Goal: Information Seeking & Learning: Learn about a topic

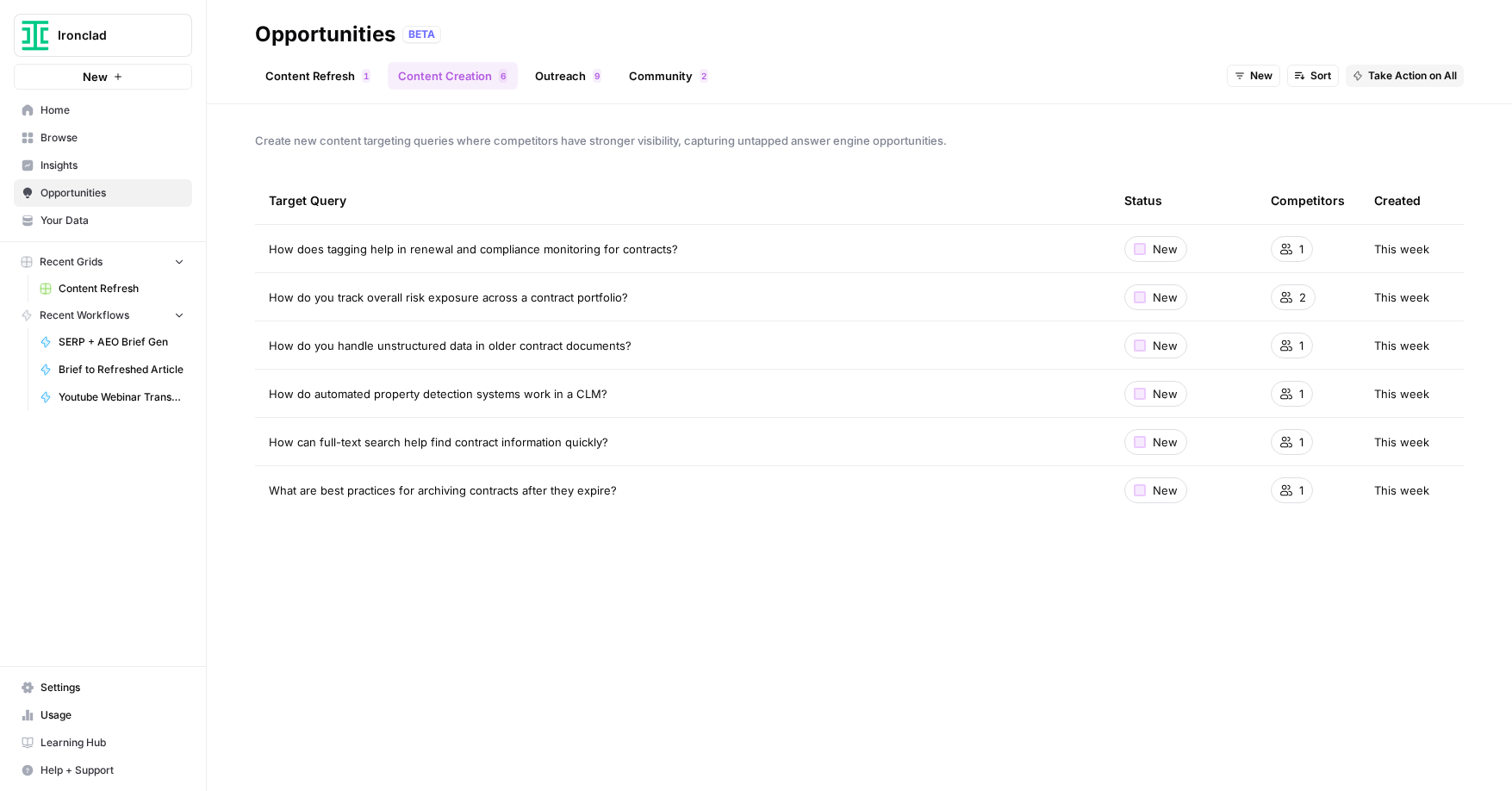
click at [61, 163] on span "Insights" at bounding box center [113, 165] width 144 height 15
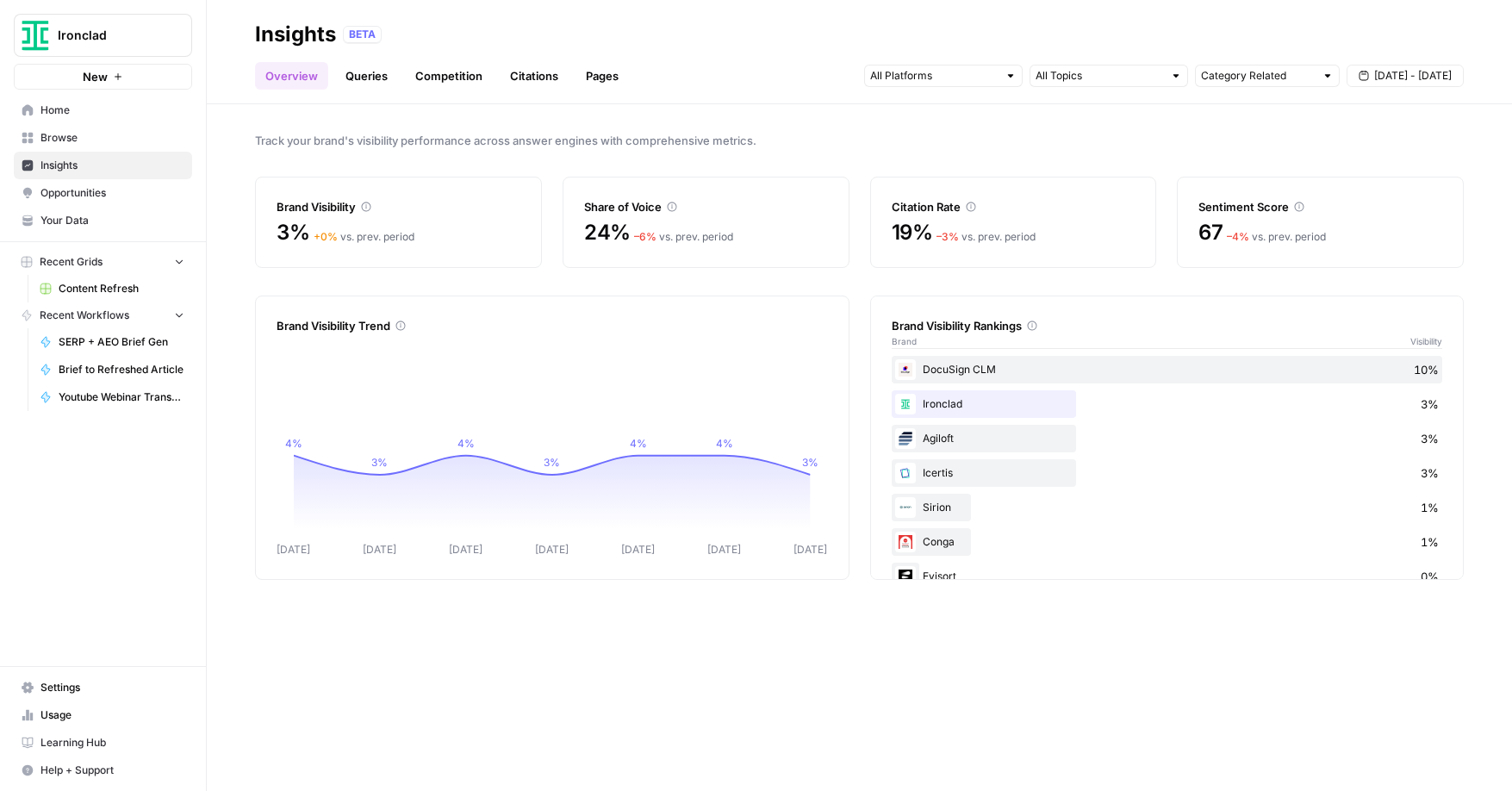
click at [1381, 77] on span "[DATE] - [DATE]" at bounding box center [1412, 76] width 77 height 15
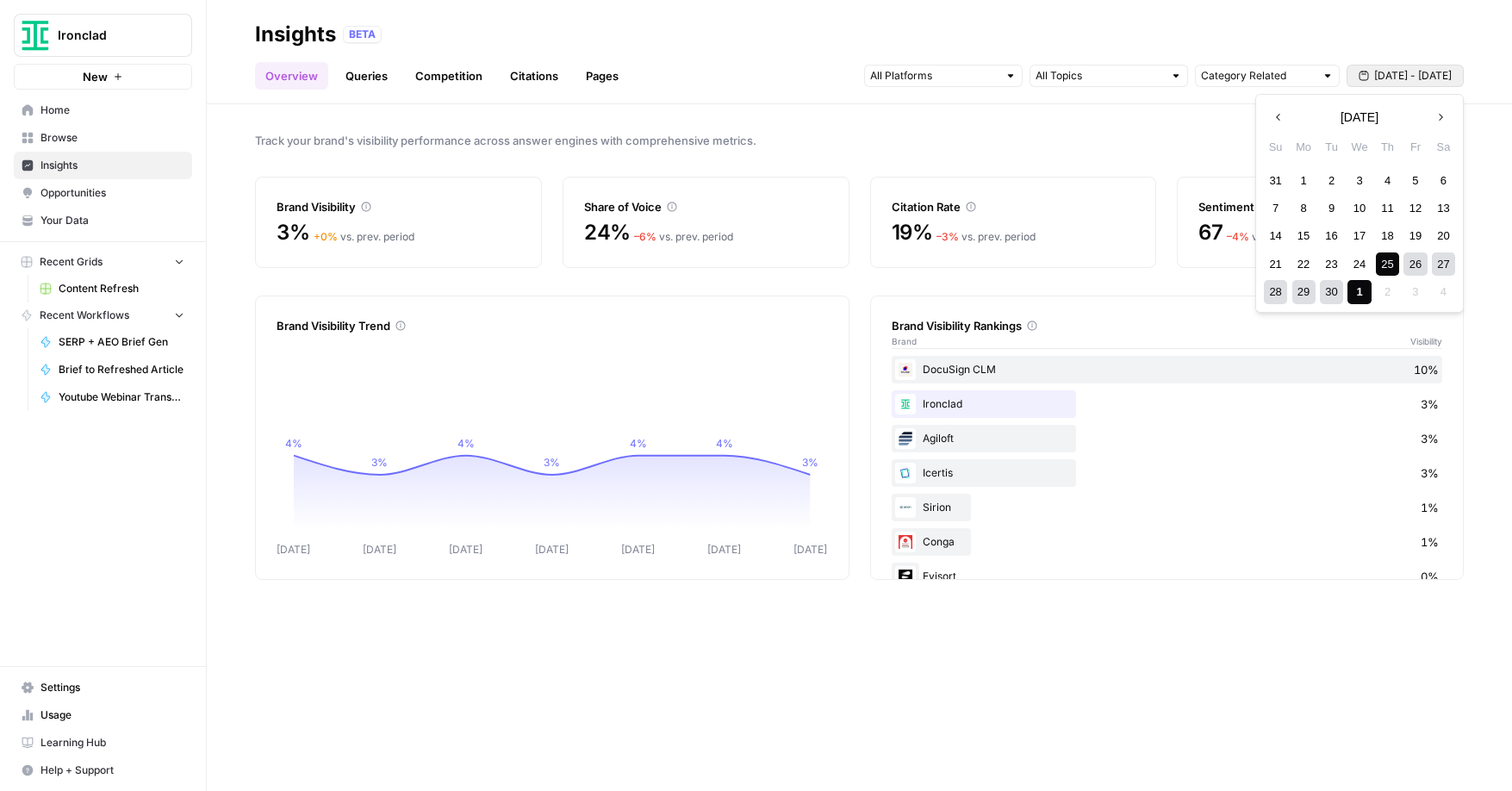
click at [787, 64] on div "Overview Queries Competition Citations Pages Category Related [DATE] - [DATE]" at bounding box center [859, 68] width 1208 height 41
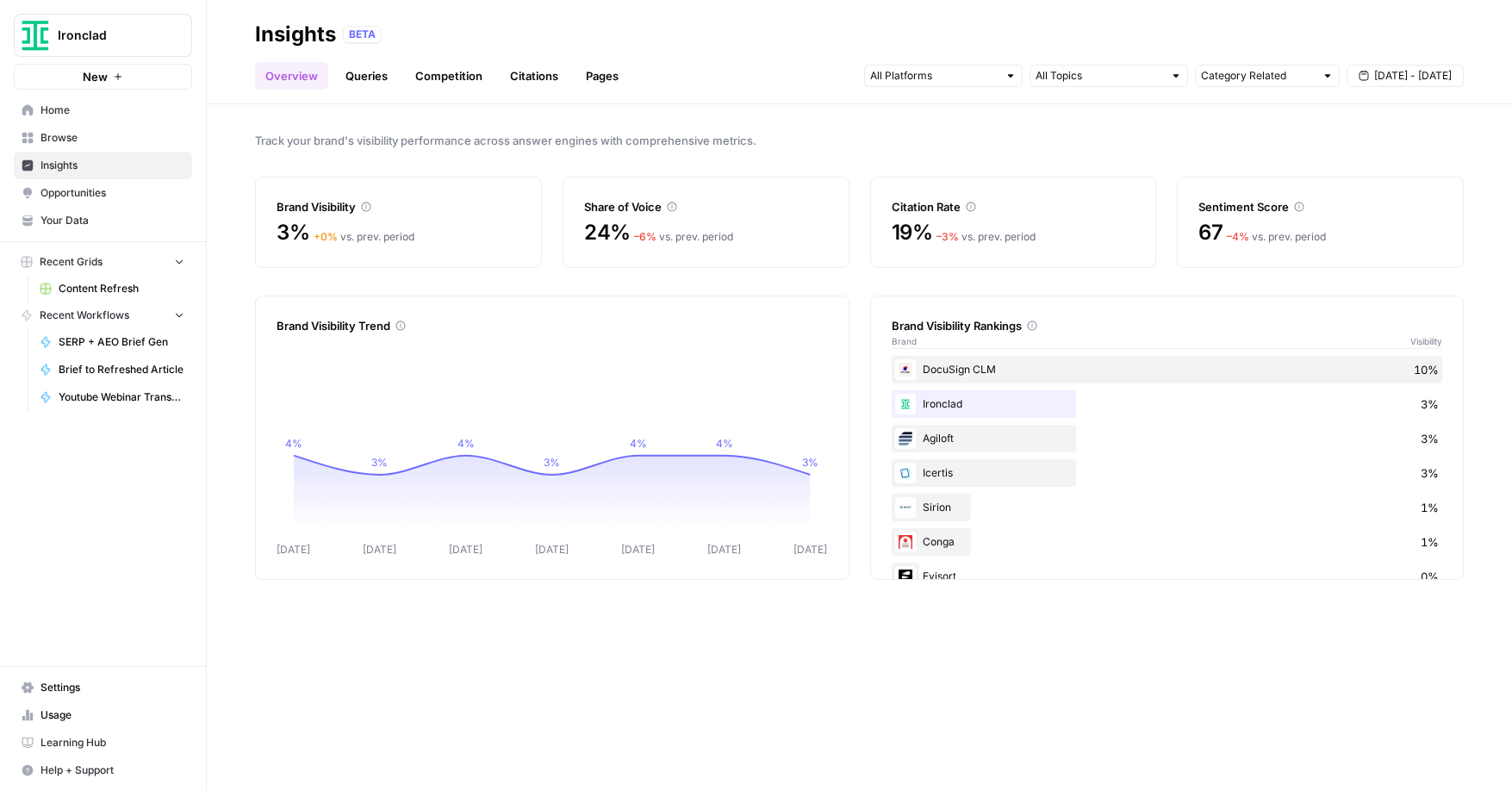
click at [1011, 78] on div at bounding box center [1010, 76] width 12 height 12
click at [997, 157] on div "Perplexity" at bounding box center [943, 162] width 129 height 17
click at [997, 157] on span "Perplexity" at bounding box center [950, 162] width 104 height 17
click at [370, 81] on link "Queries" at bounding box center [366, 76] width 63 height 27
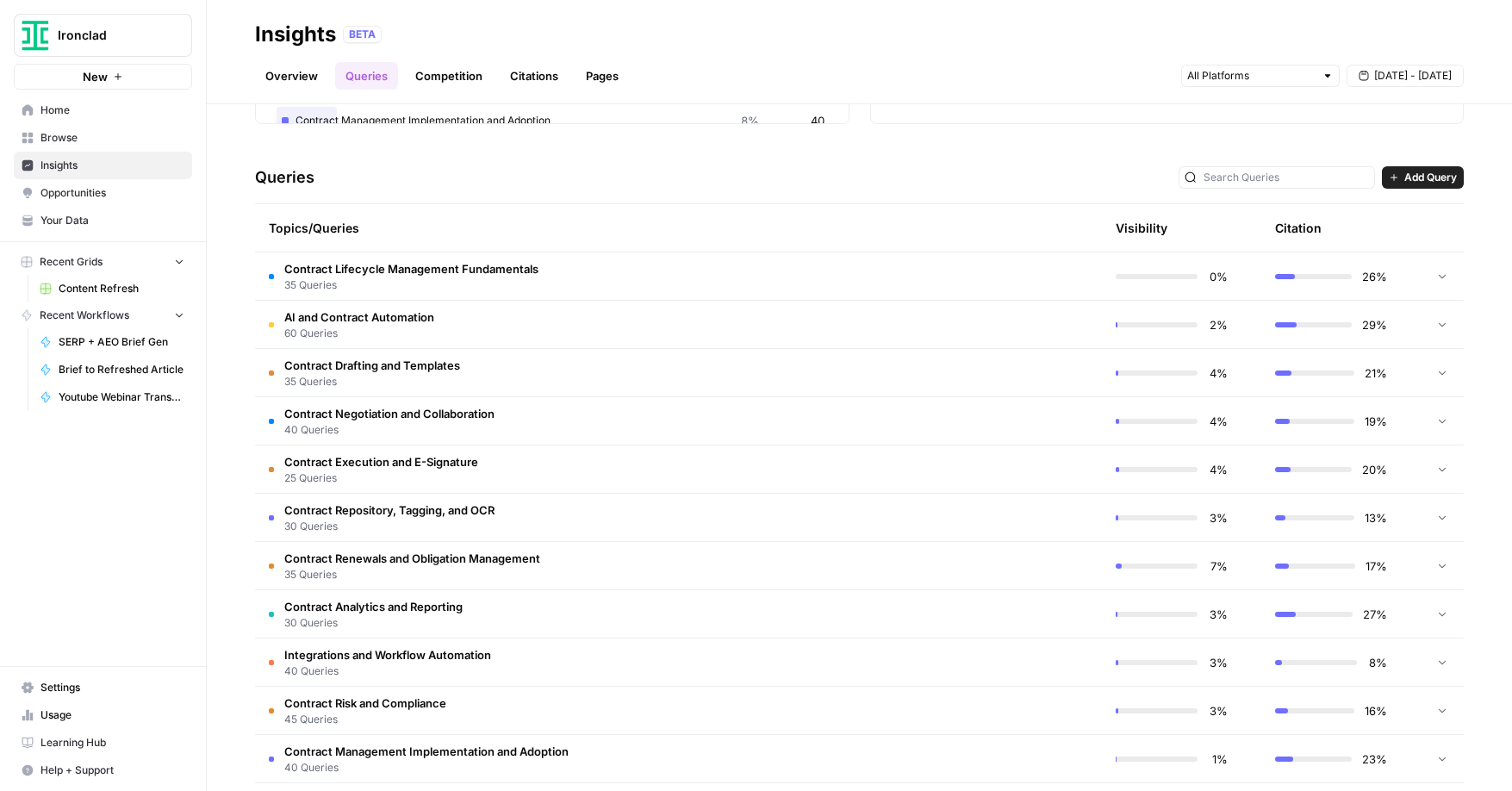
scroll to position [301, 0]
click at [328, 332] on span "60 Queries" at bounding box center [358, 334] width 150 height 15
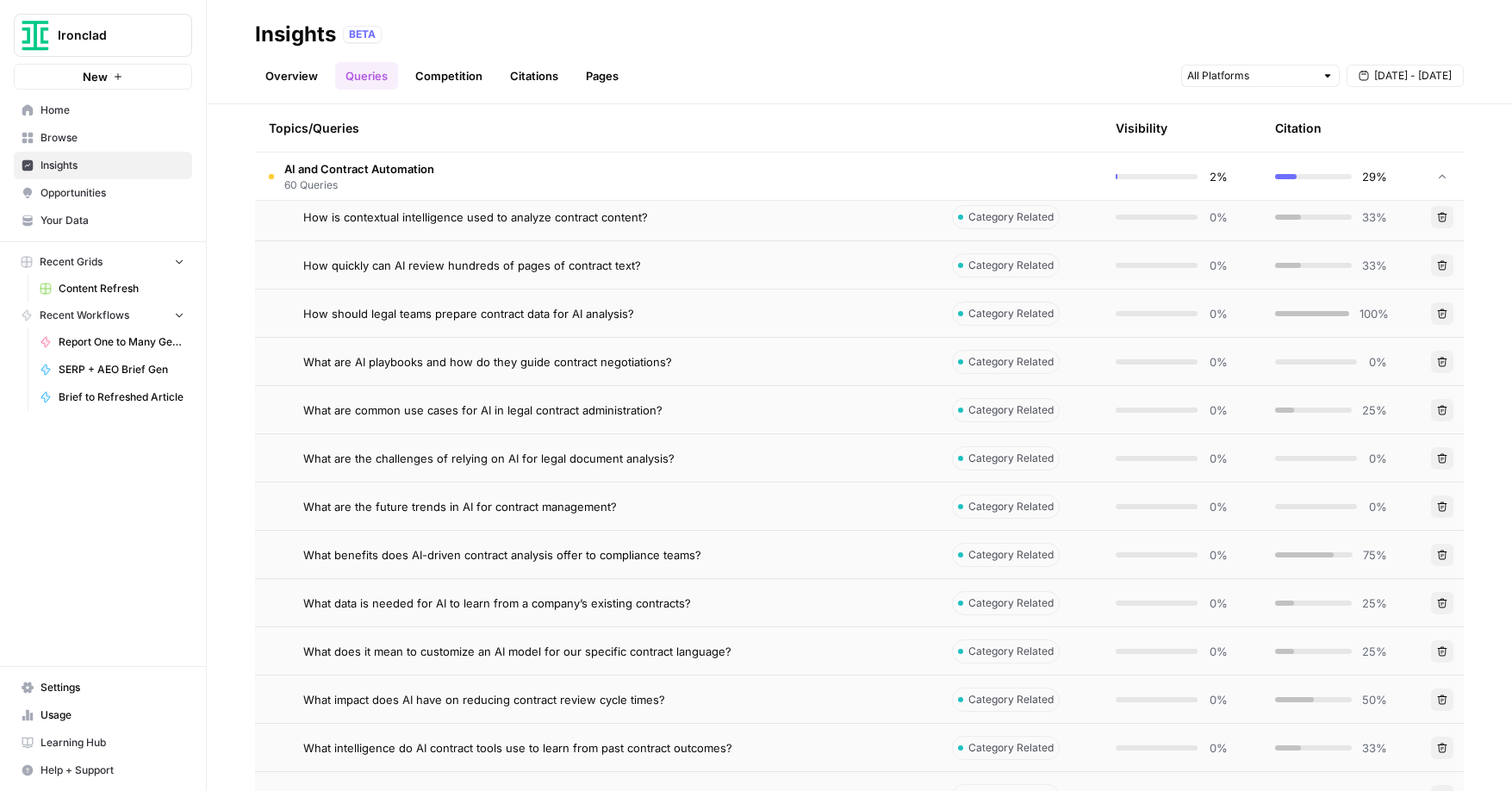
scroll to position [2296, 0]
click at [687, 553] on span "What benefits does AI-driven contract analysis offer to compliance teams?" at bounding box center [501, 552] width 398 height 17
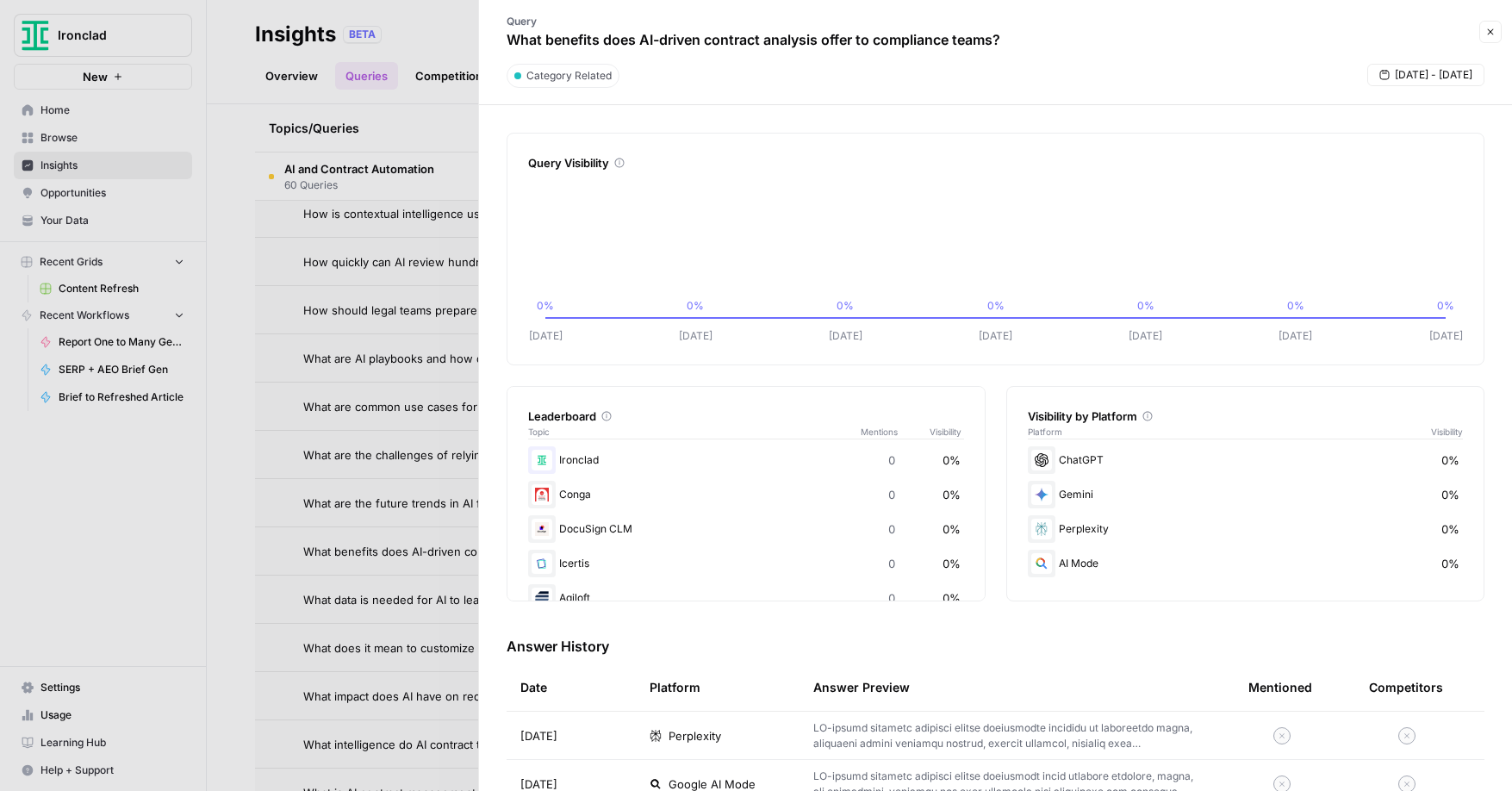
click at [1492, 32] on icon "button" at bounding box center [1489, 31] width 10 height 10
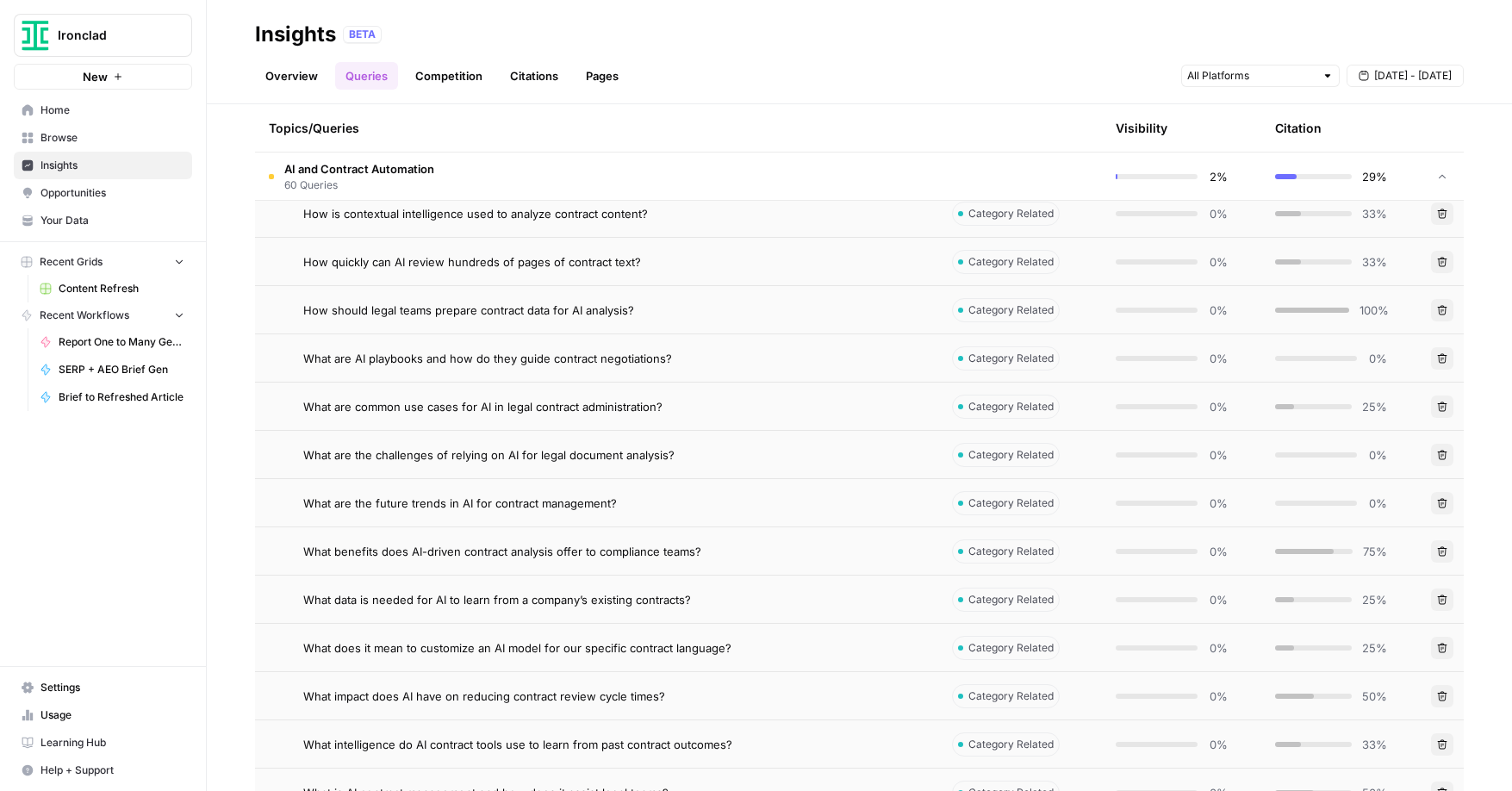
click at [1441, 173] on icon at bounding box center [1441, 176] width 12 height 12
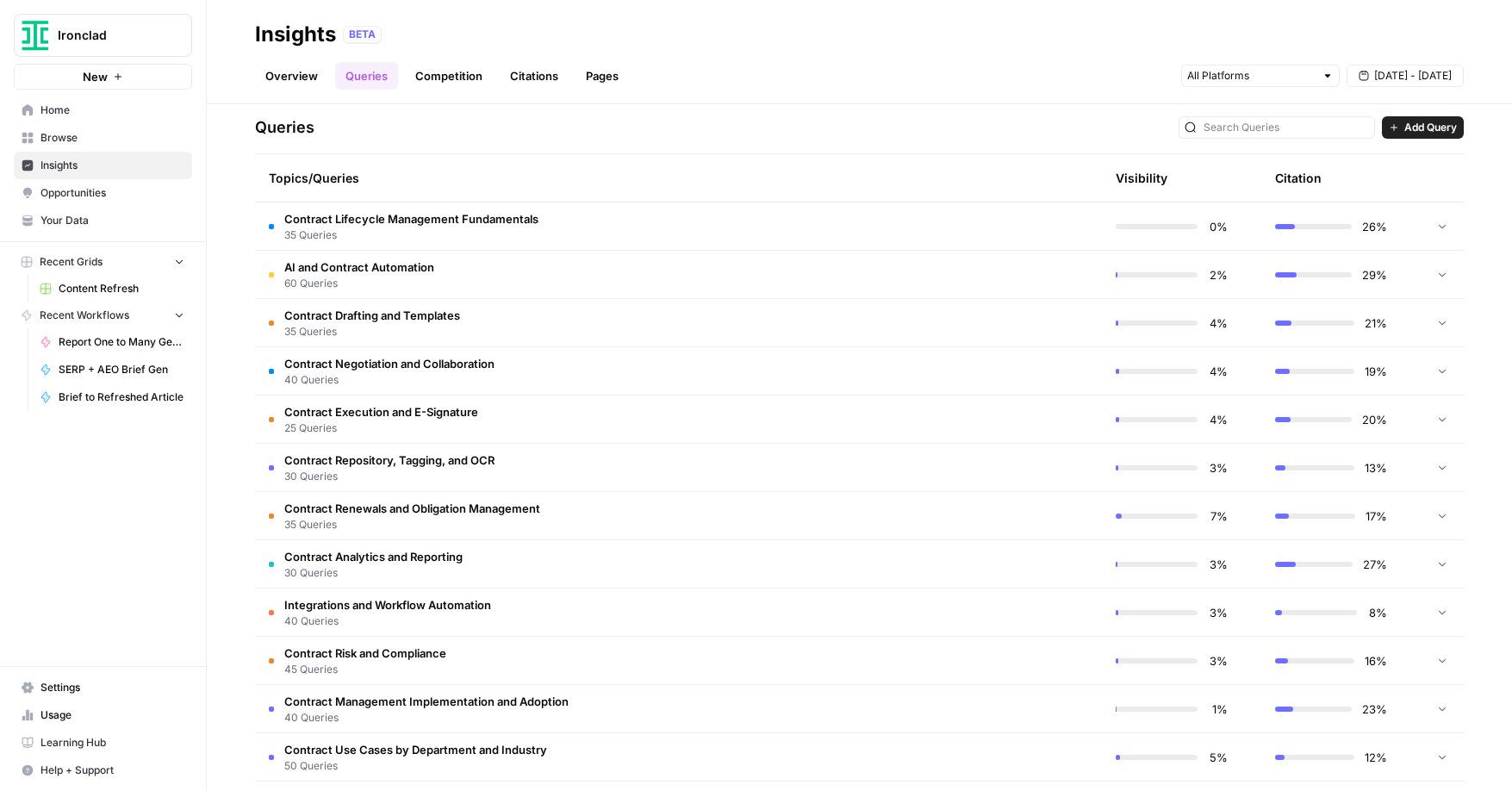
scroll to position [419, 0]
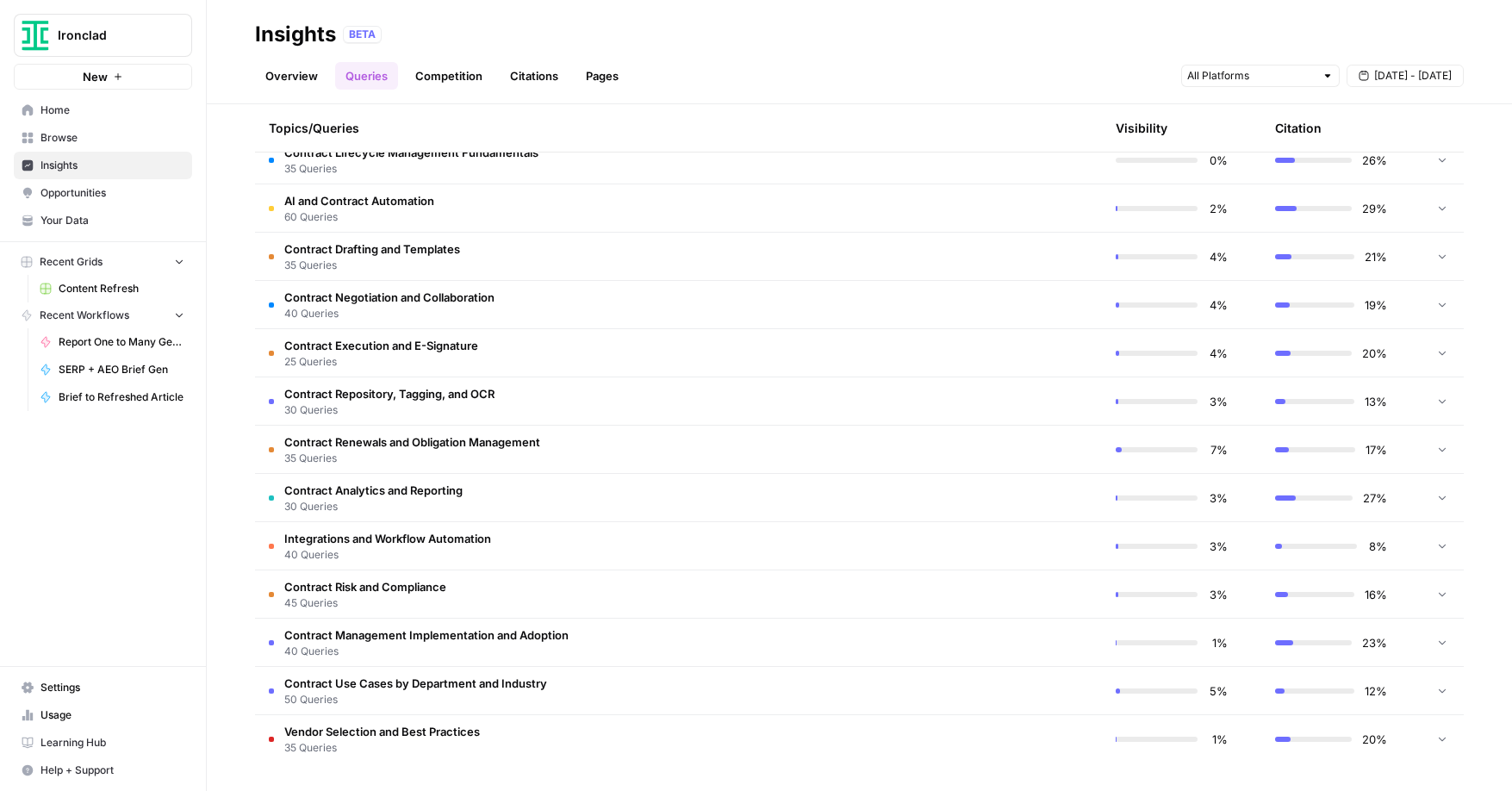
click at [1436, 495] on icon at bounding box center [1441, 497] width 12 height 12
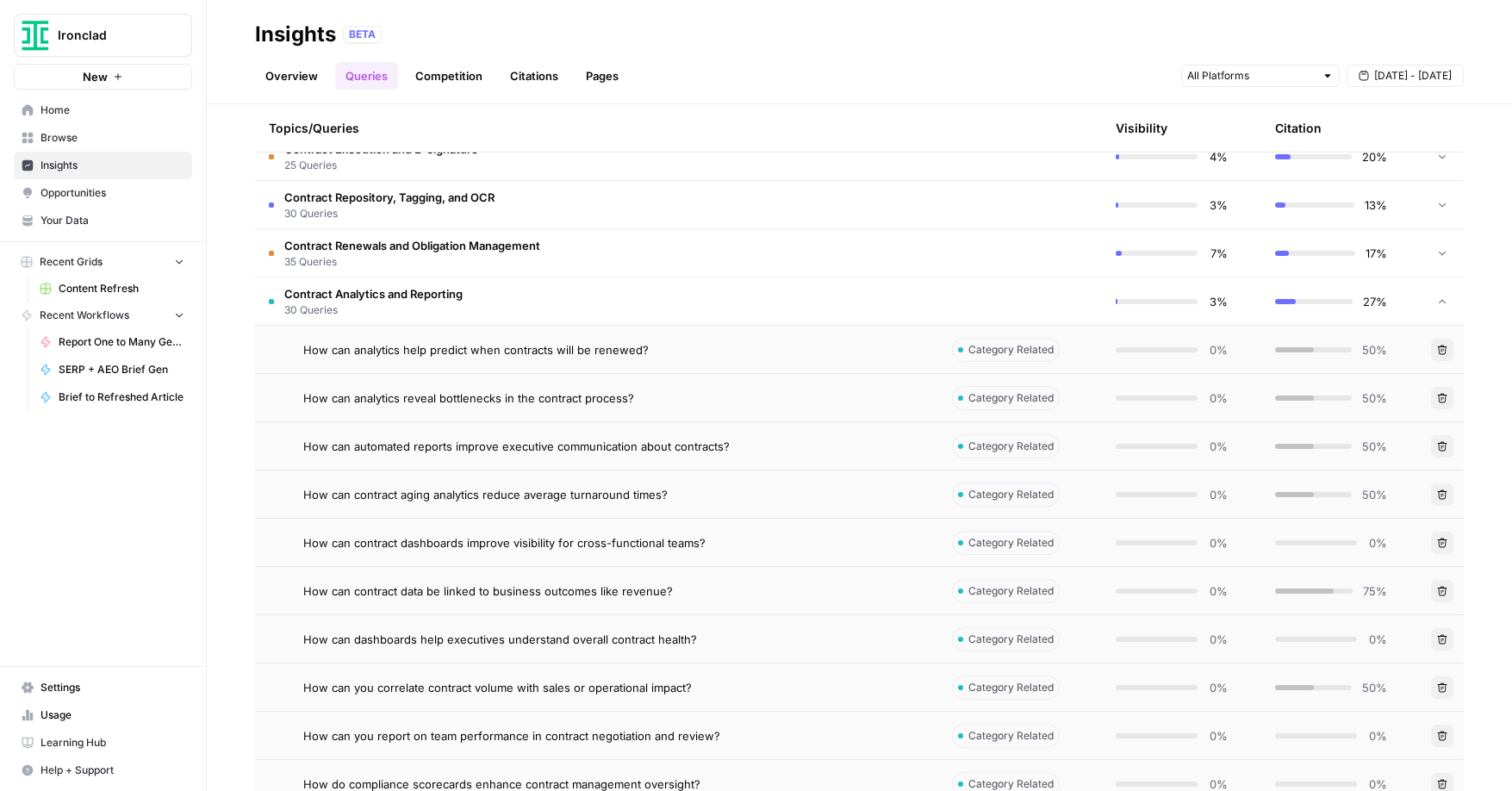
scroll to position [616, 0]
click at [680, 587] on div "How can contract data be linked to business outcomes like revenue?" at bounding box center [613, 590] width 621 height 17
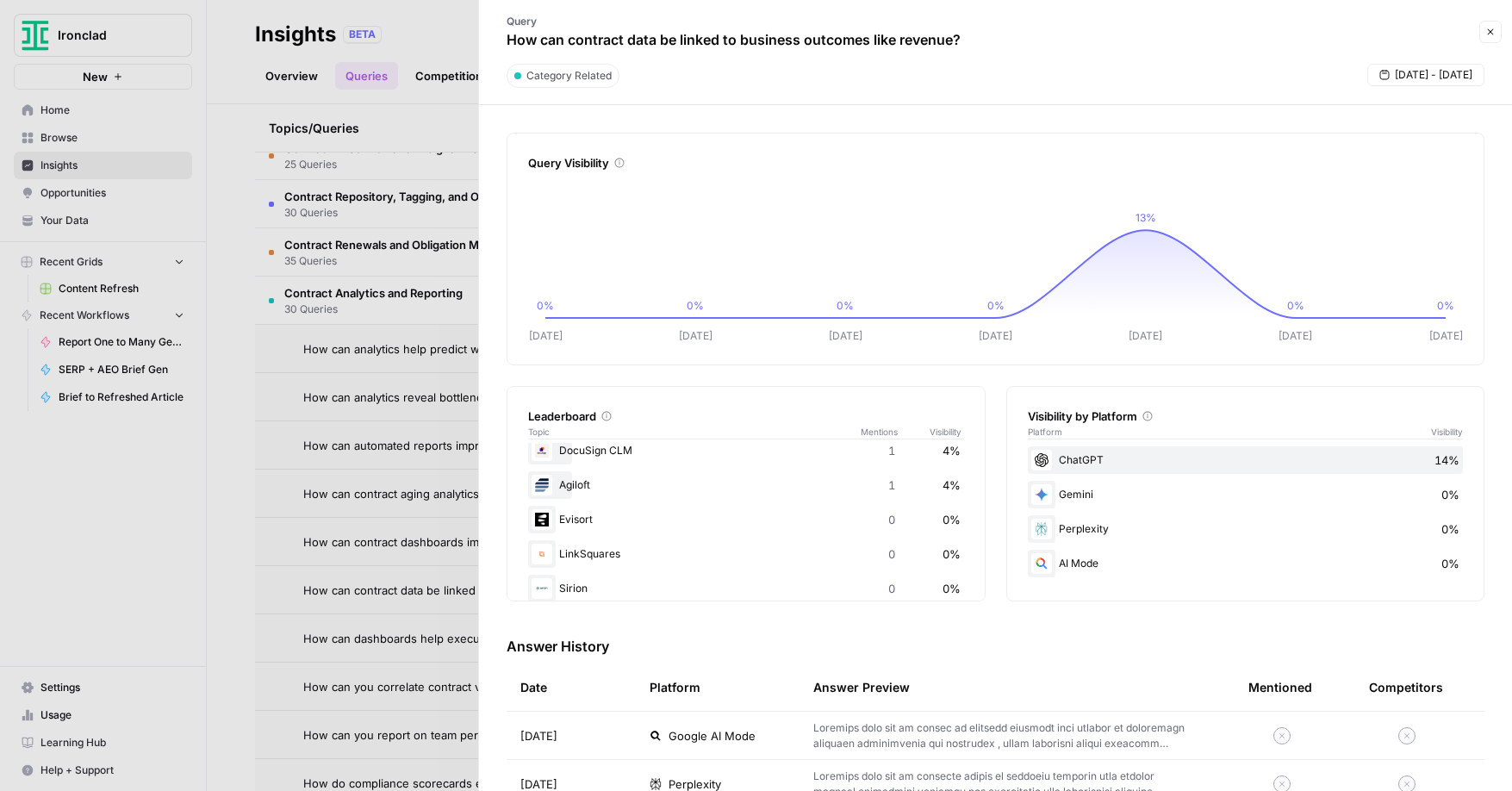
click at [1496, 31] on button "Close" at bounding box center [1490, 32] width 23 height 23
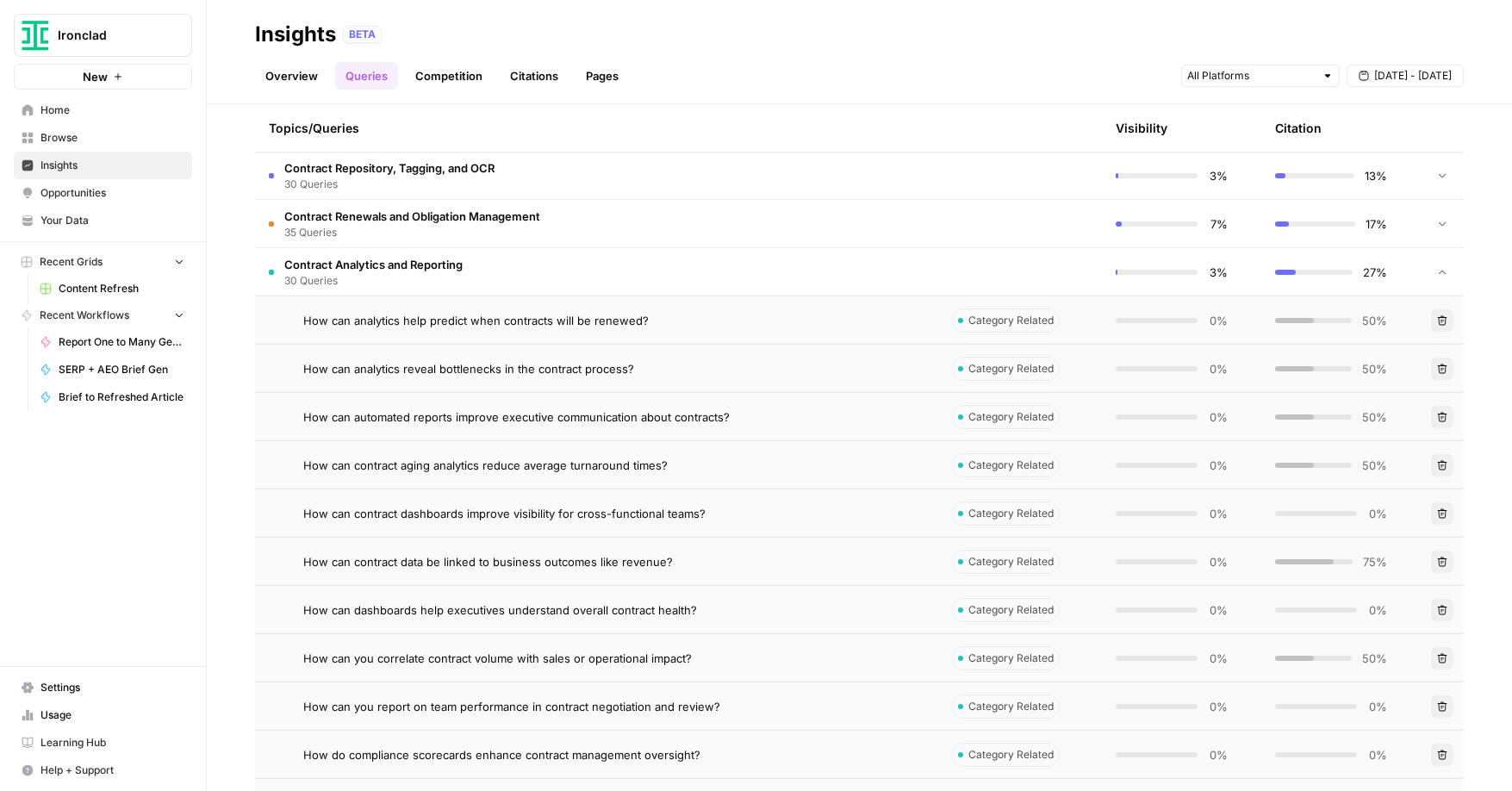
click at [1437, 277] on icon at bounding box center [1441, 272] width 12 height 12
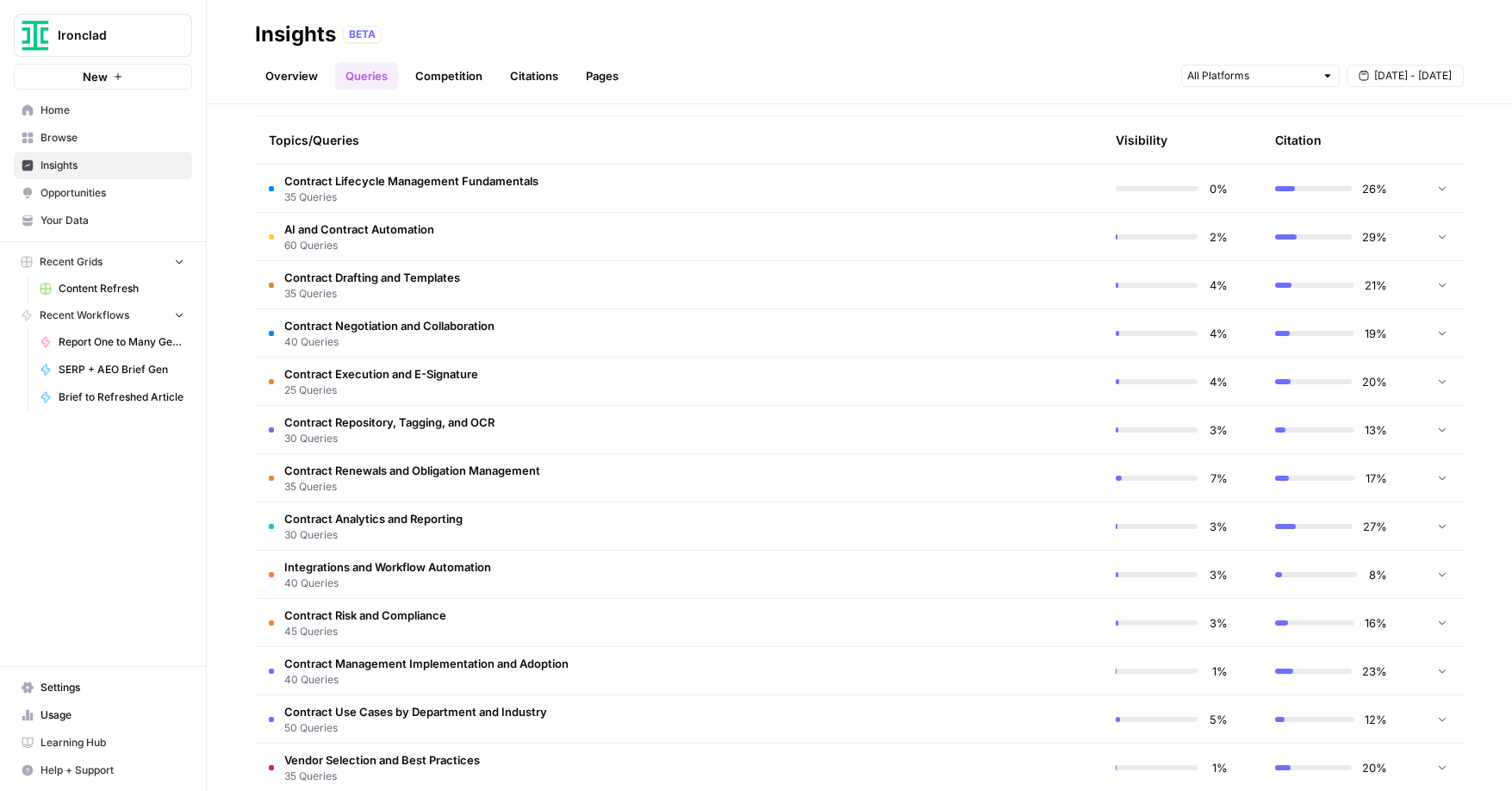
scroll to position [419, 0]
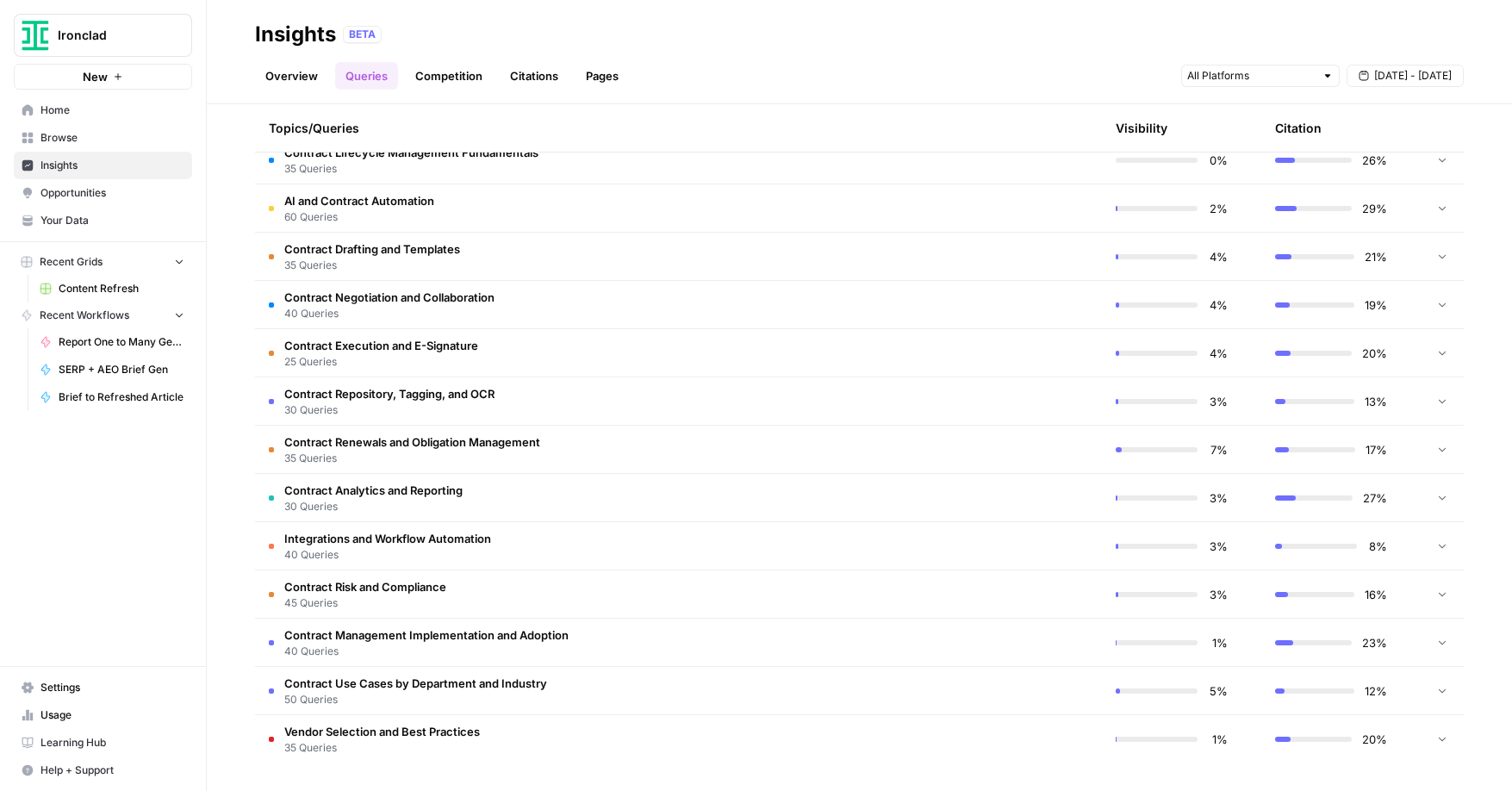
click at [615, 676] on td "Contract Use Cases by Department and Industry 50 Queries" at bounding box center [596, 691] width 683 height 47
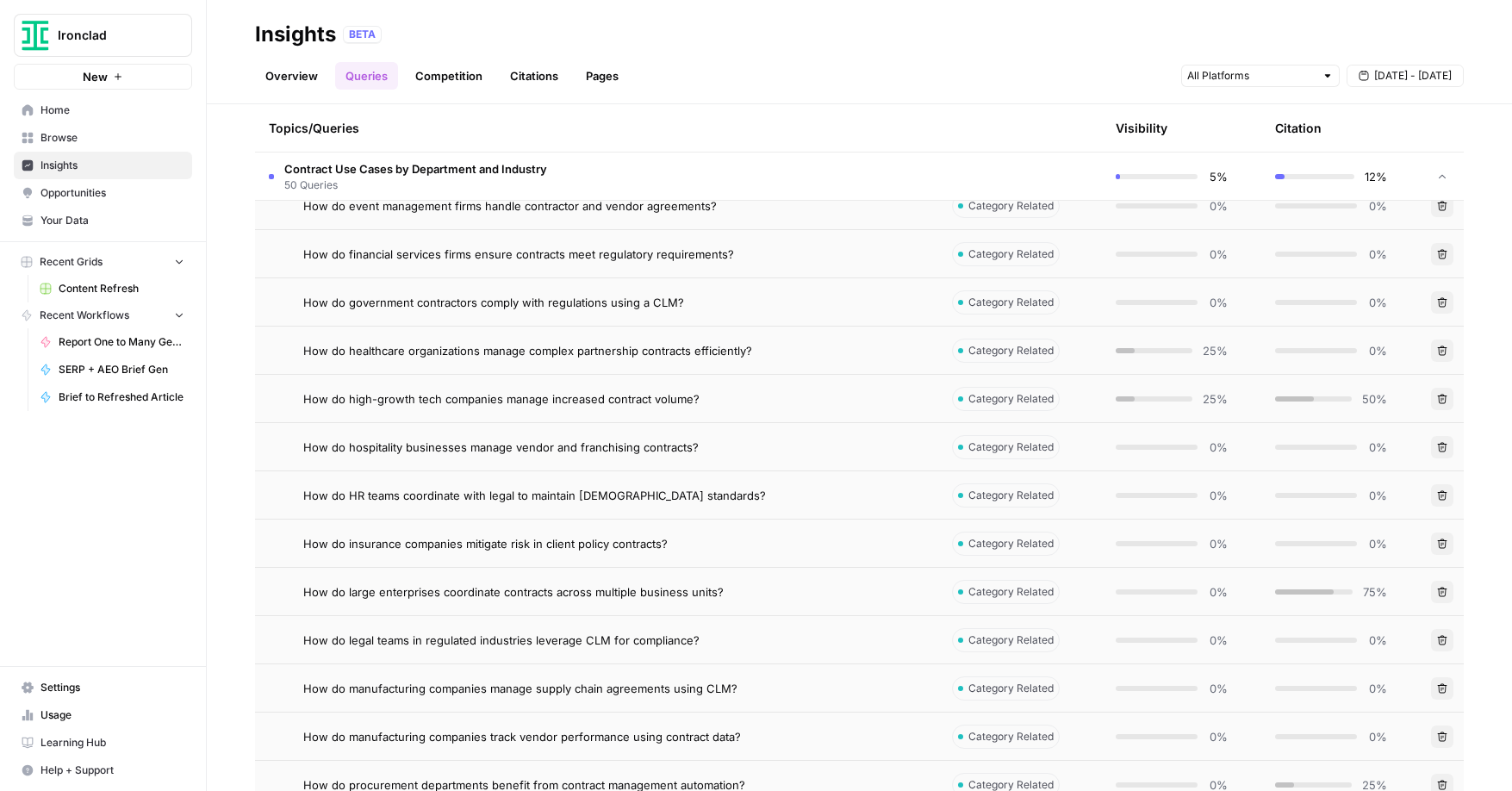
scroll to position [2353, 0]
click at [1310, 593] on div at bounding box center [1304, 592] width 58 height 5
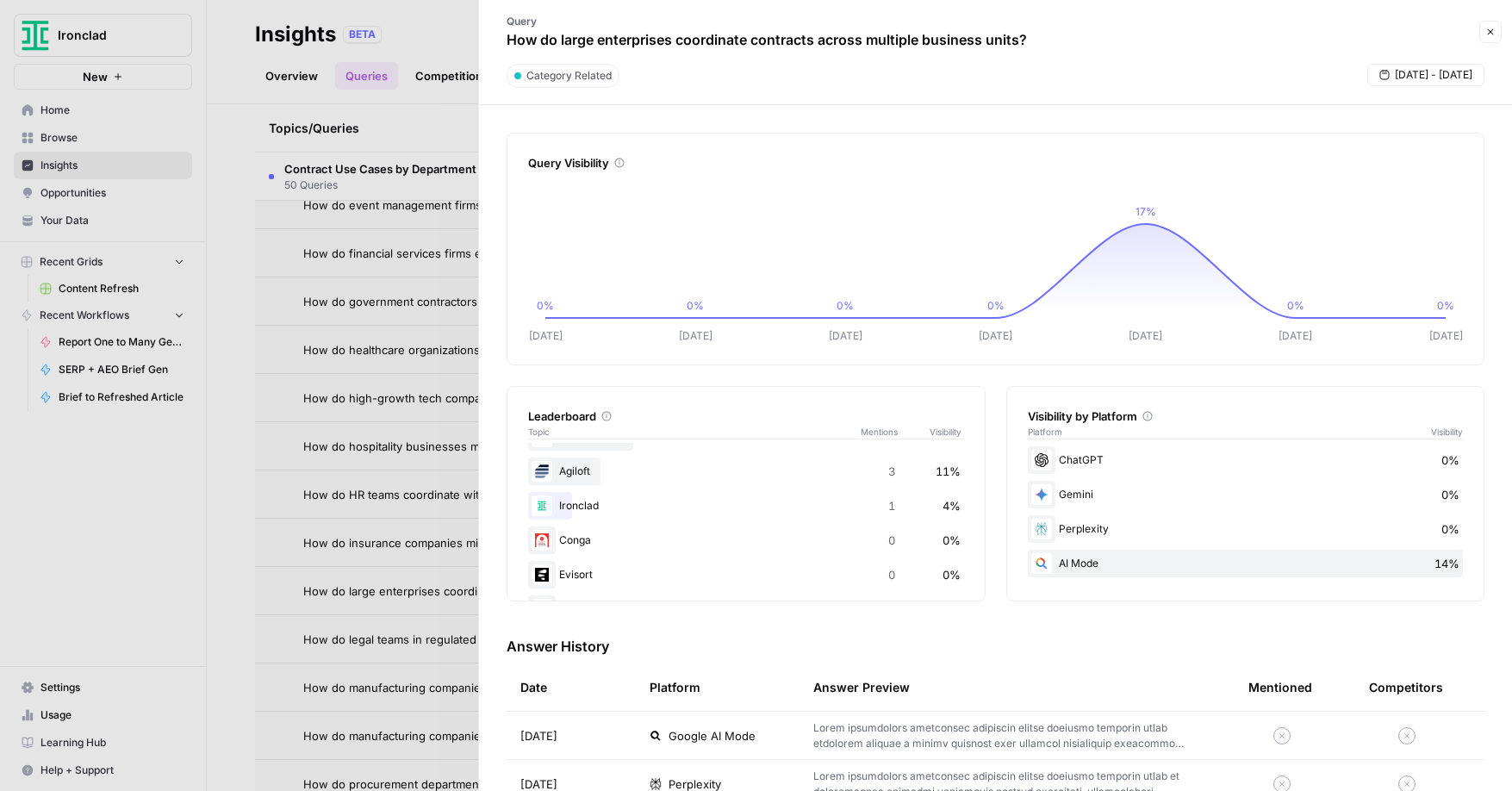
scroll to position [58, 0]
click at [620, 505] on div "Ironclad 1 4%" at bounding box center [745, 505] width 436 height 27
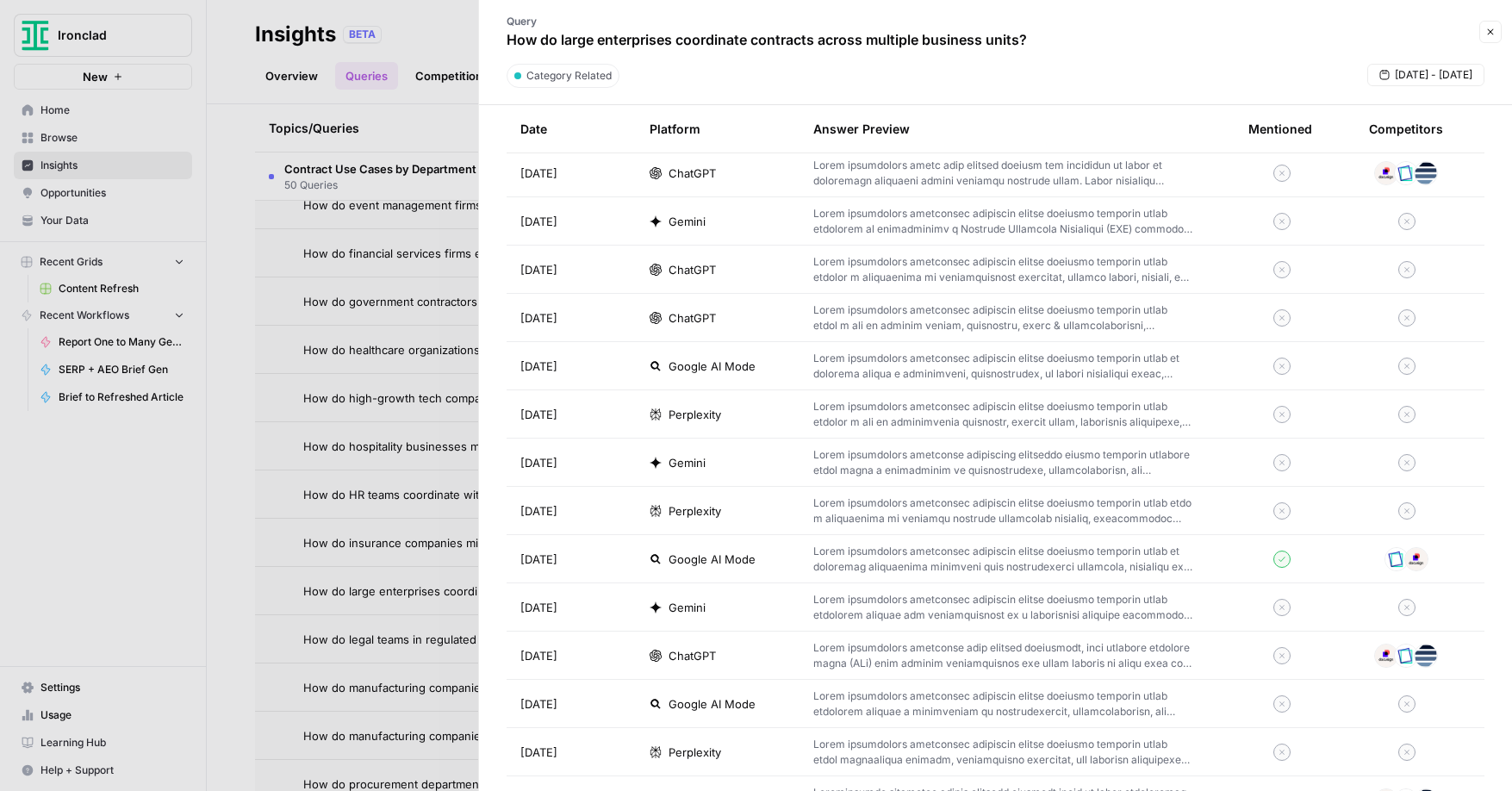
scroll to position [853, 0]
click at [1011, 570] on p at bounding box center [1003, 559] width 380 height 31
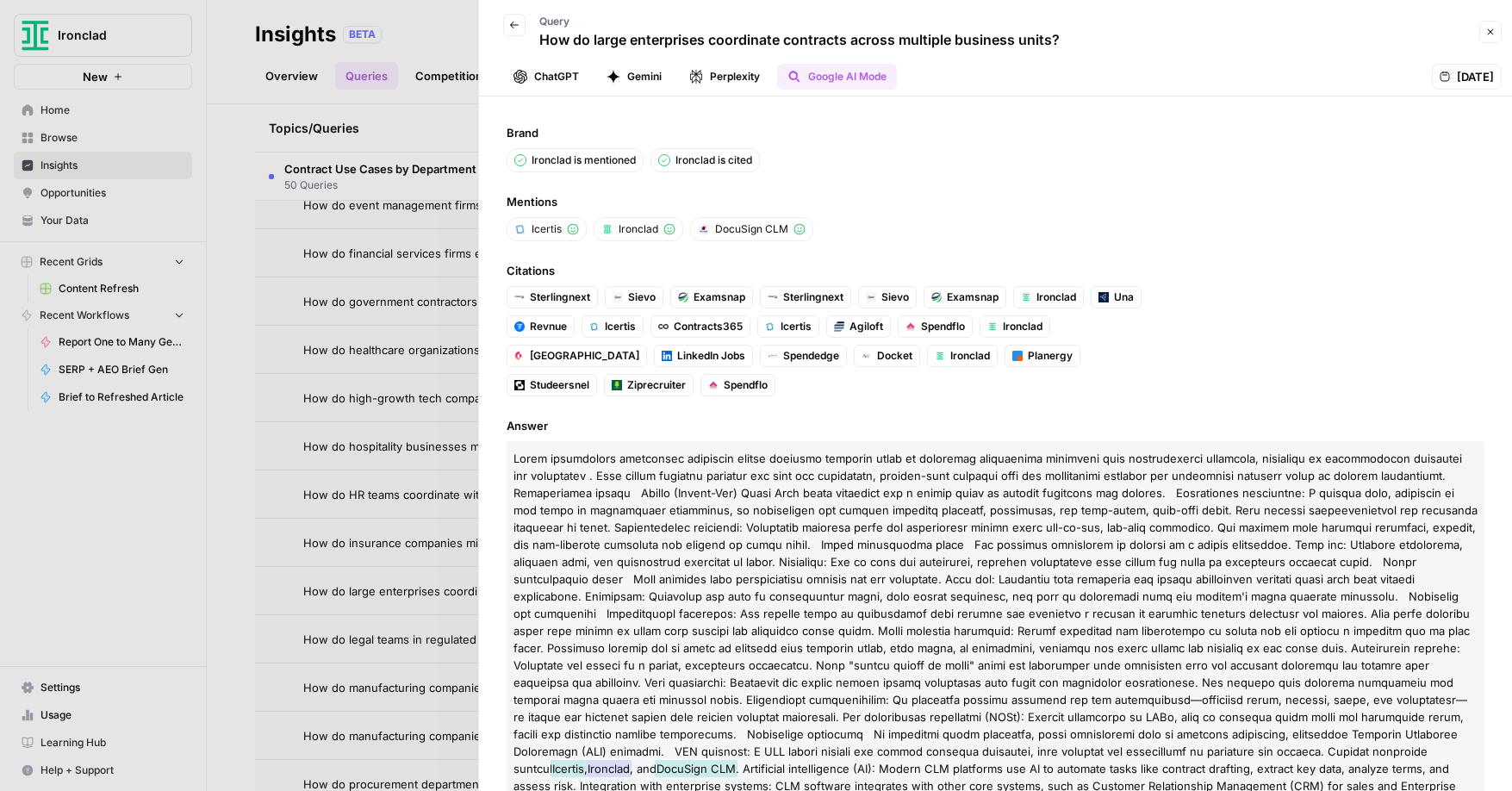
click at [515, 31] on button "Back" at bounding box center [514, 25] width 23 height 23
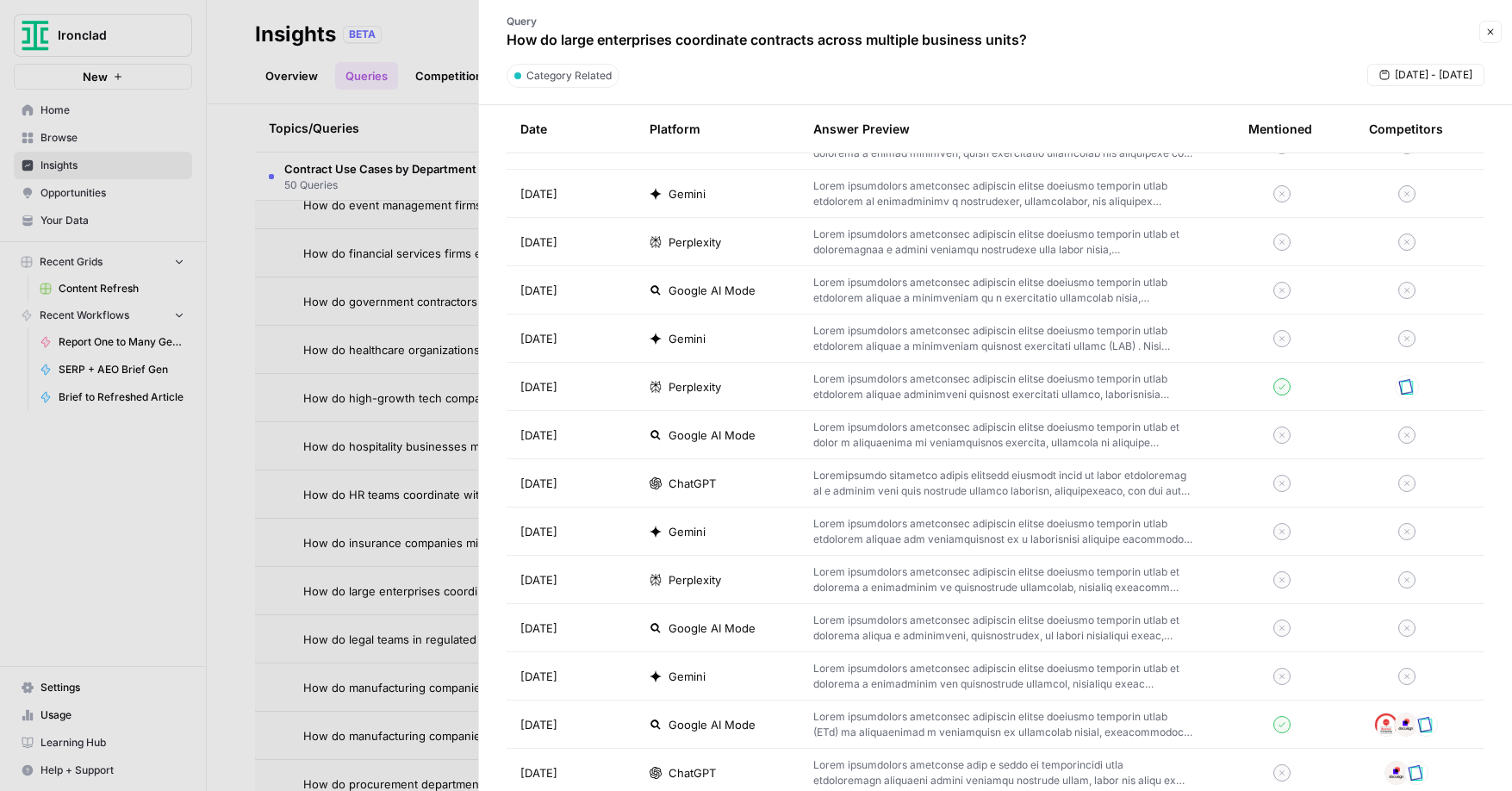
scroll to position [1789, 0]
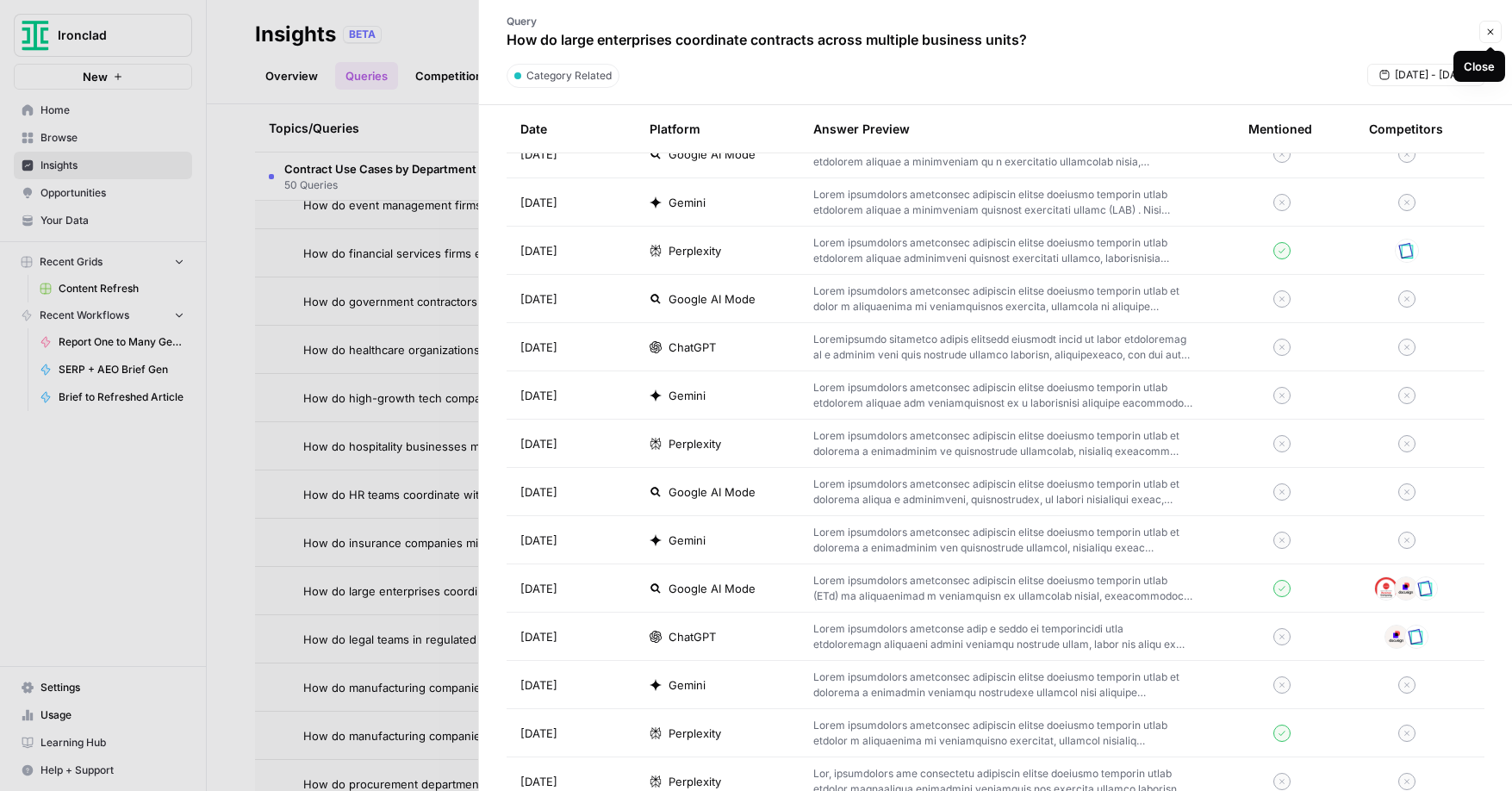
click at [1492, 37] on button "Close" at bounding box center [1490, 32] width 23 height 23
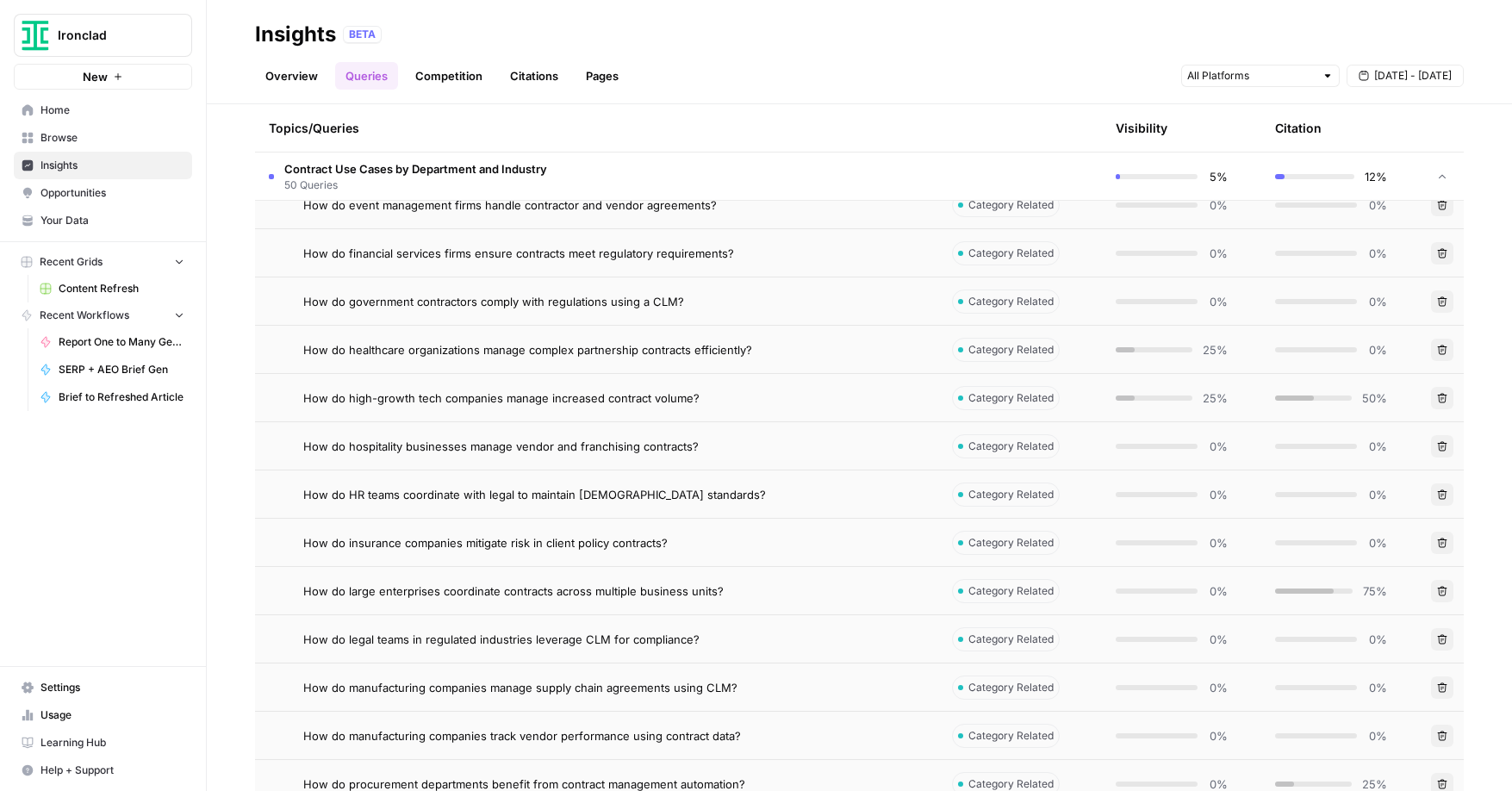
click at [300, 83] on link "Overview" at bounding box center [291, 76] width 73 height 27
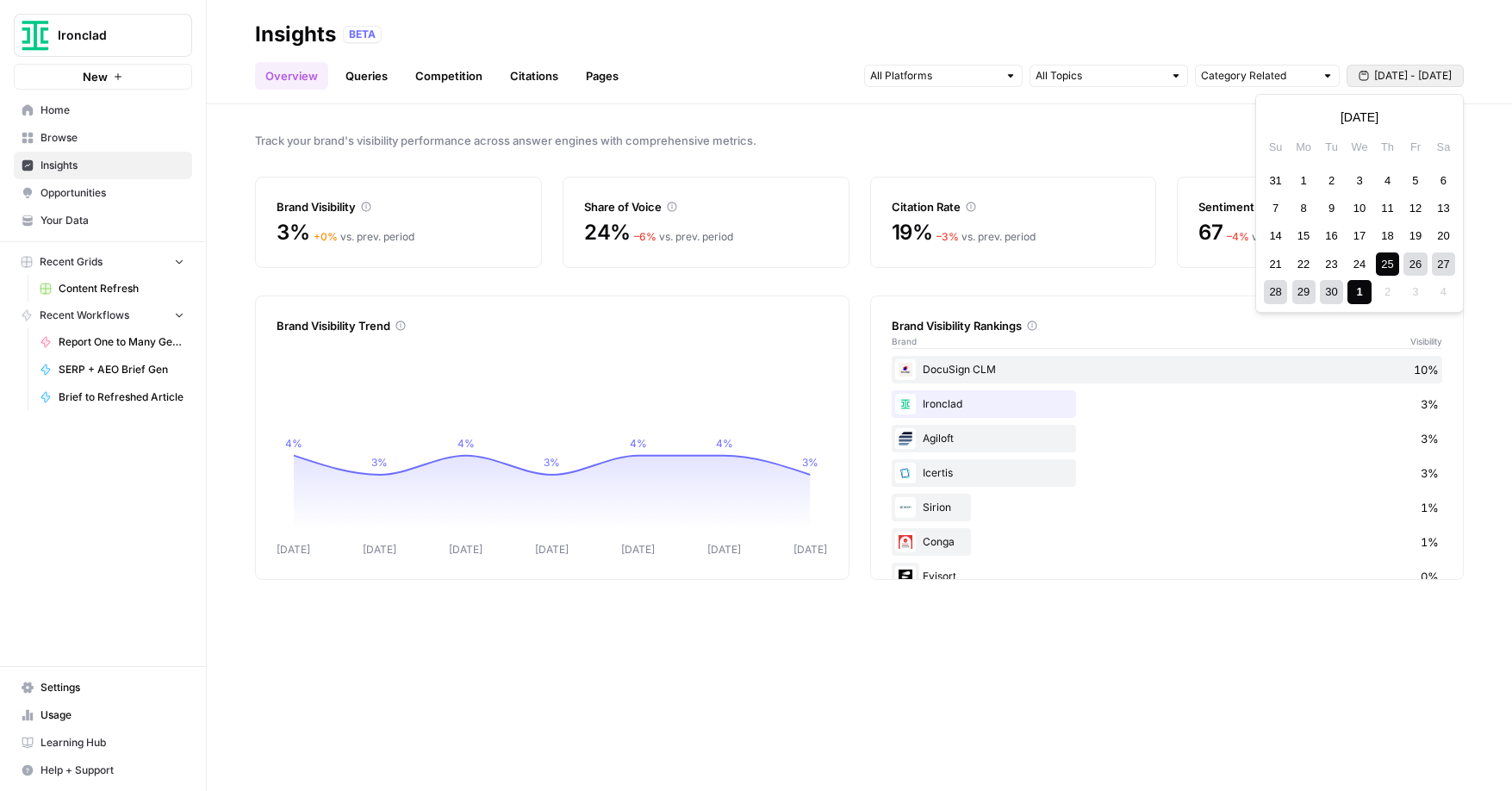
click at [1388, 77] on span "[DATE] - [DATE]" at bounding box center [1412, 76] width 77 height 15
click at [1273, 260] on div "21" at bounding box center [1275, 264] width 24 height 24
click at [1453, 266] on div "27" at bounding box center [1444, 264] width 24 height 24
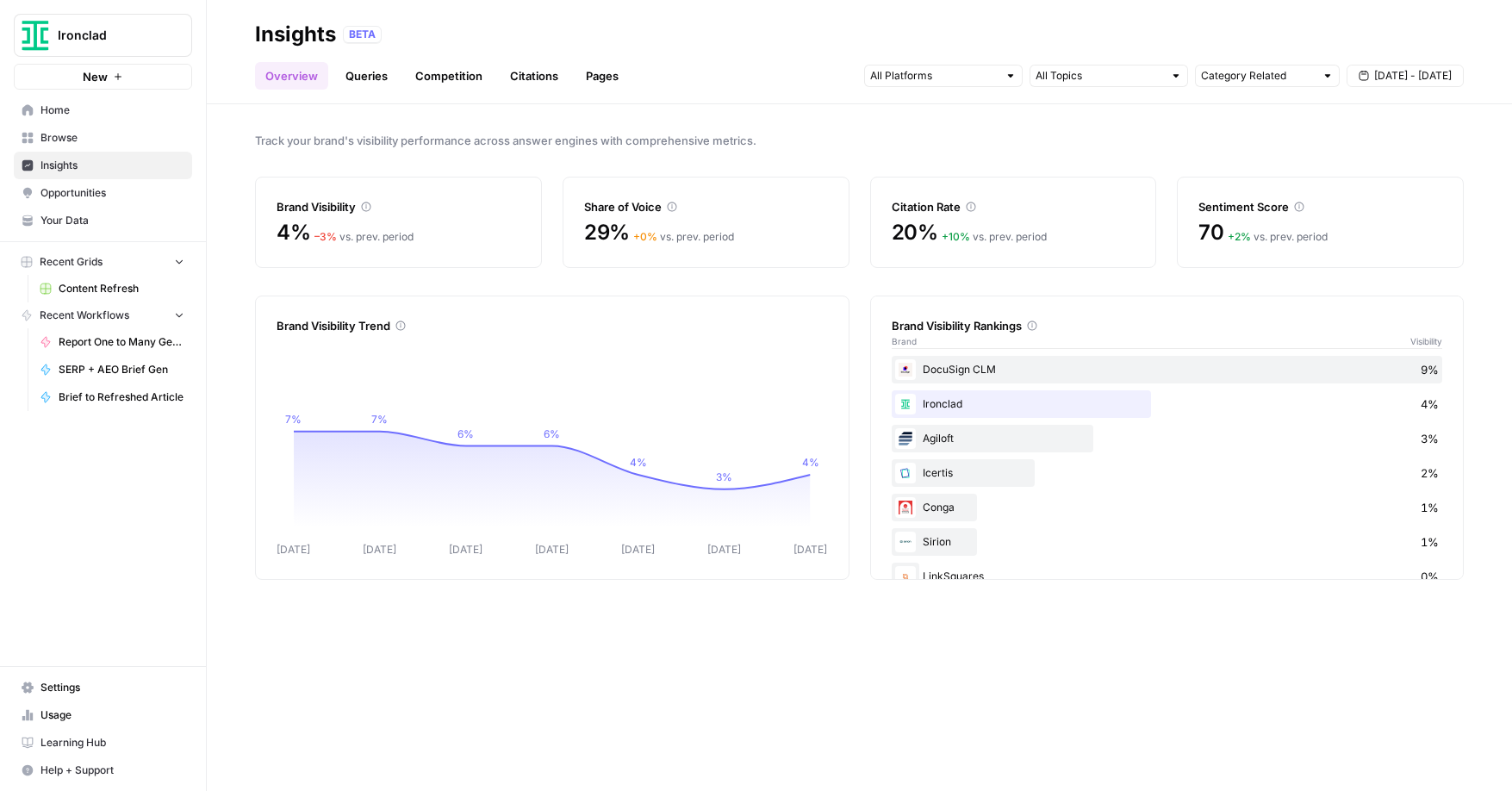
click at [64, 688] on span "Settings" at bounding box center [113, 687] width 144 height 15
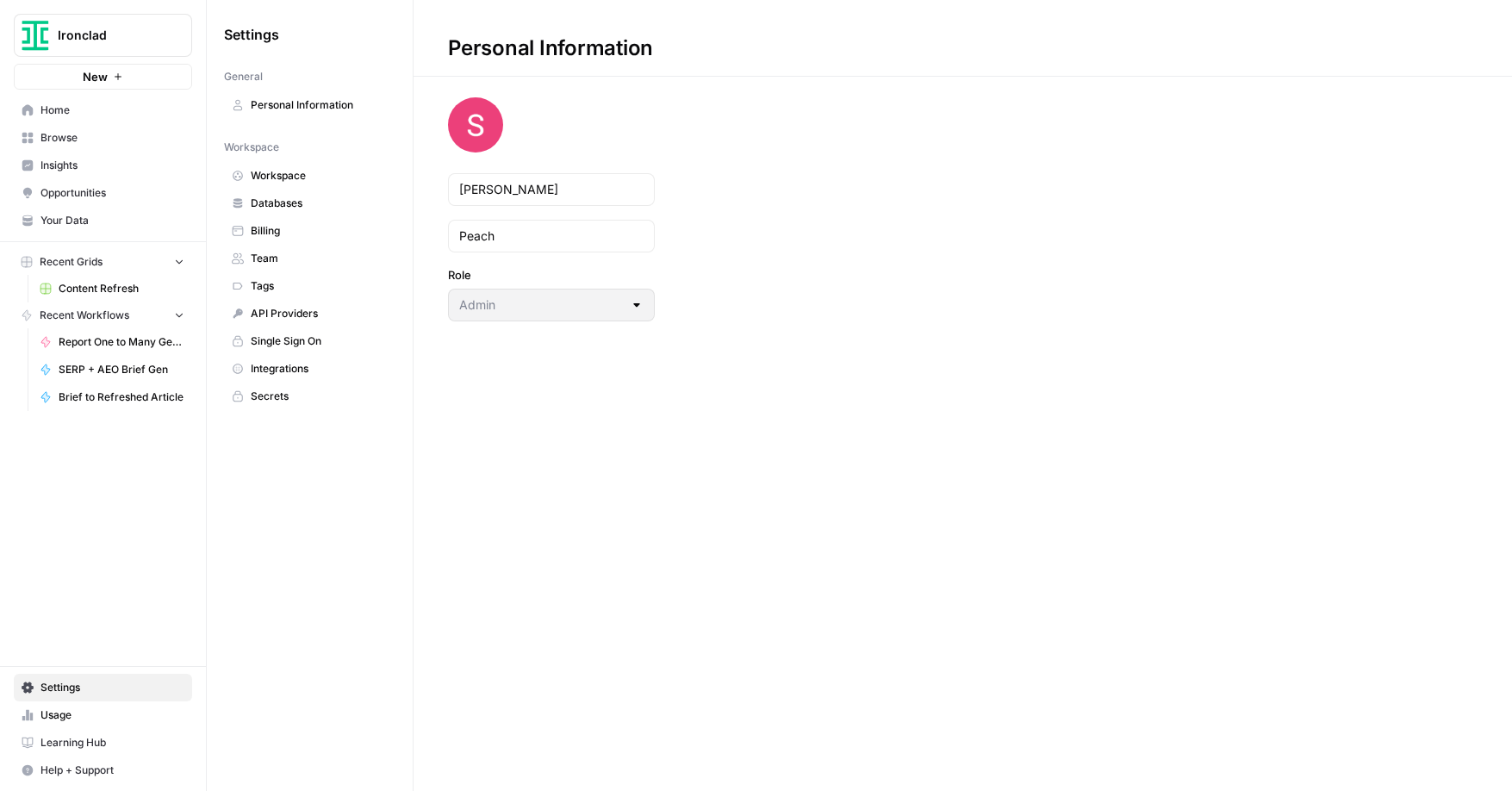
click at [274, 400] on span "Secrets" at bounding box center [319, 396] width 137 height 15
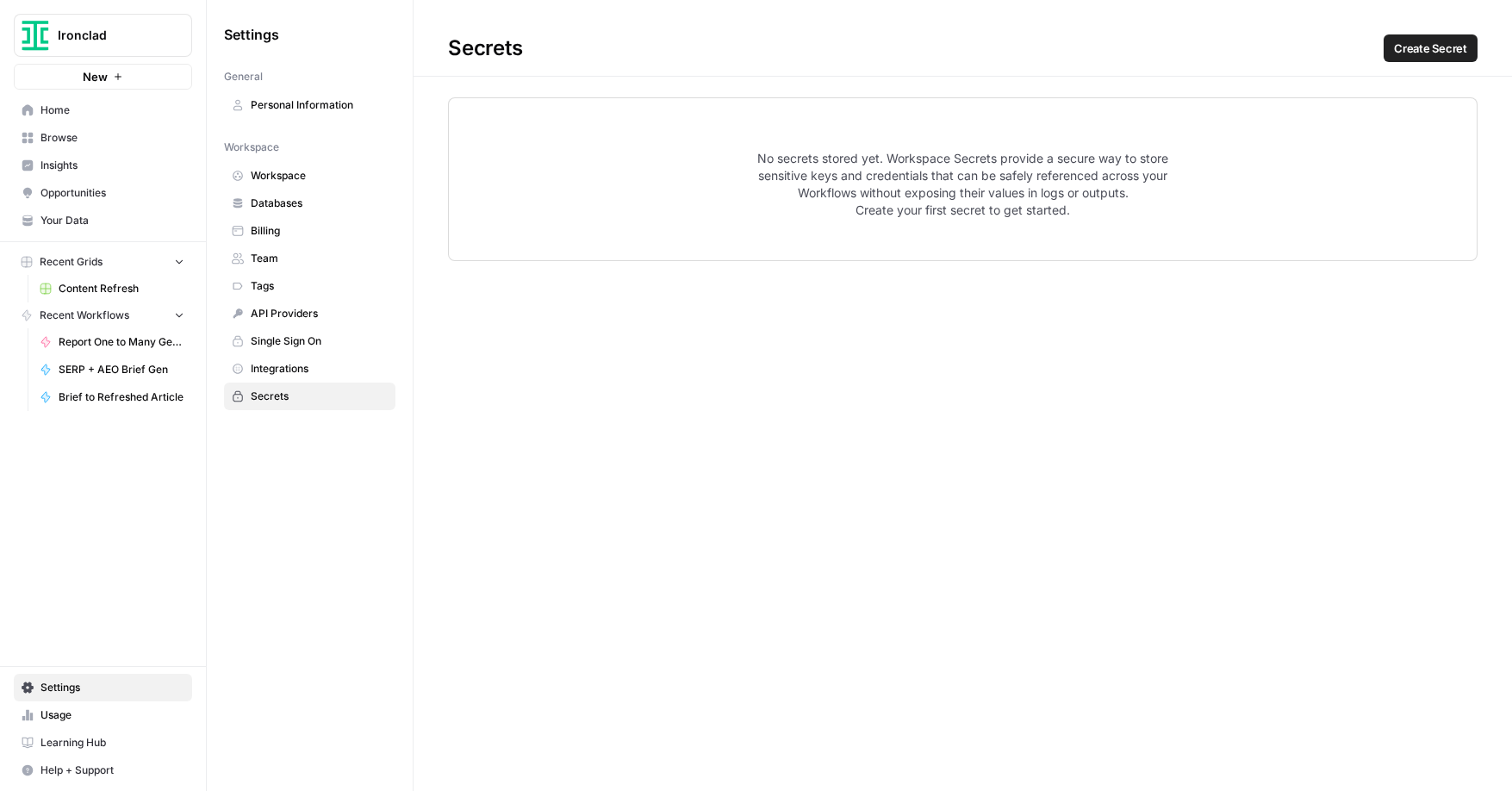
click at [280, 205] on span "Databases" at bounding box center [319, 203] width 137 height 15
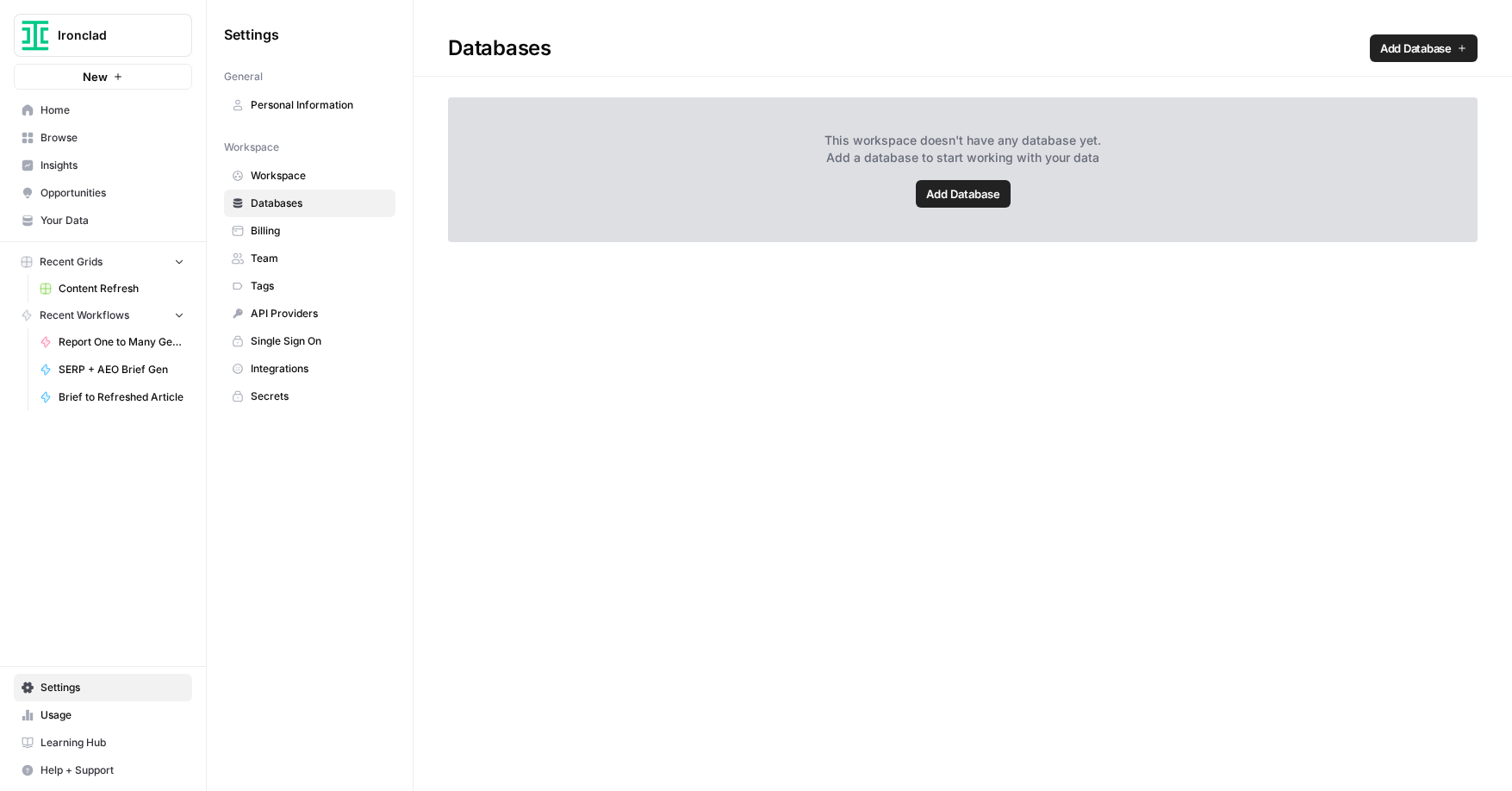
click at [280, 176] on span "Workspace" at bounding box center [319, 176] width 137 height 15
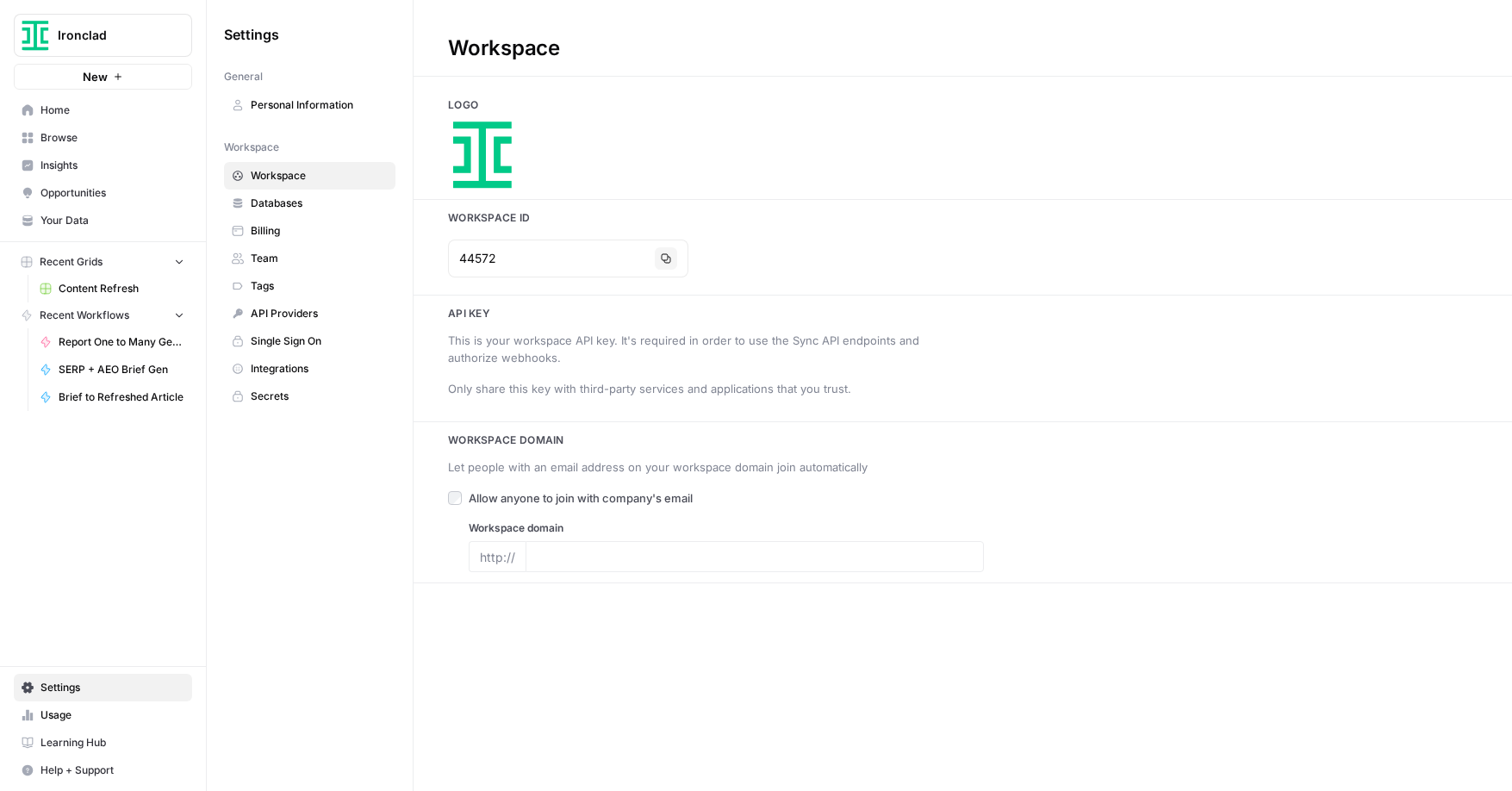
type input "[URL][DOMAIN_NAME]"
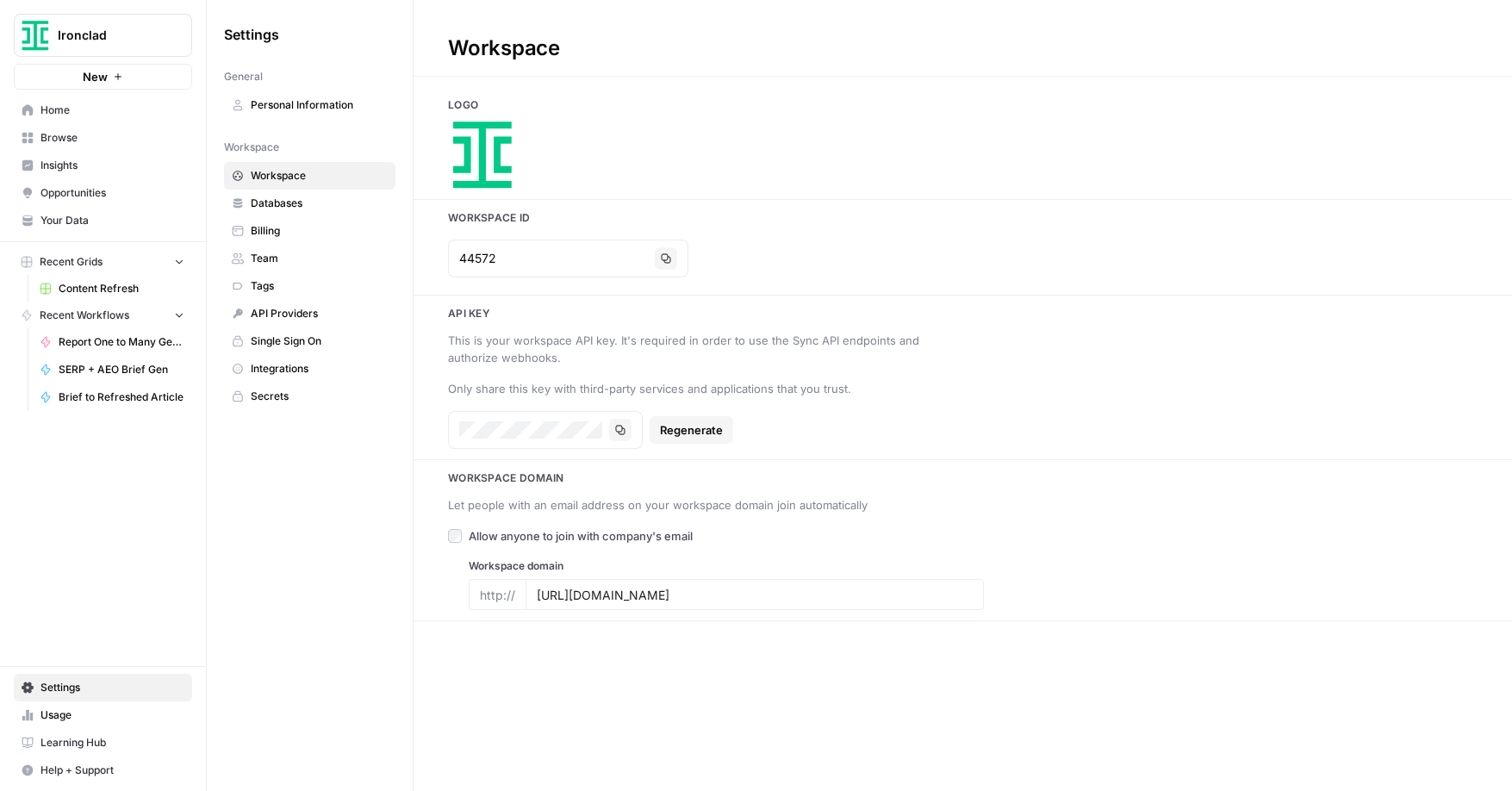
click at [59, 114] on span "Home" at bounding box center [113, 110] width 144 height 15
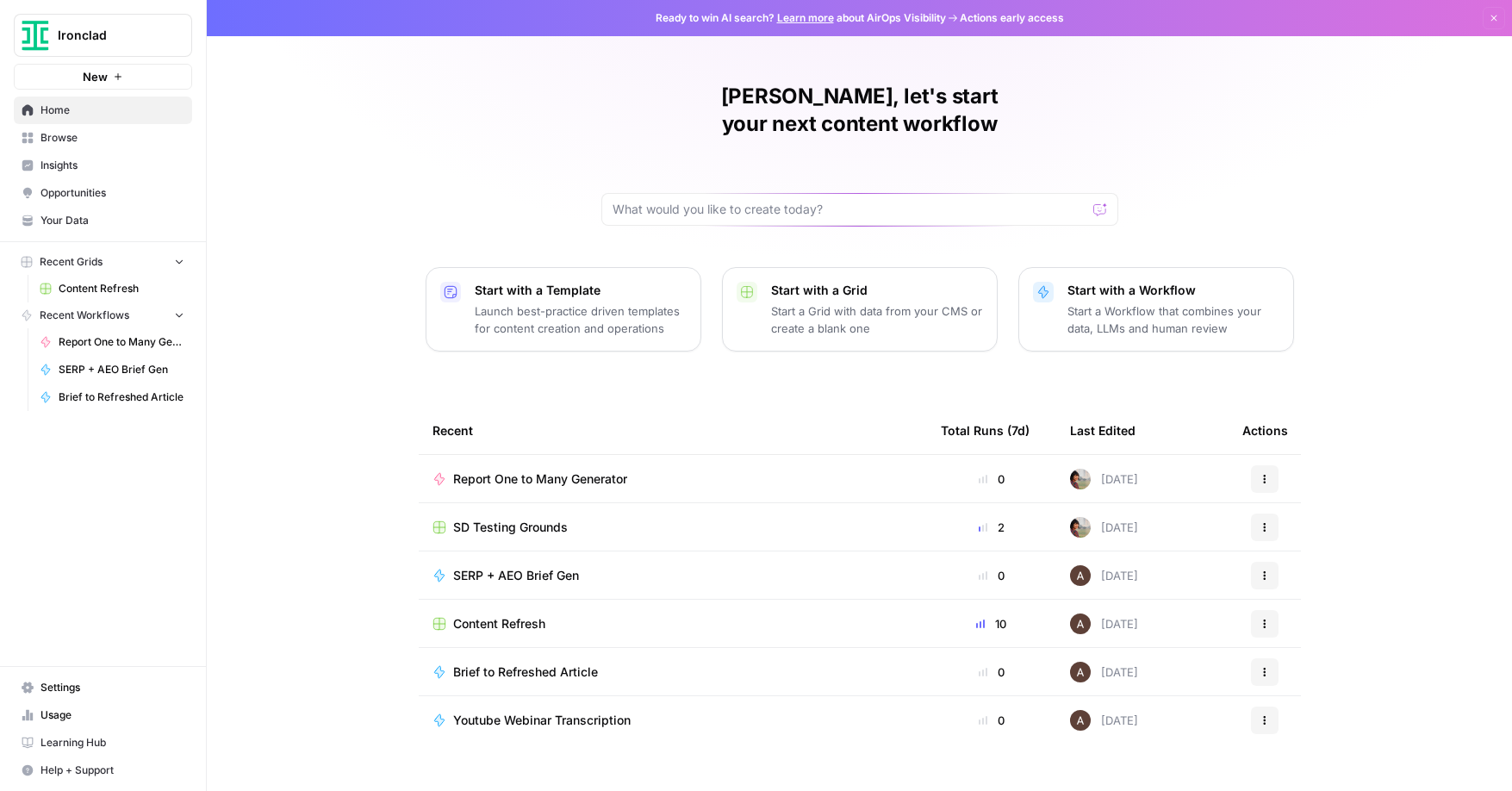
click at [59, 137] on span "Browse" at bounding box center [113, 137] width 144 height 15
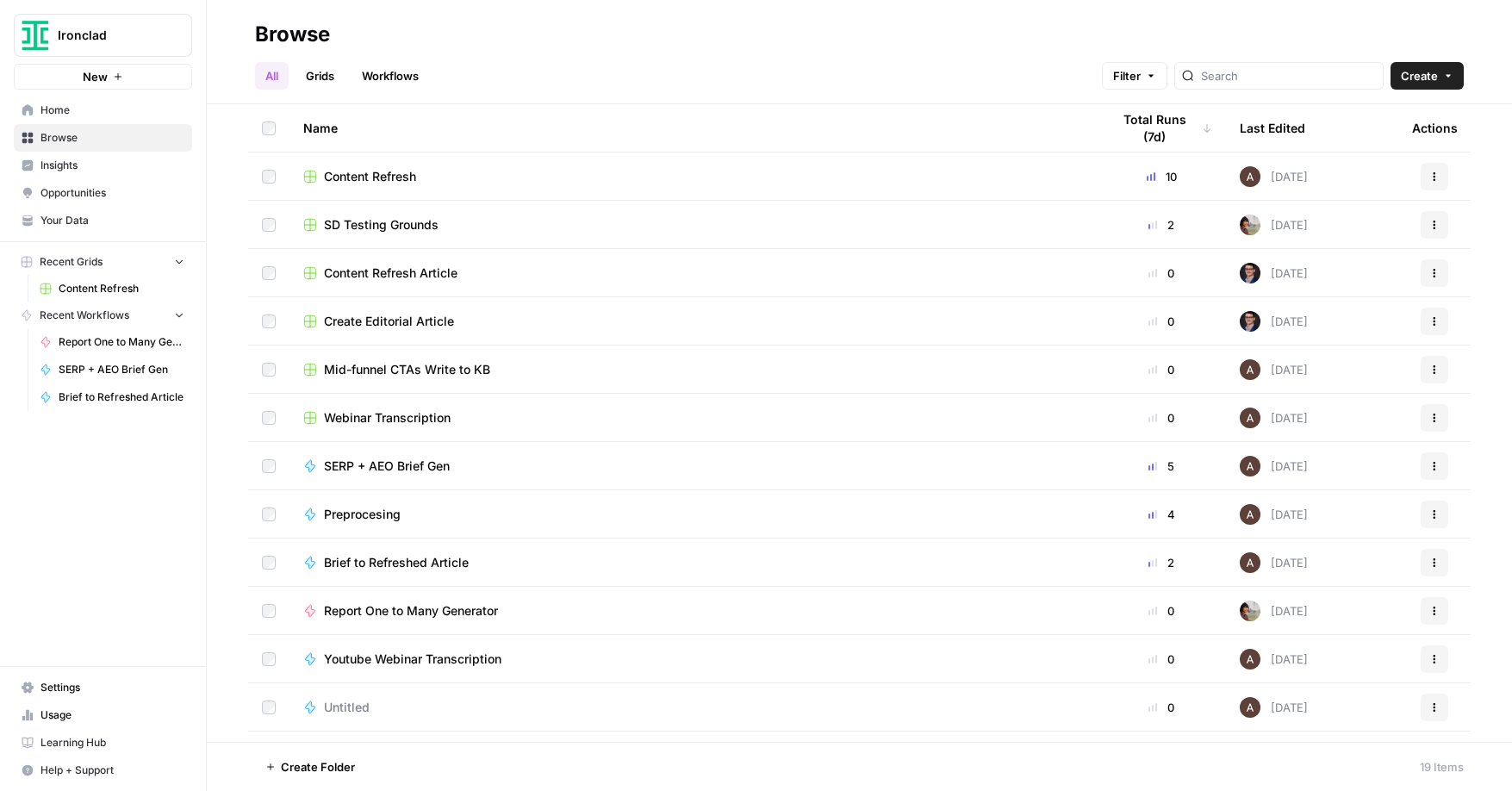
click at [63, 190] on span "Opportunities" at bounding box center [113, 193] width 144 height 15
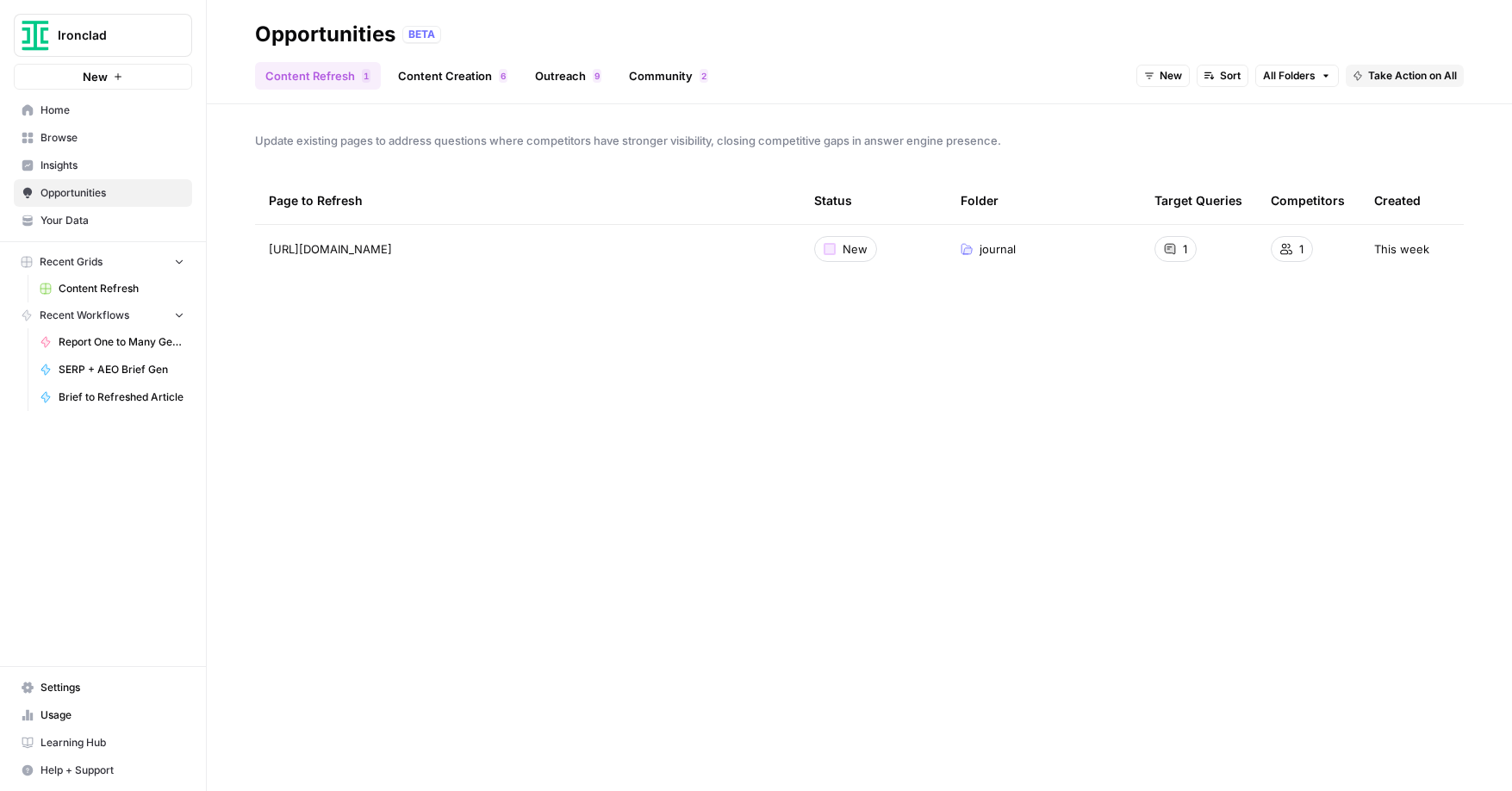
click at [557, 74] on link "Outreach 9" at bounding box center [569, 76] width 87 height 27
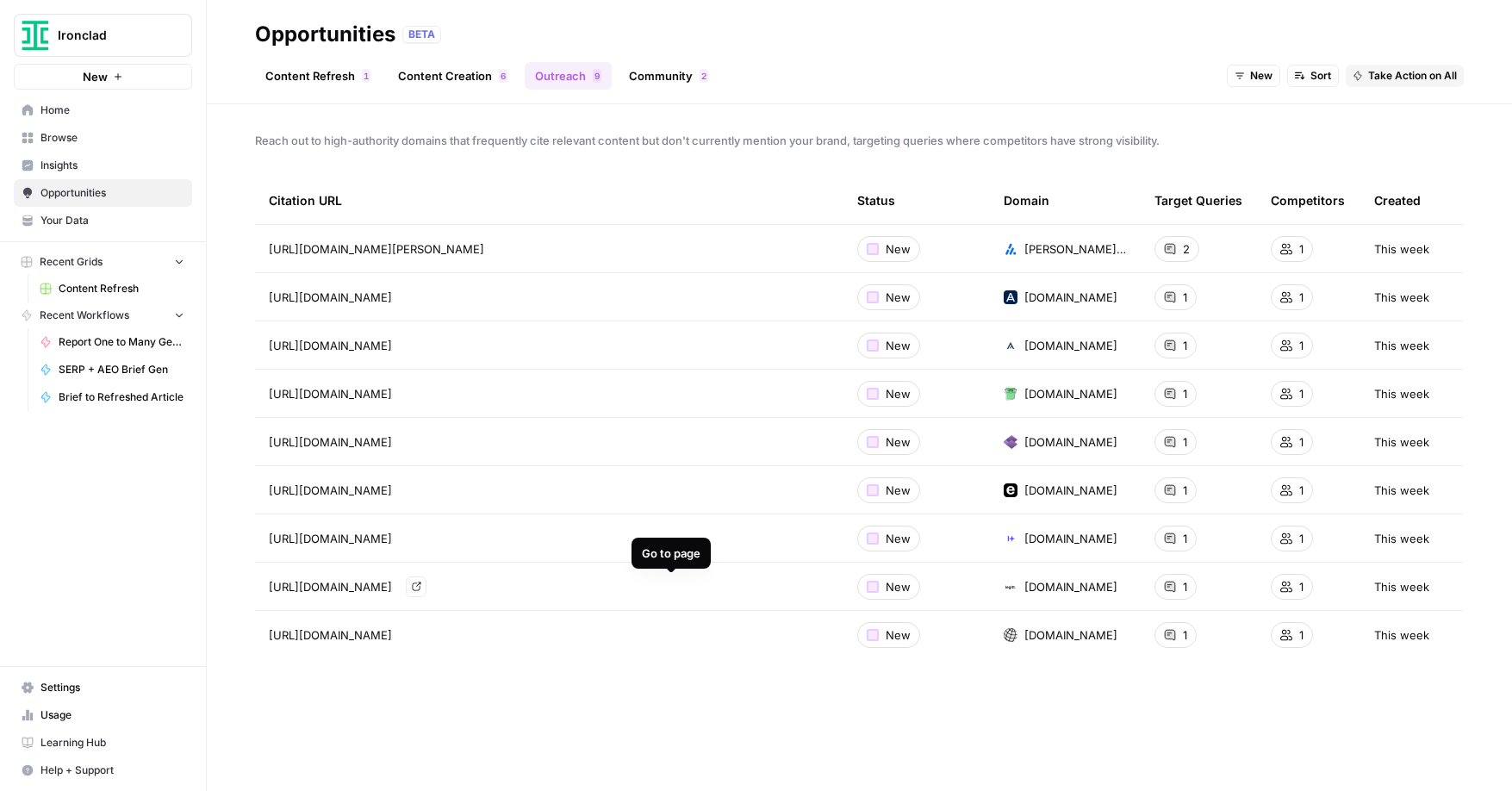
click at [421, 585] on icon "Go to page https://legittai.com/blog/how-ai-simplifies-contract-renewal-process…" at bounding box center [417, 586] width 9 height 9
click at [1285, 591] on icon at bounding box center [1285, 586] width 12 height 12
click at [664, 74] on link "Community 2" at bounding box center [669, 76] width 100 height 27
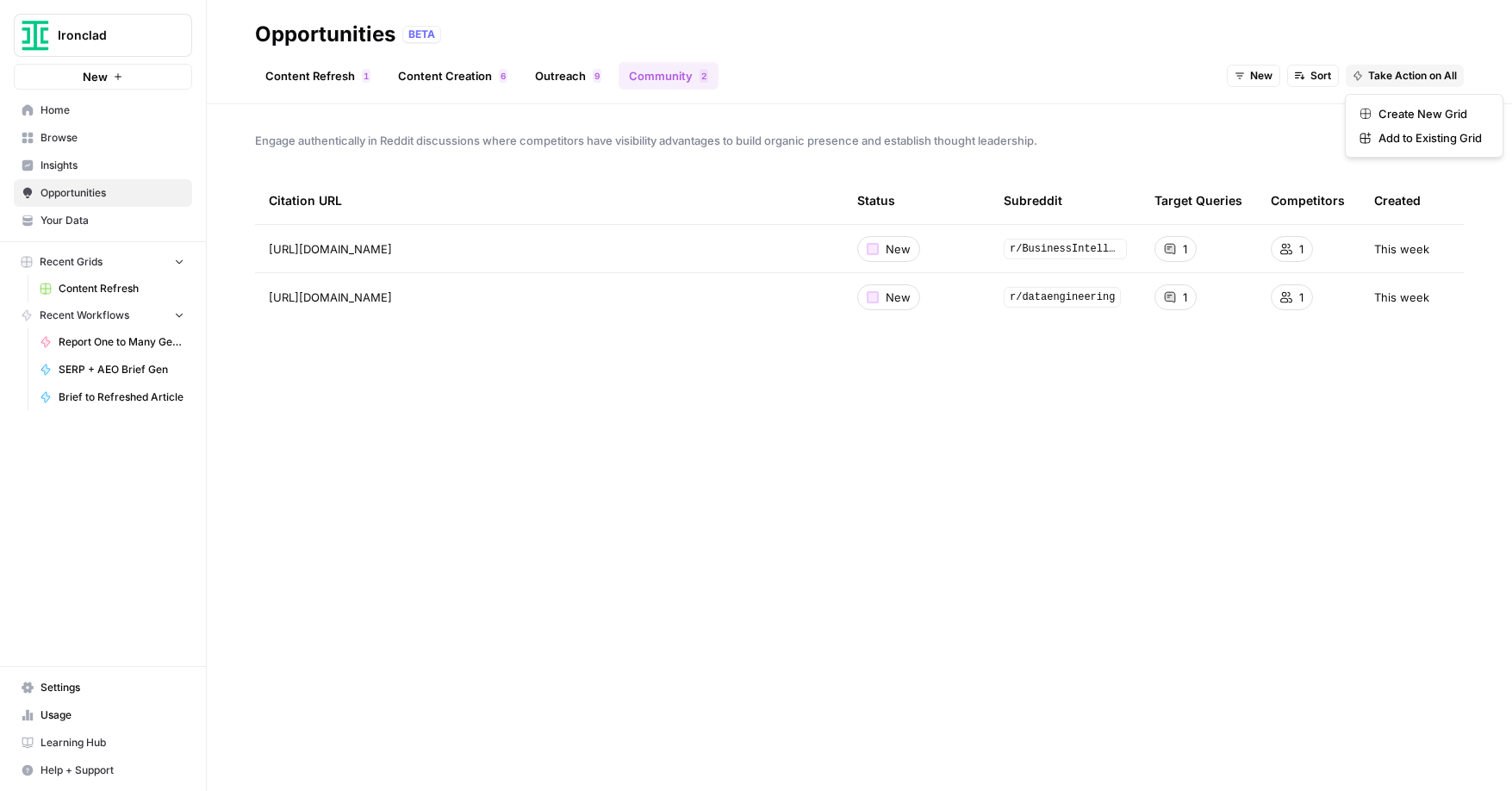
click at [1400, 74] on span "Take Action on All" at bounding box center [1413, 76] width 89 height 15
click at [1326, 79] on span "Sort" at bounding box center [1320, 76] width 21 height 15
click at [1264, 78] on span "New" at bounding box center [1261, 76] width 23 height 15
click at [1155, 67] on div "Content Refresh 1 Content Creation 6 Outreach 9 Community 2 New Sort Take Actio…" at bounding box center [859, 68] width 1208 height 41
click at [65, 168] on span "Insights" at bounding box center [113, 165] width 144 height 15
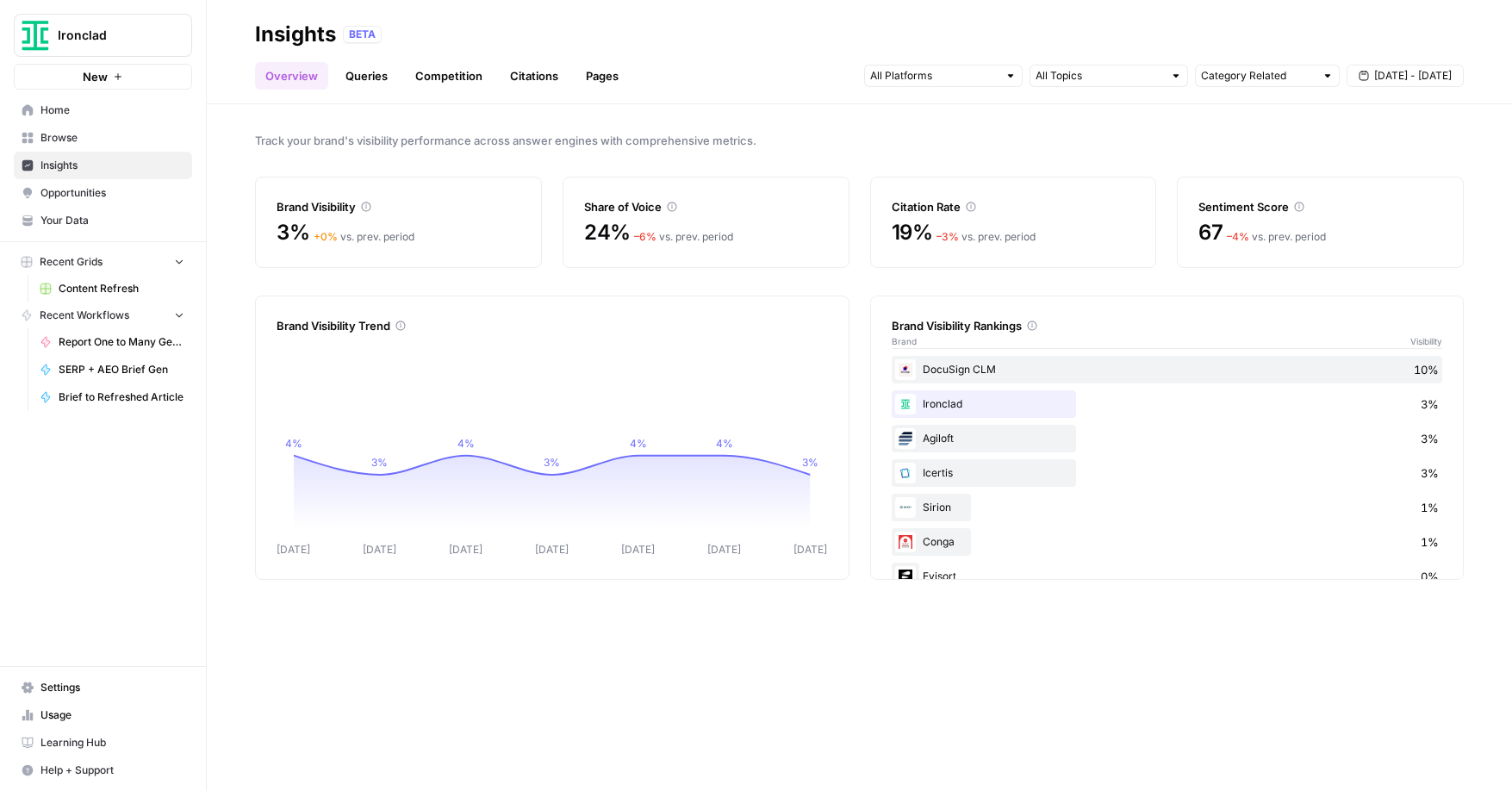
click at [1388, 78] on span "[DATE] - [DATE]" at bounding box center [1412, 76] width 77 height 15
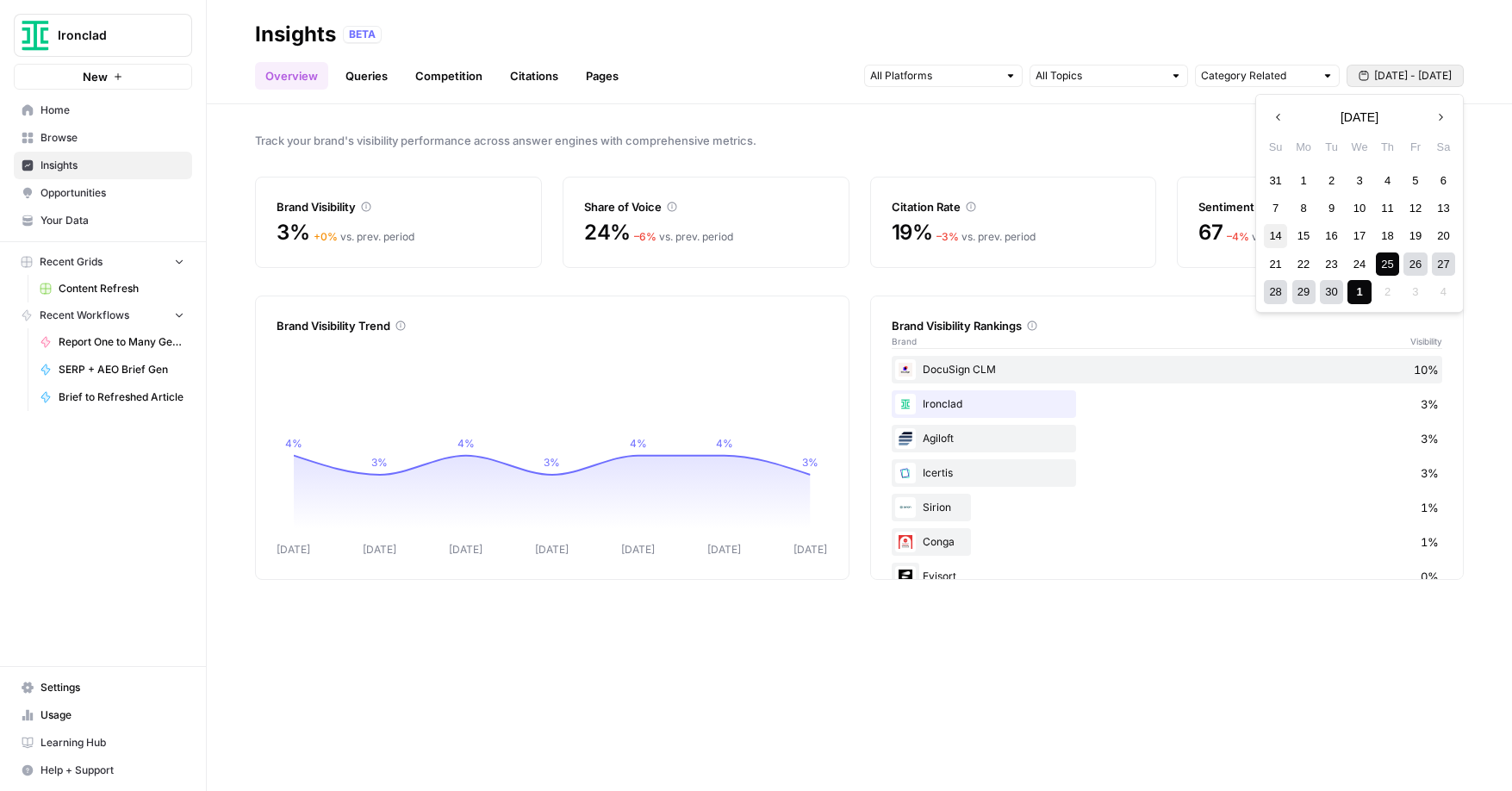
click at [1275, 236] on div "14" at bounding box center [1275, 236] width 24 height 24
click at [1331, 289] on div "30" at bounding box center [1332, 292] width 24 height 24
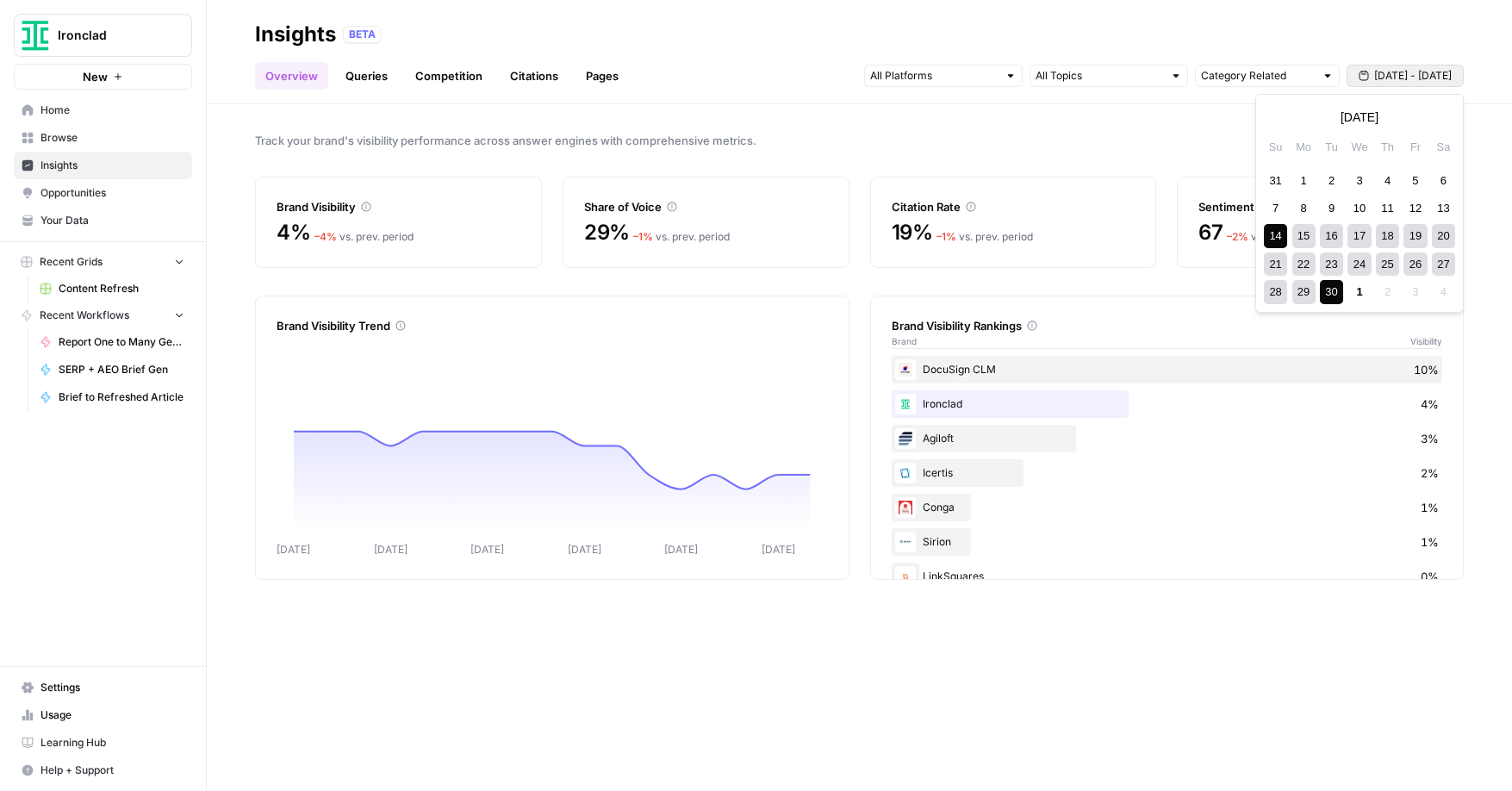
click at [1389, 76] on span "[DATE] - [DATE]" at bounding box center [1412, 76] width 77 height 15
click at [1304, 262] on div "22" at bounding box center [1304, 264] width 24 height 24
click at [1321, 293] on div "30" at bounding box center [1332, 292] width 24 height 24
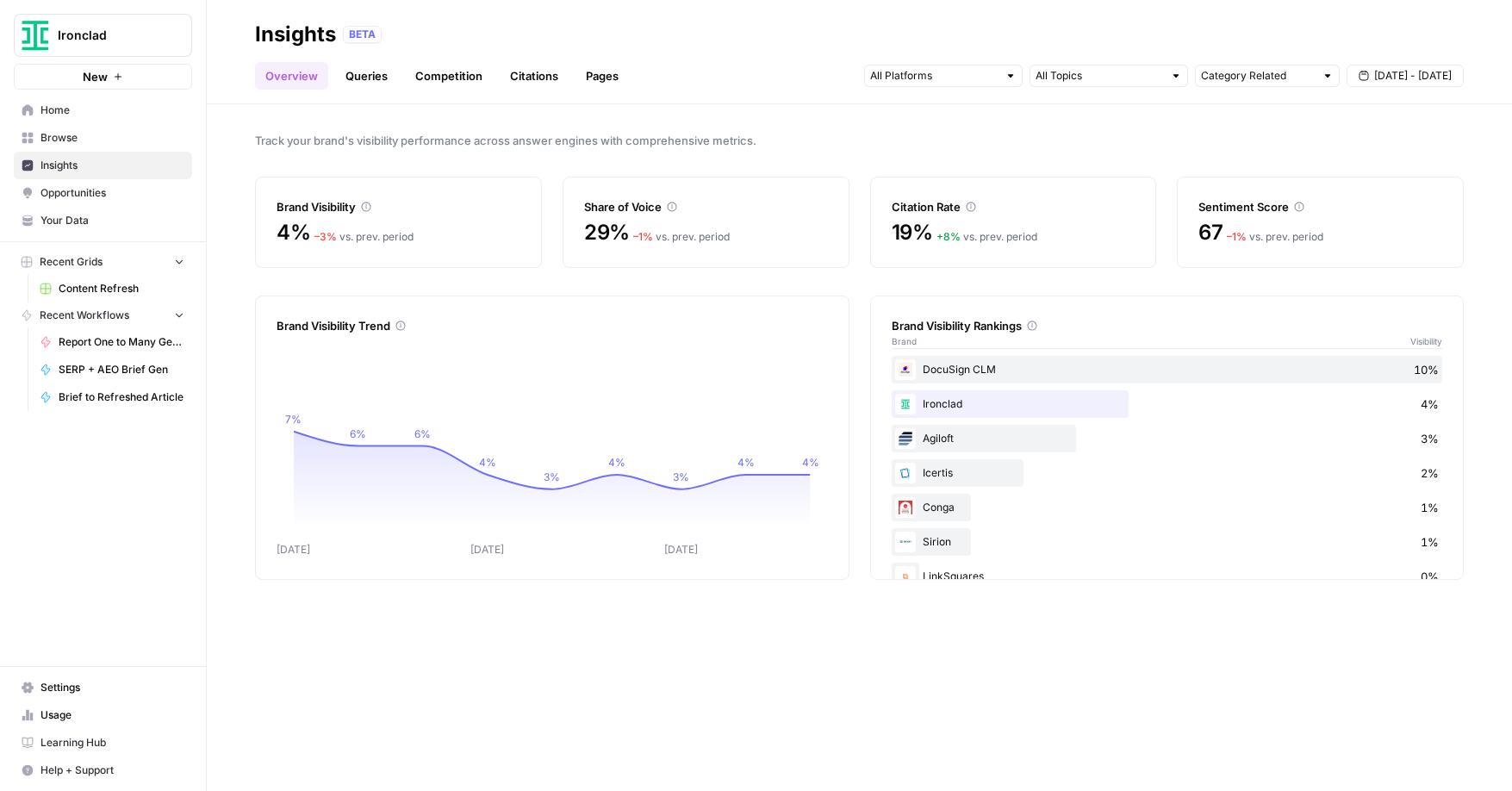
click at [1090, 132] on span "Track your brand's visibility performance across answer engines with comprehens…" at bounding box center [859, 140] width 1208 height 17
click at [1327, 76] on div at bounding box center [1327, 76] width 12 height 12
click at [1294, 138] on span "Brand Related" at bounding box center [1263, 137] width 108 height 17
type input "Brand Related"
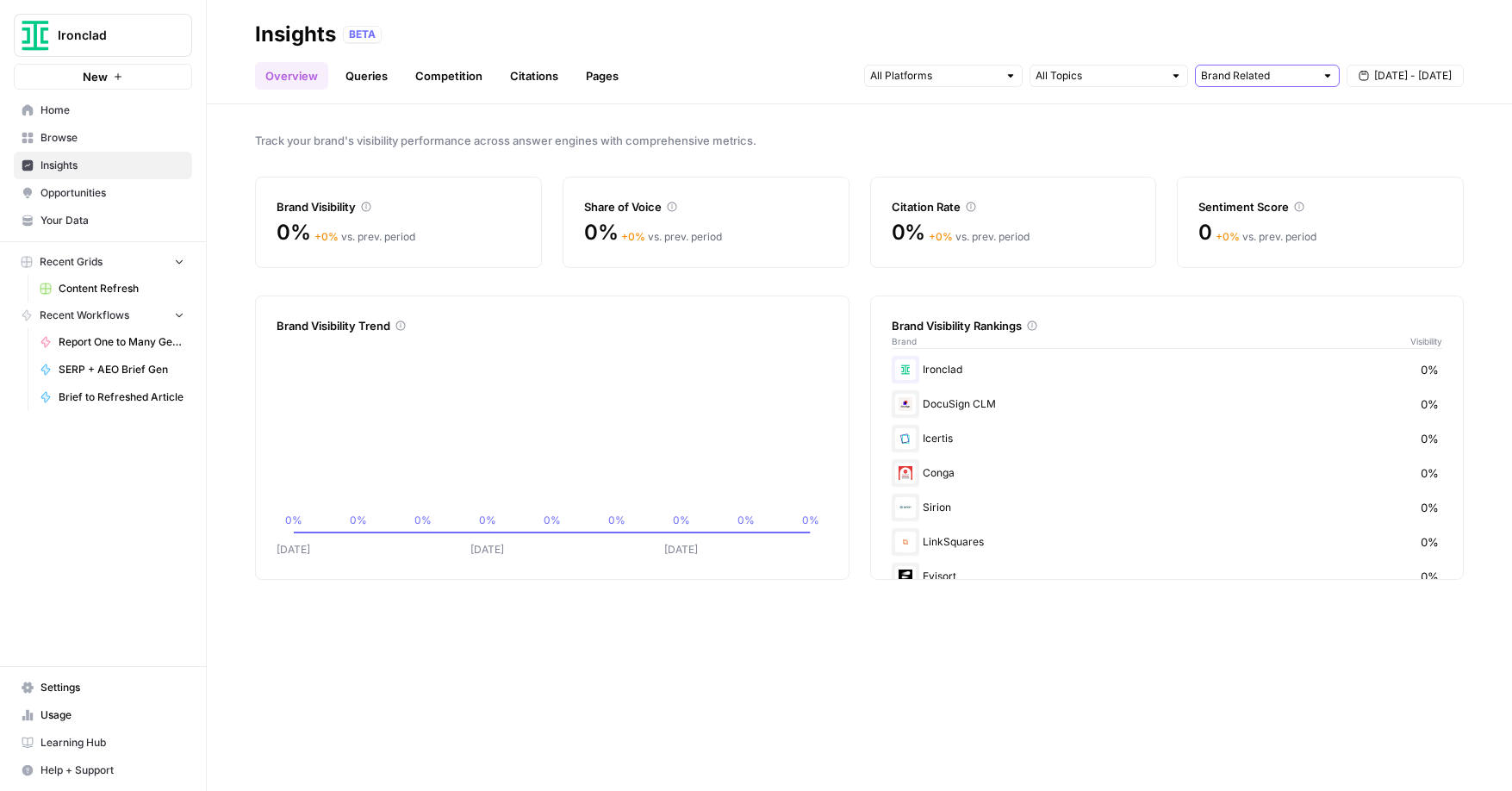
click at [1273, 76] on input "text" at bounding box center [1257, 76] width 114 height 17
click at [1272, 157] on span "Category Related" at bounding box center [1263, 162] width 108 height 17
type input "Category Related"
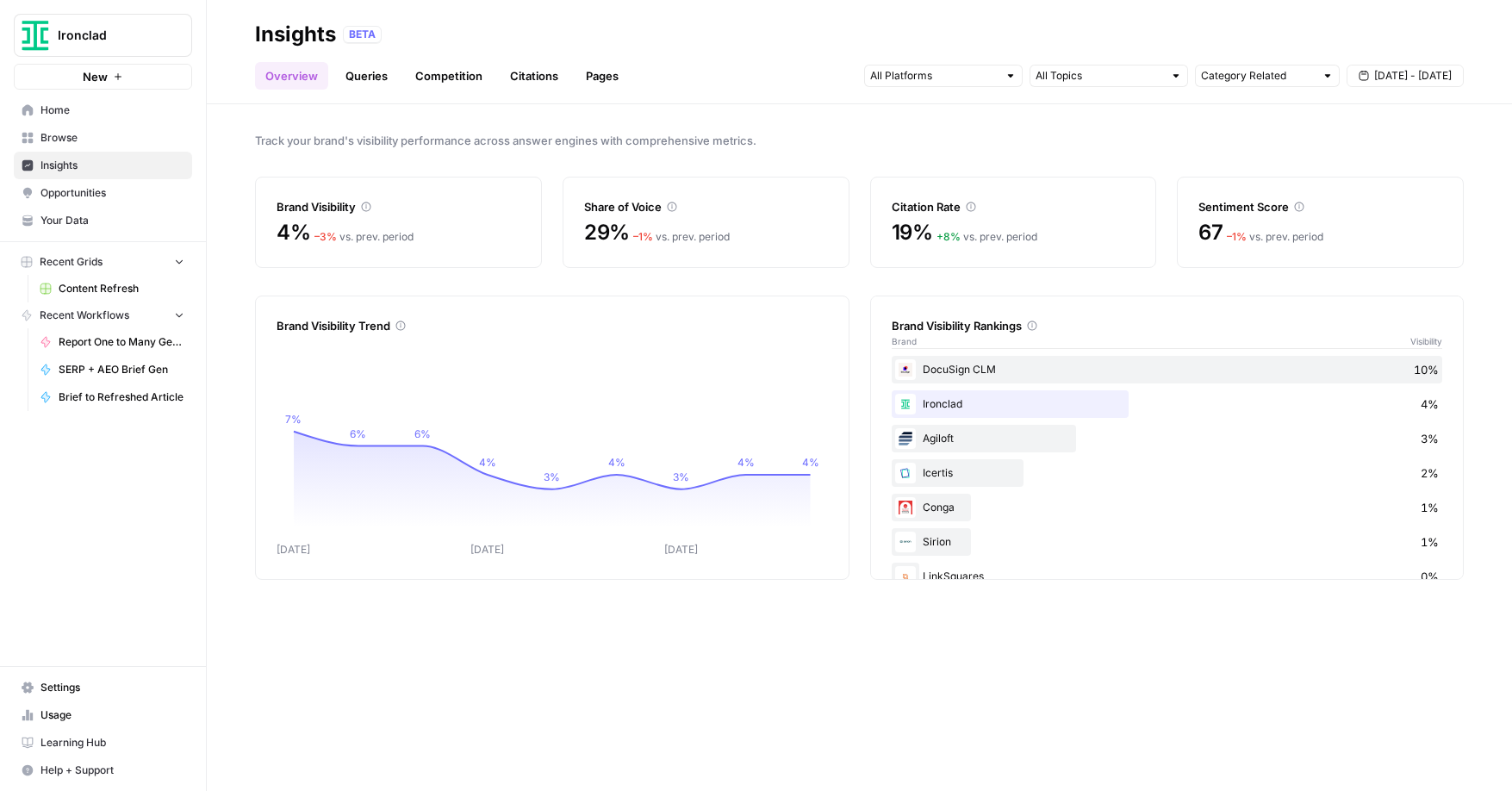
click at [1139, 85] on div at bounding box center [1109, 76] width 158 height 23
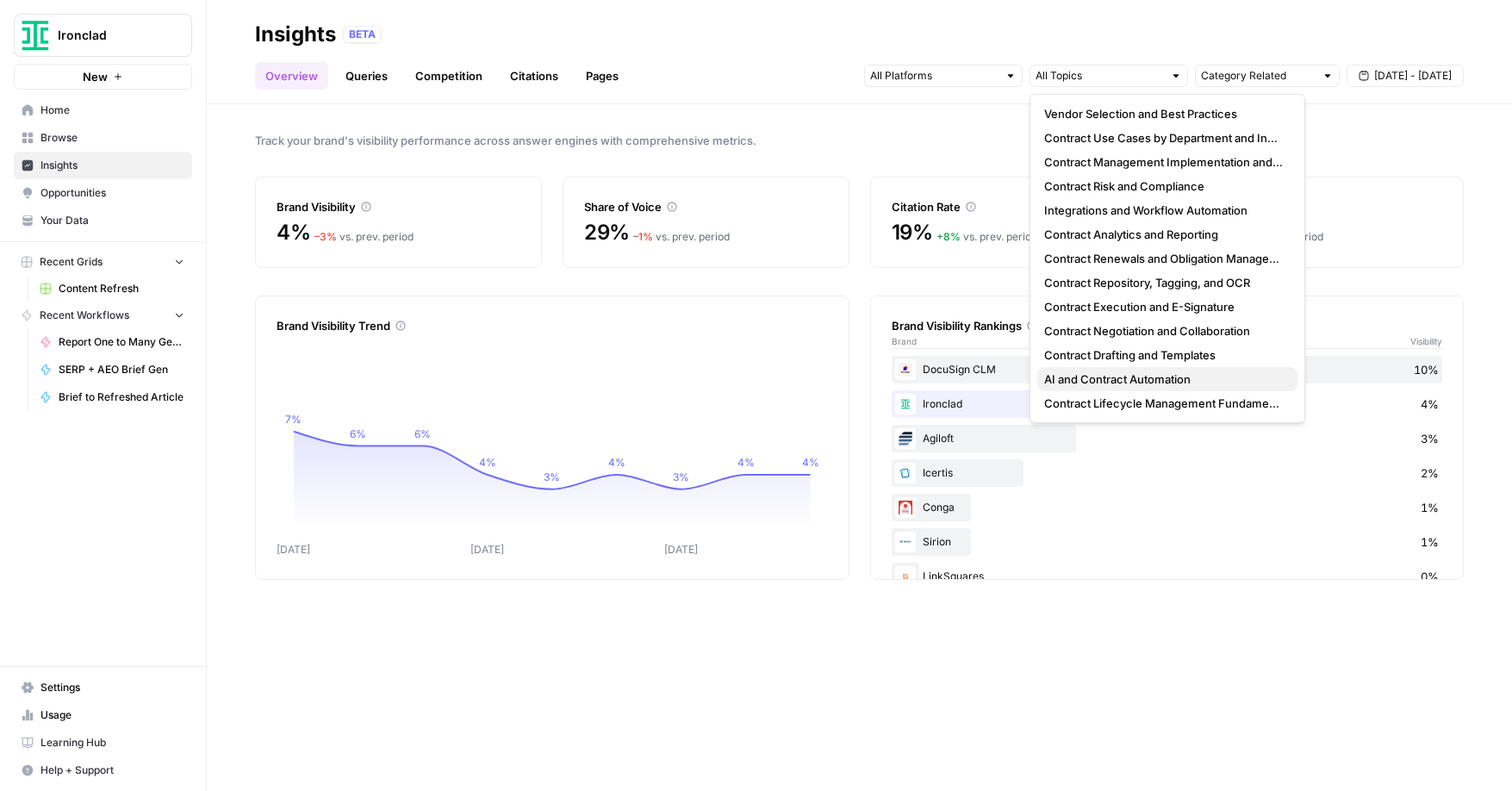
click at [1144, 380] on span "AI and Contract Automation" at bounding box center [1164, 379] width 239 height 17
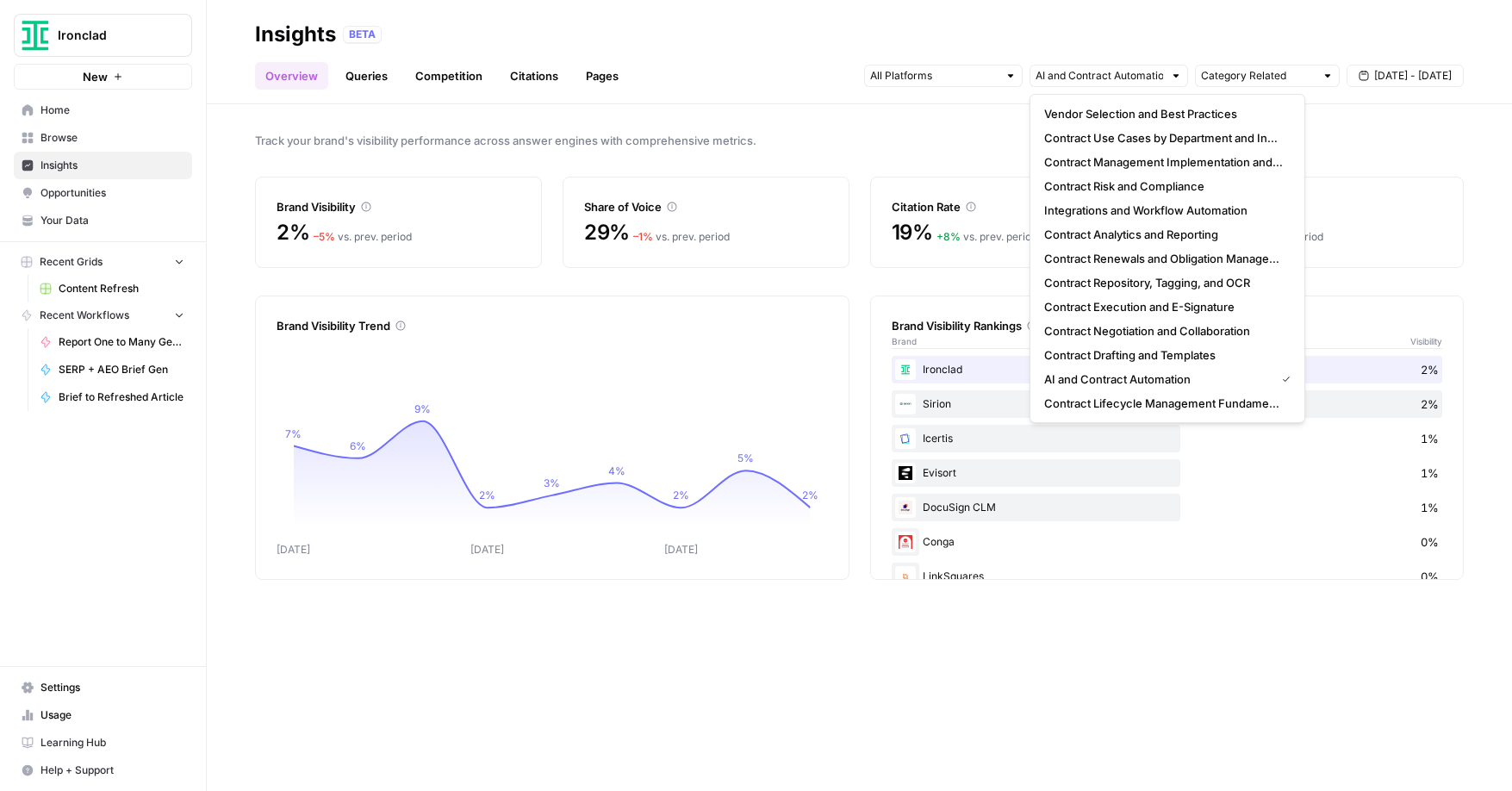
click at [1011, 76] on div at bounding box center [1010, 76] width 12 height 12
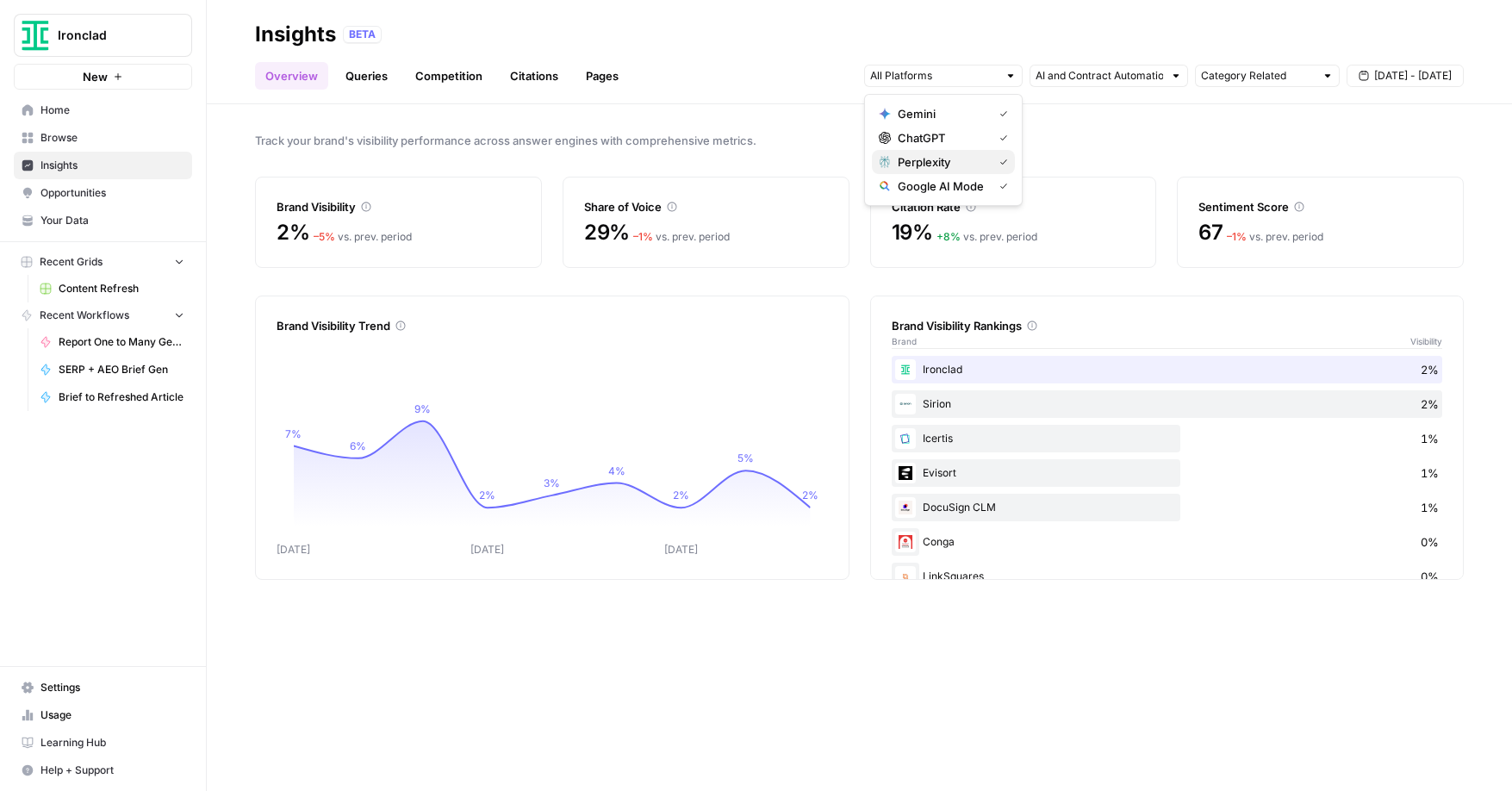
click at [1001, 159] on icon "button" at bounding box center [1003, 161] width 8 height 8
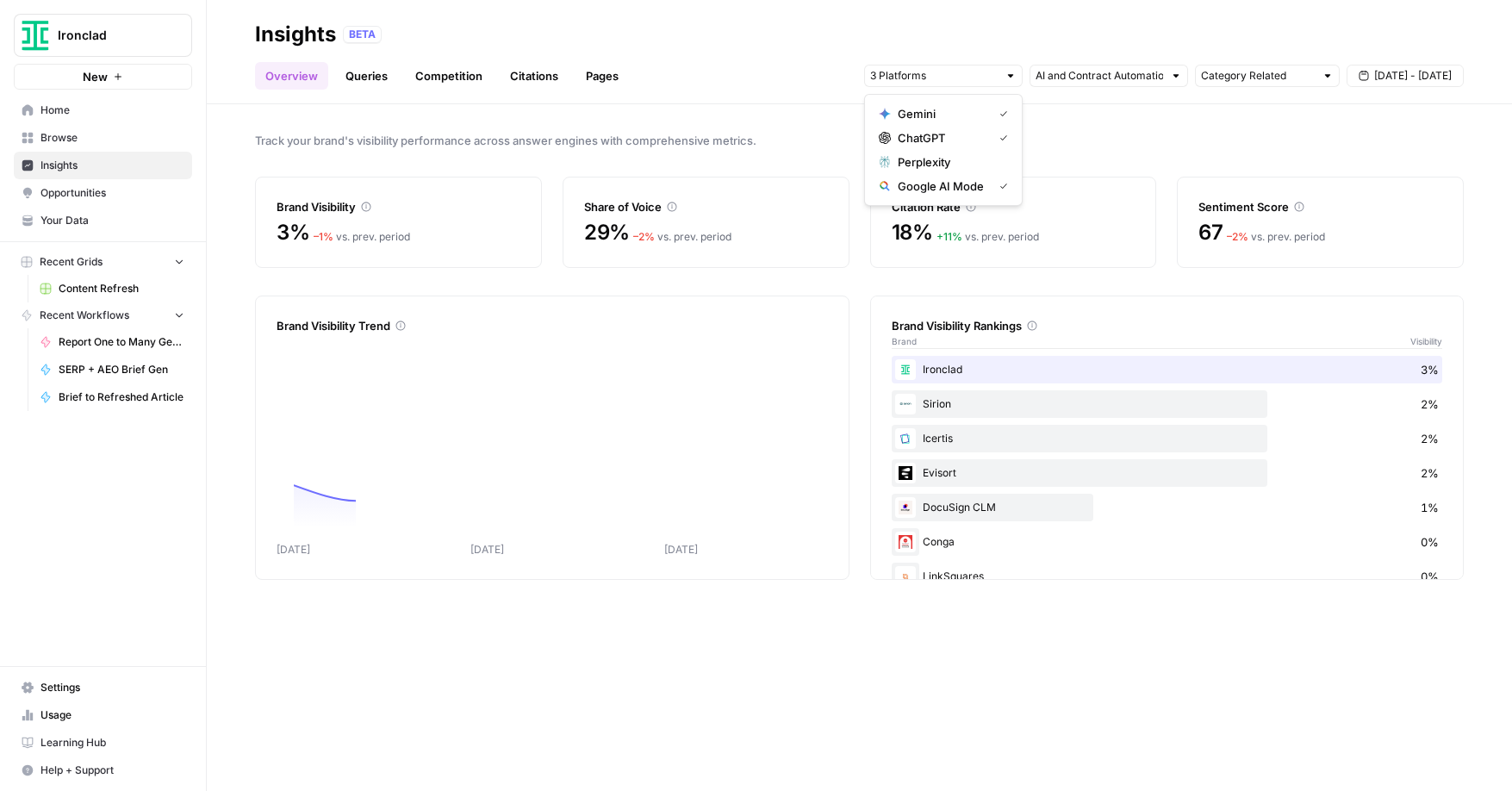
click at [1004, 140] on icon "button" at bounding box center [1003, 137] width 8 height 8
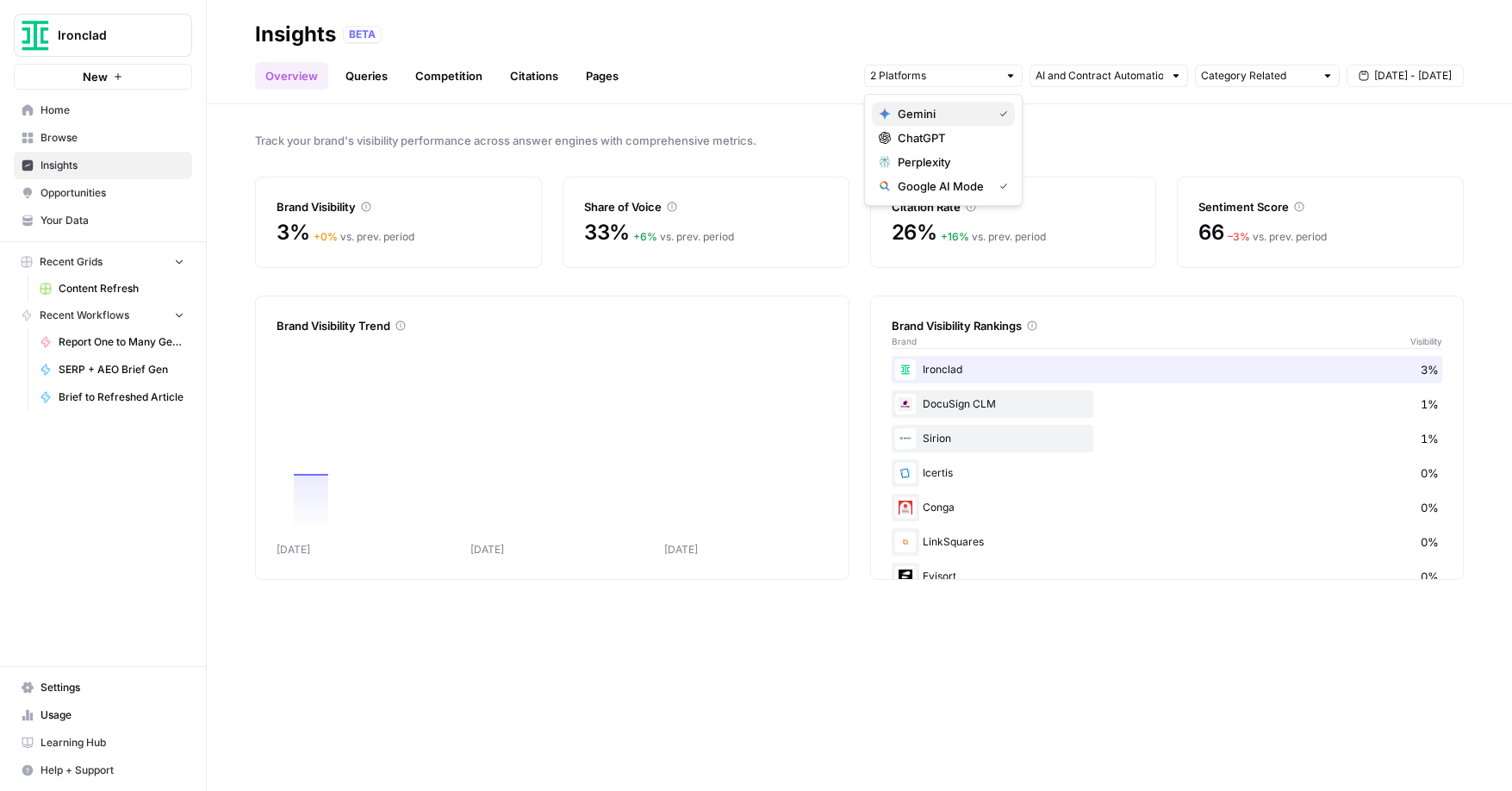
click at [1003, 114] on icon "button" at bounding box center [1003, 114] width 6 height 5
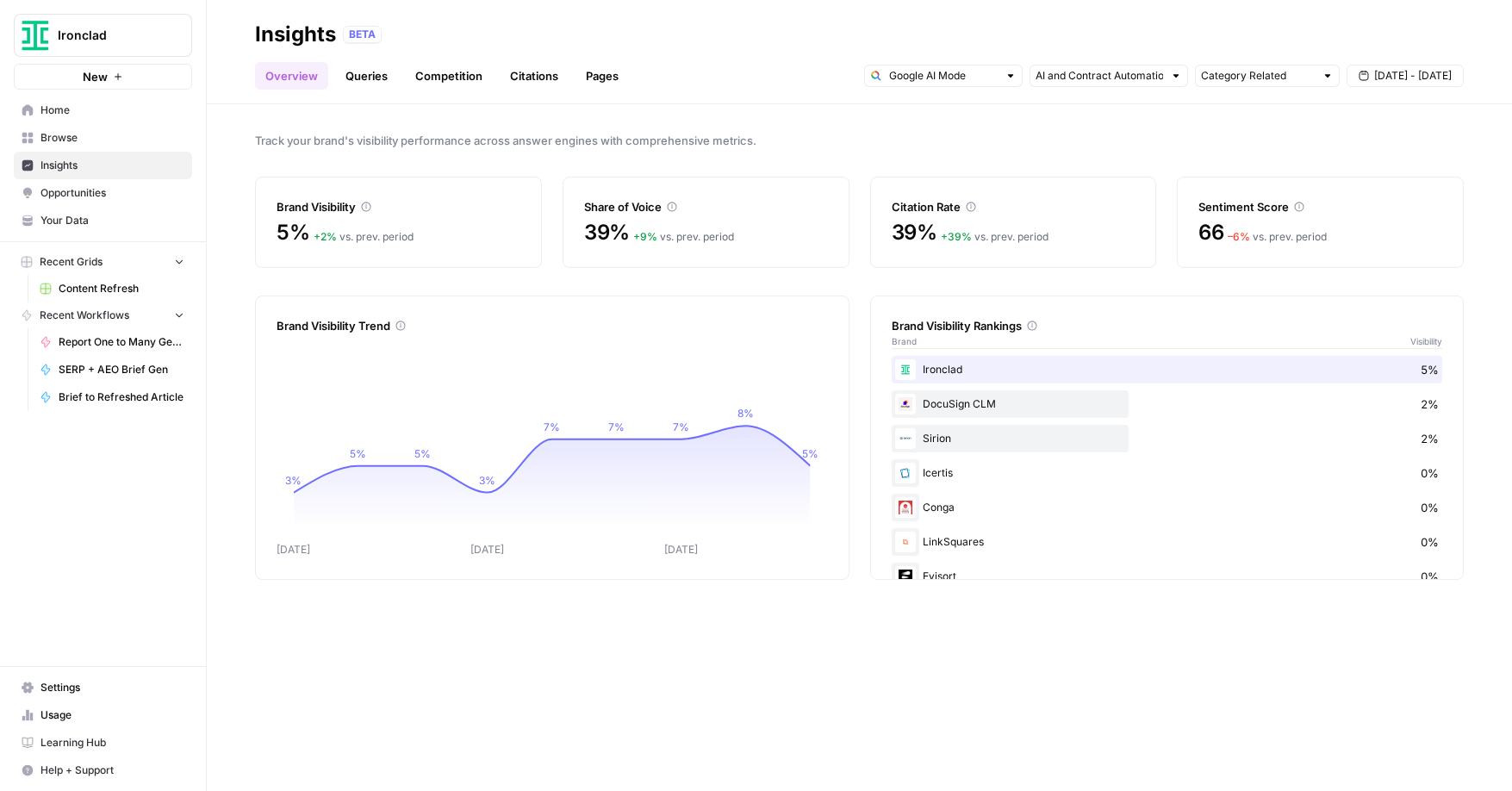
click at [1101, 133] on span "Track your brand's visibility performance across answer engines with comprehens…" at bounding box center [859, 140] width 1208 height 17
click at [1399, 72] on span "[DATE] - [DATE]" at bounding box center [1412, 76] width 77 height 15
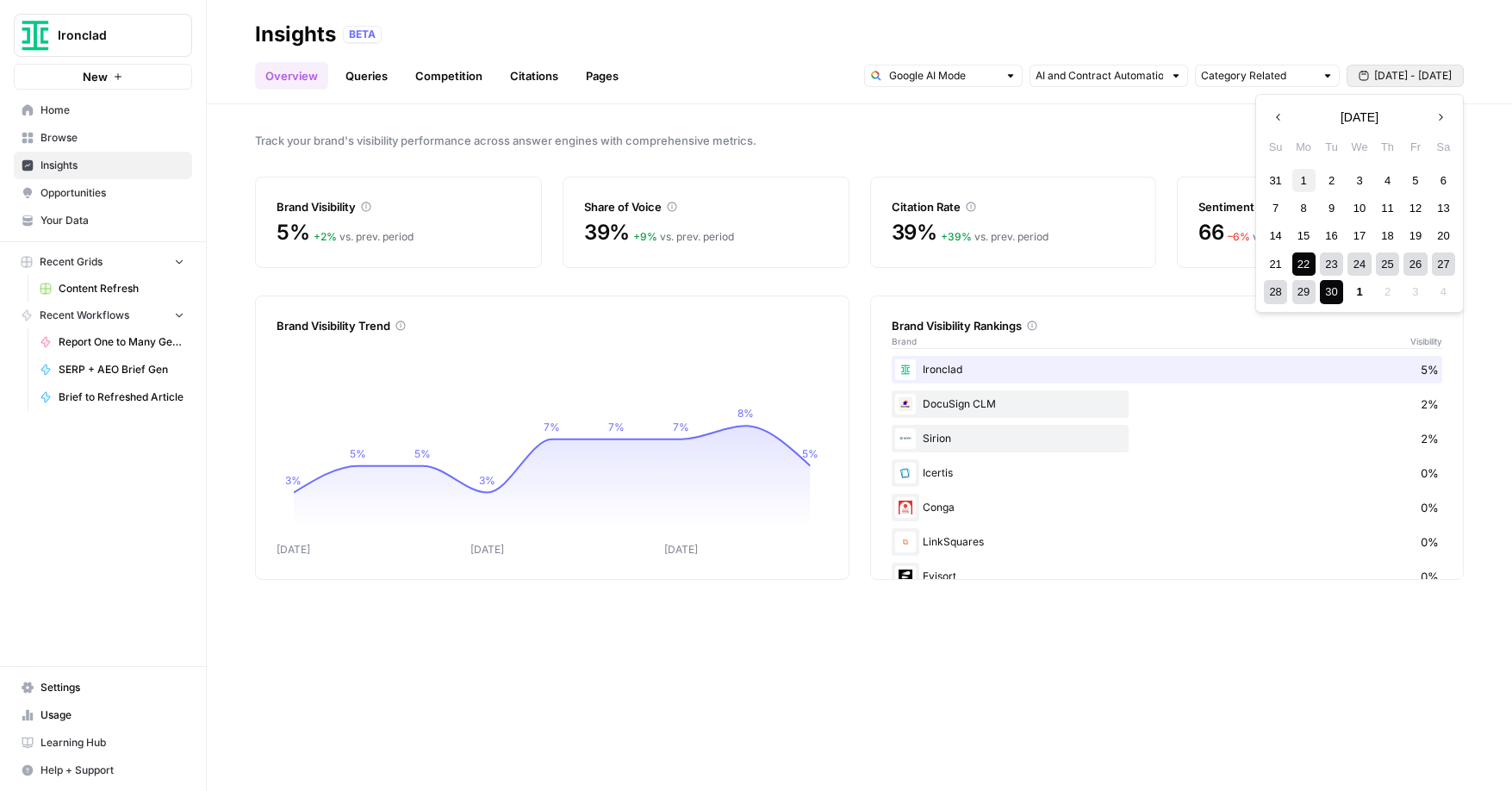
click at [1301, 181] on div "1" at bounding box center [1304, 181] width 24 height 24
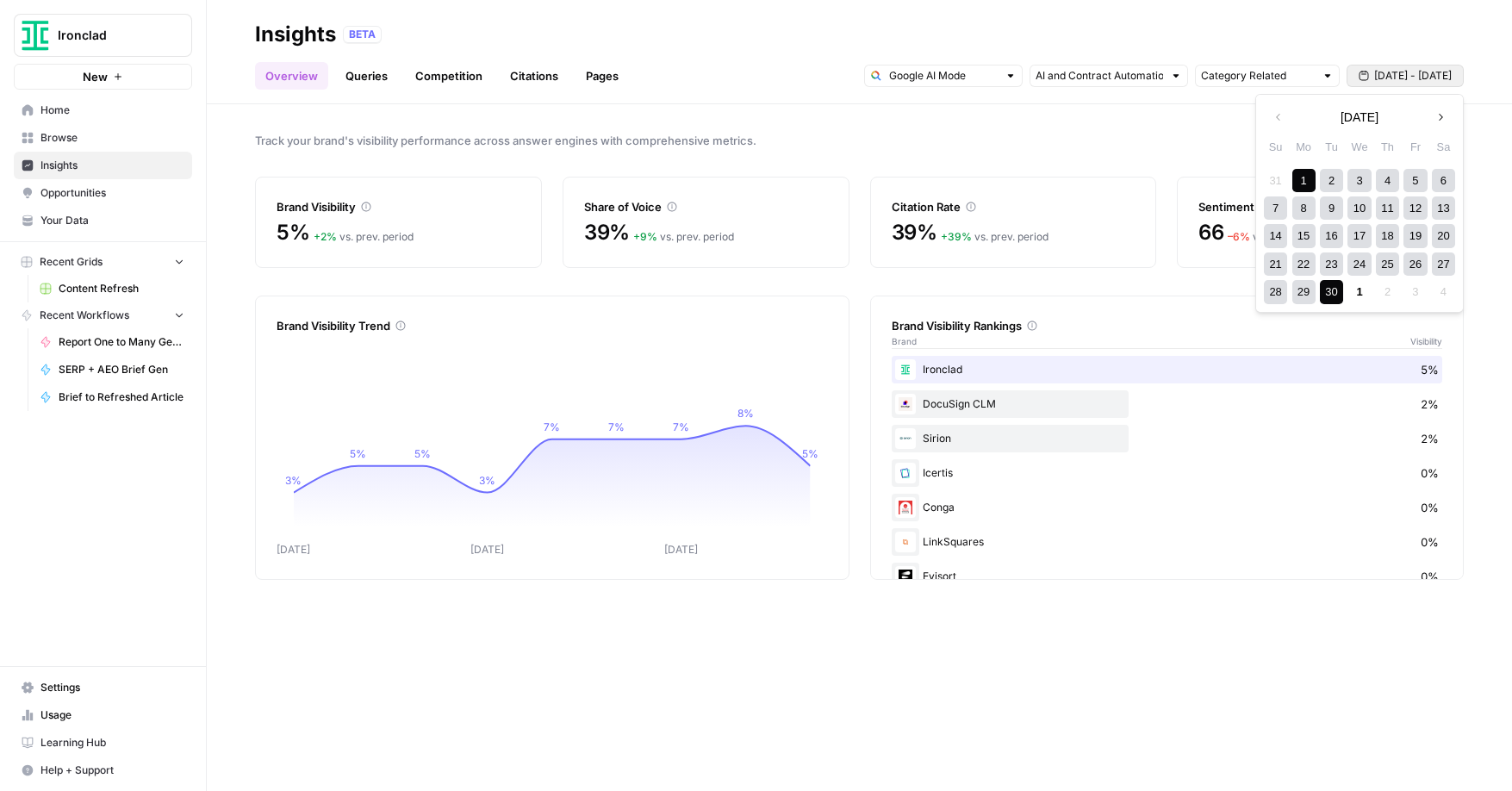
click at [1328, 288] on div "30" at bounding box center [1332, 292] width 24 height 24
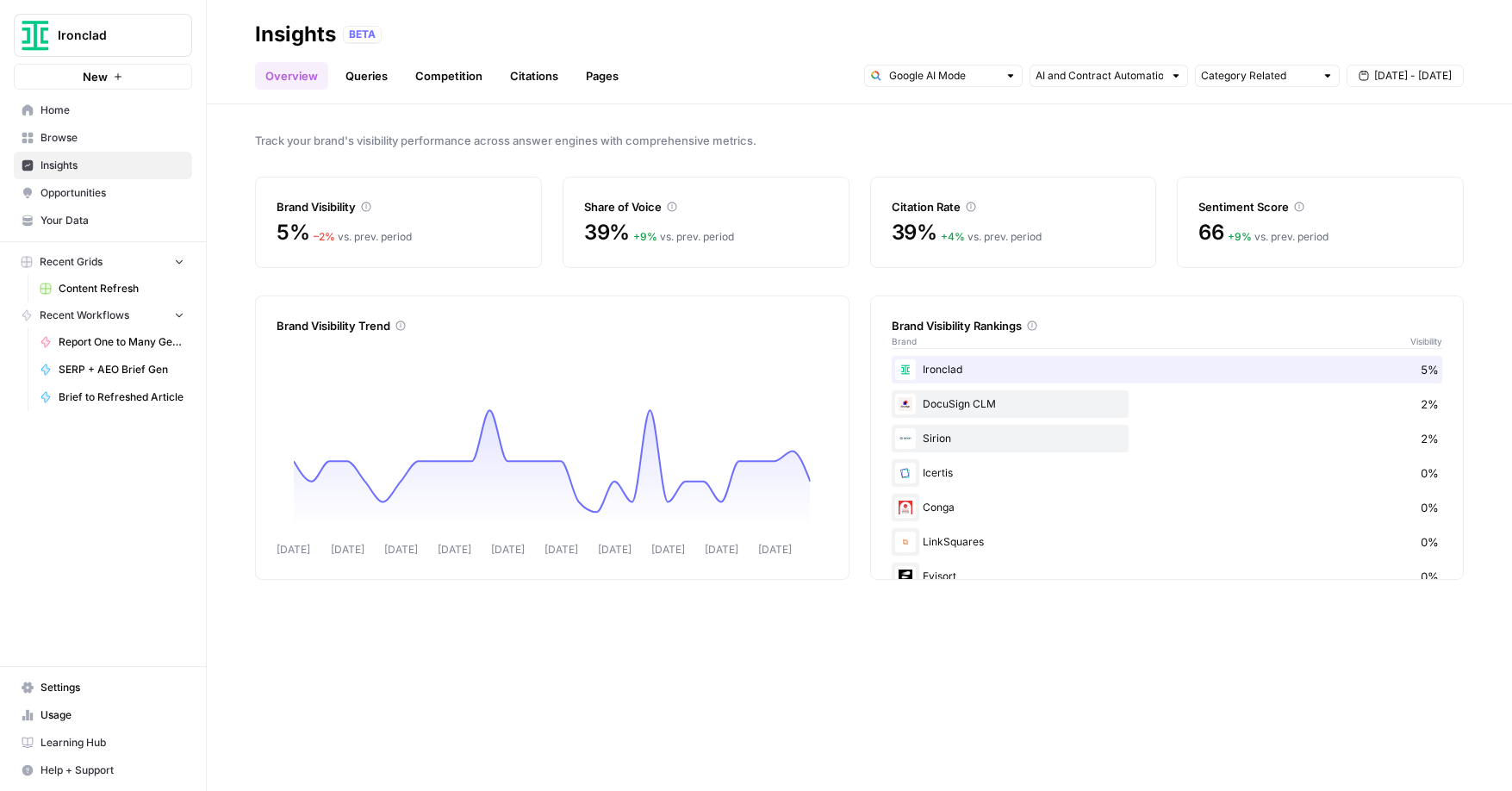
click at [922, 134] on span "Track your brand's visibility performance across answer engines with comprehens…" at bounding box center [859, 140] width 1208 height 17
click at [1012, 76] on div at bounding box center [1010, 76] width 12 height 12
click at [984, 144] on span "ChatGPT" at bounding box center [950, 137] width 104 height 17
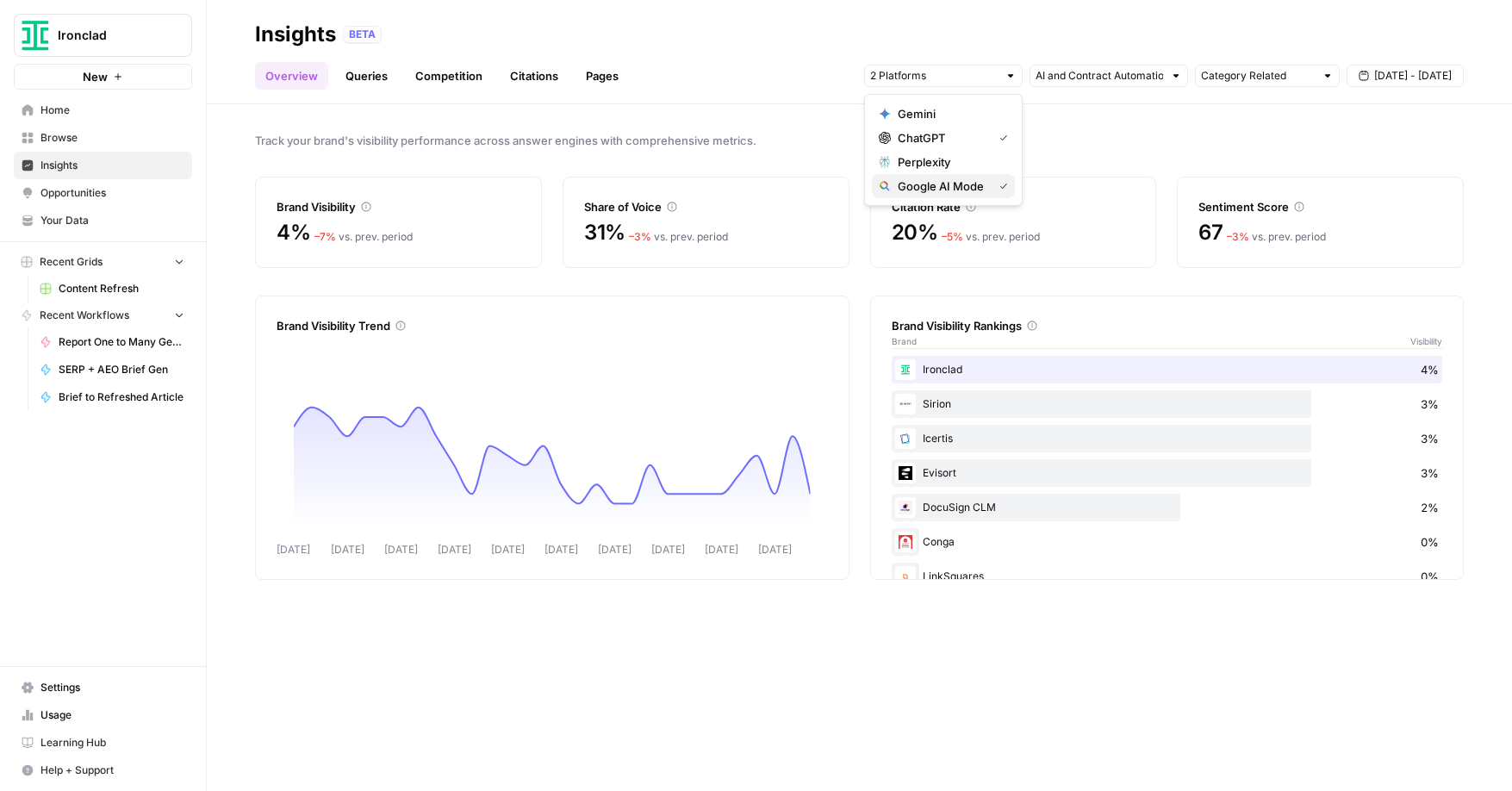
click at [1003, 188] on icon "button" at bounding box center [1003, 186] width 8 height 8
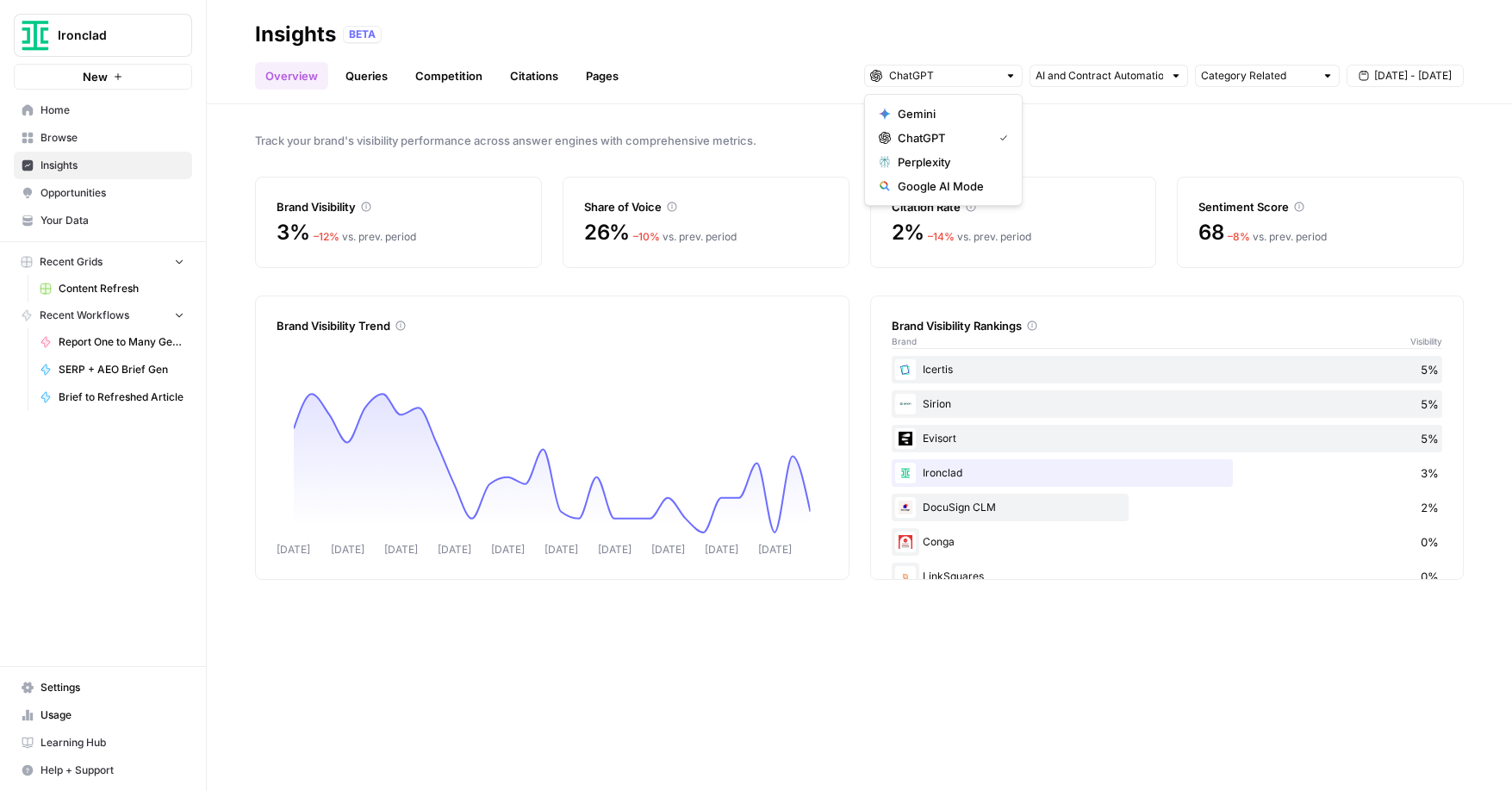
click at [1101, 127] on div "Track your brand's visibility performance across answer engines with comprehens…" at bounding box center [859, 448] width 1305 height 687
click at [1103, 81] on input "text" at bounding box center [1099, 76] width 127 height 17
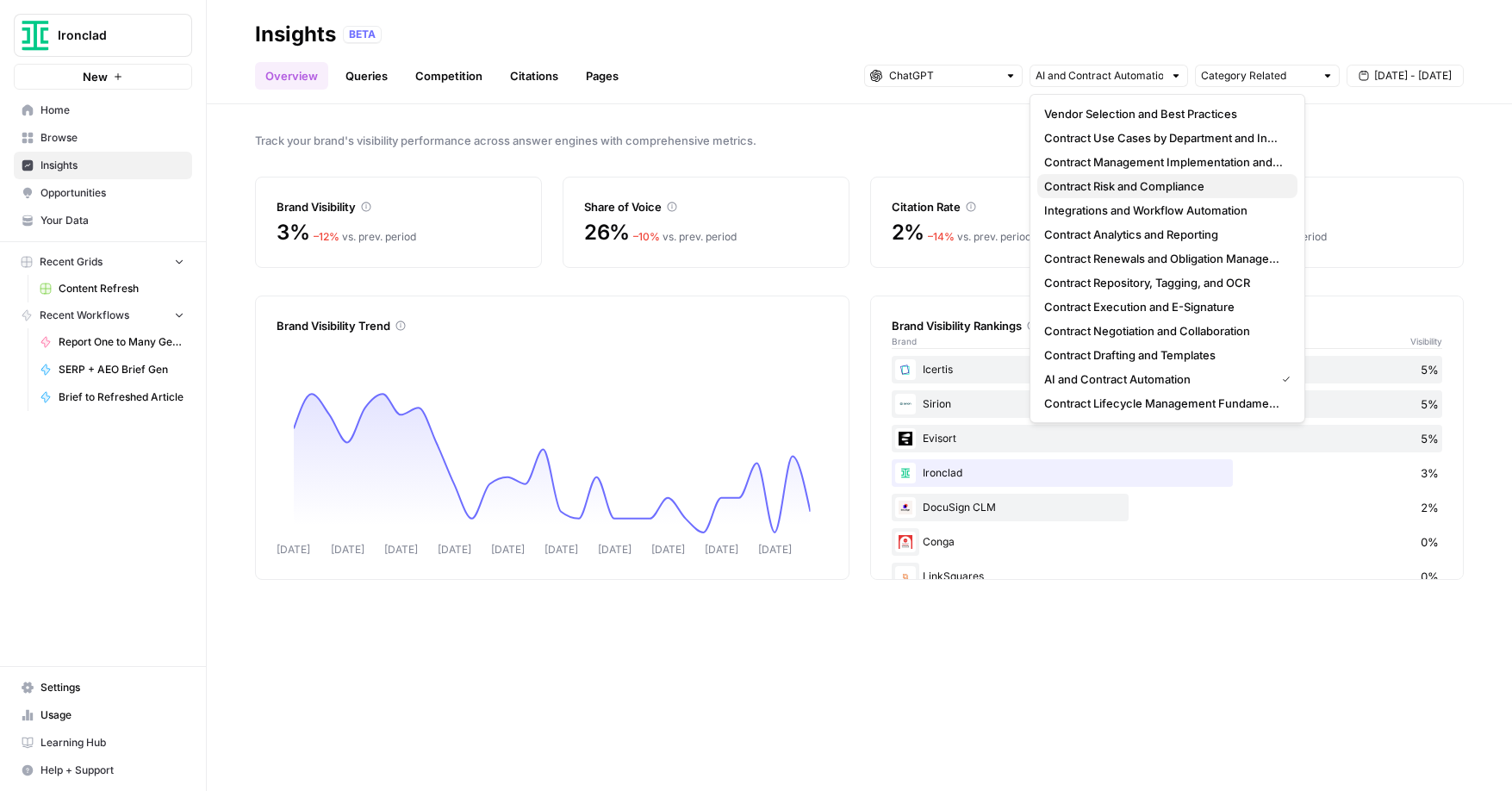
click at [1109, 187] on span "Contract Risk and Compliance" at bounding box center [1164, 186] width 239 height 17
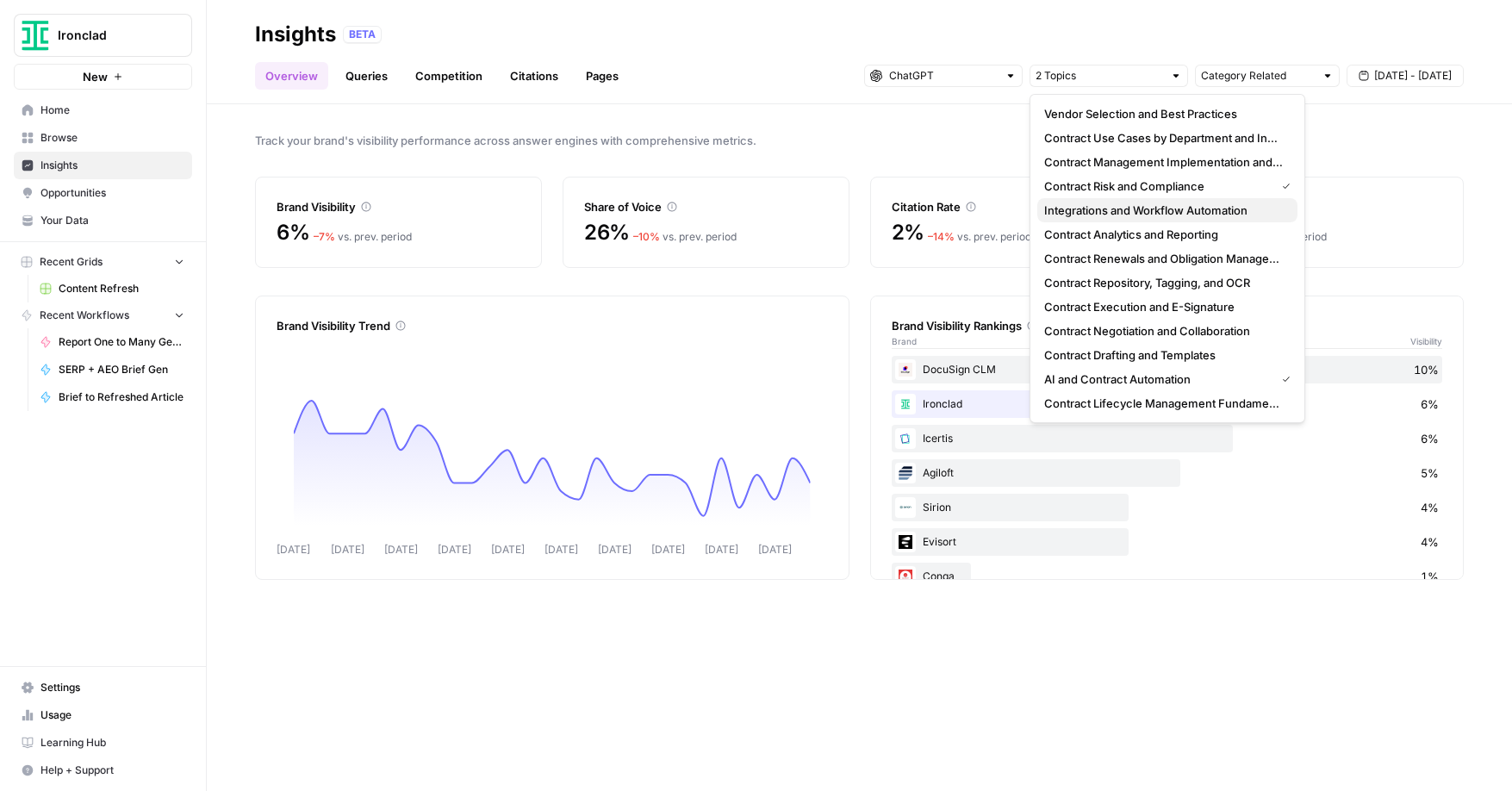
click at [1106, 215] on span "Integrations and Workflow Automation" at bounding box center [1164, 210] width 239 height 17
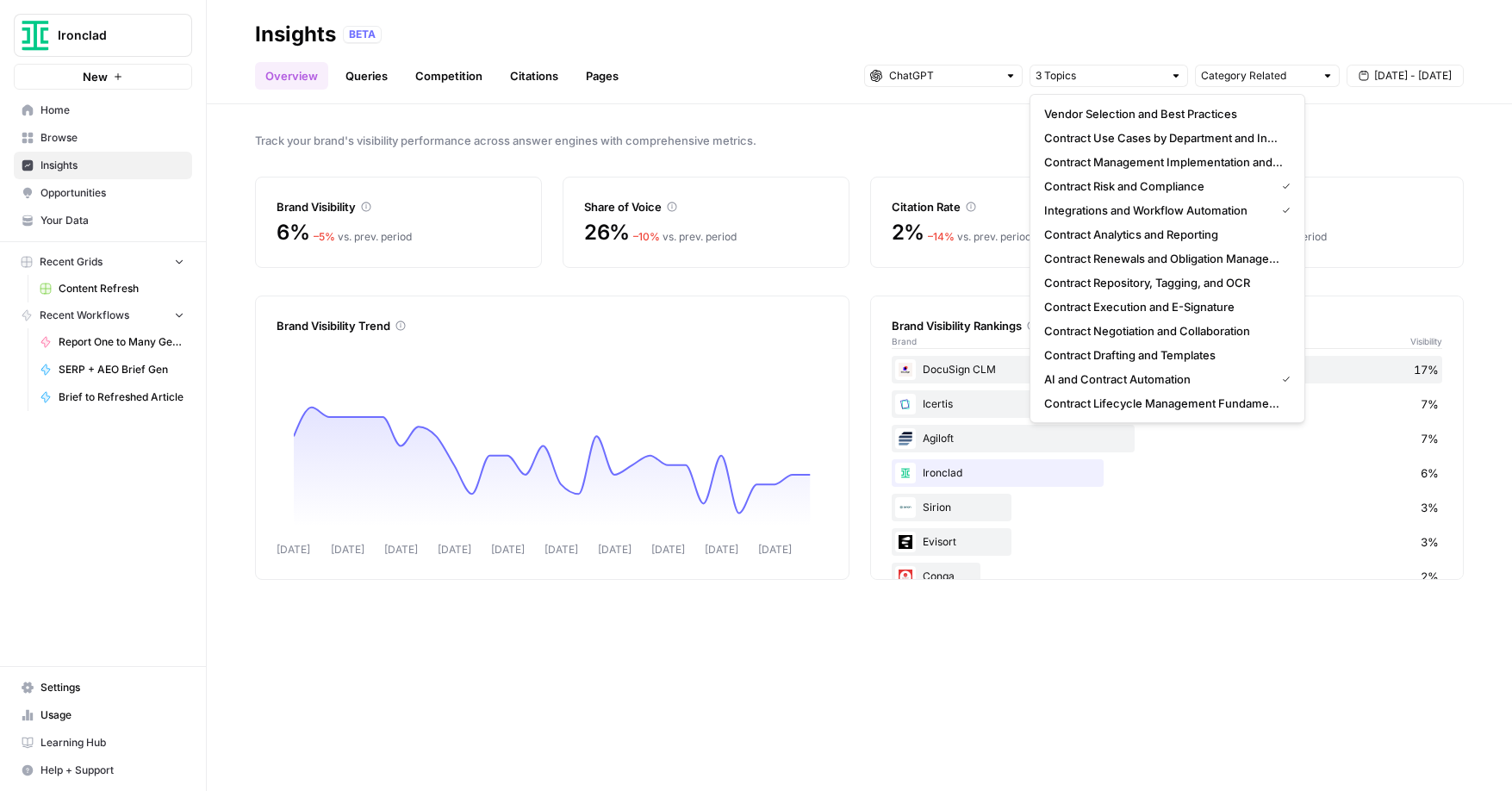
click at [461, 76] on link "Competition" at bounding box center [449, 76] width 88 height 27
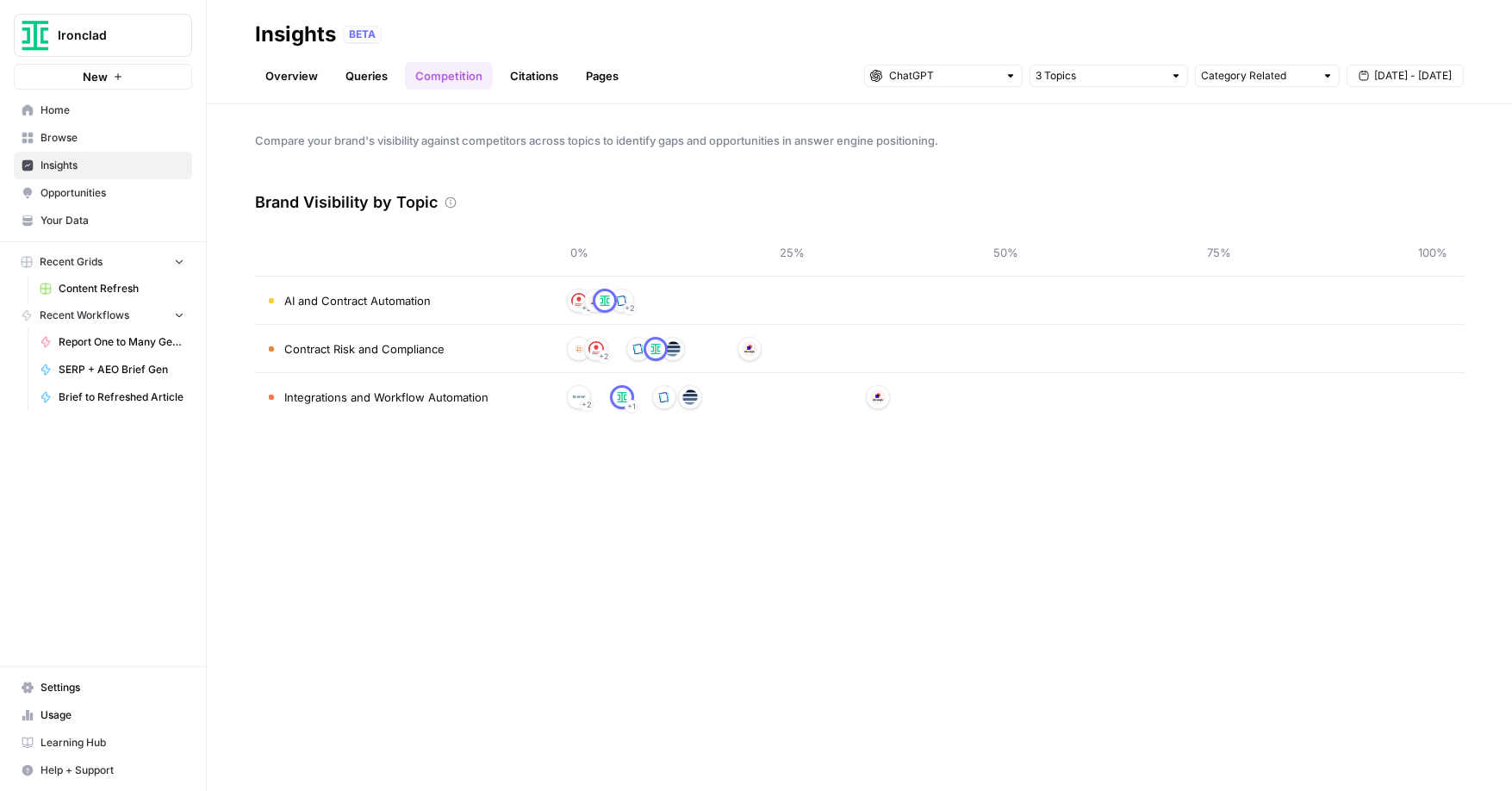
click at [539, 80] on link "Citations" at bounding box center [534, 76] width 69 height 27
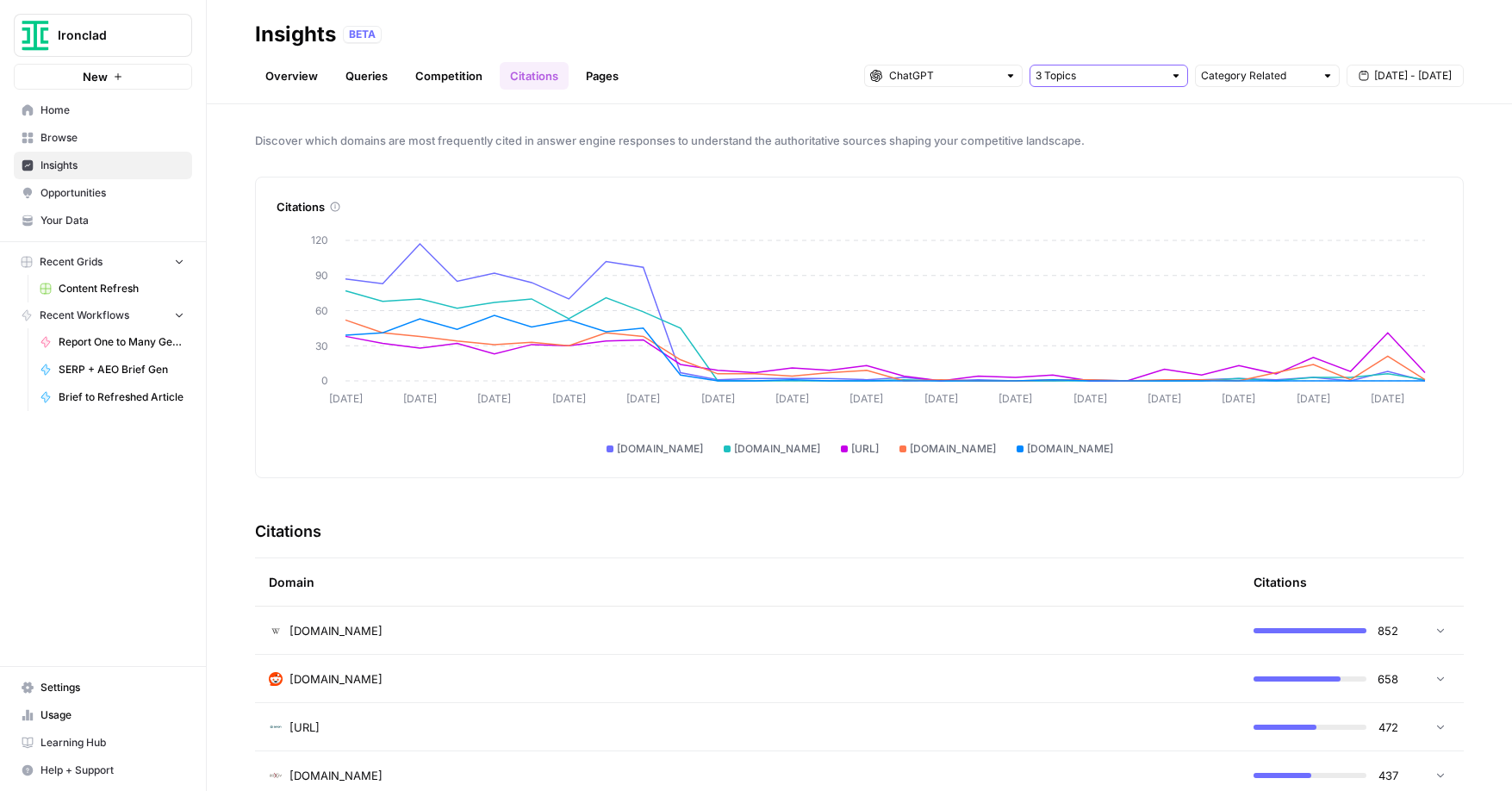
click at [1066, 80] on input "text" at bounding box center [1099, 76] width 127 height 17
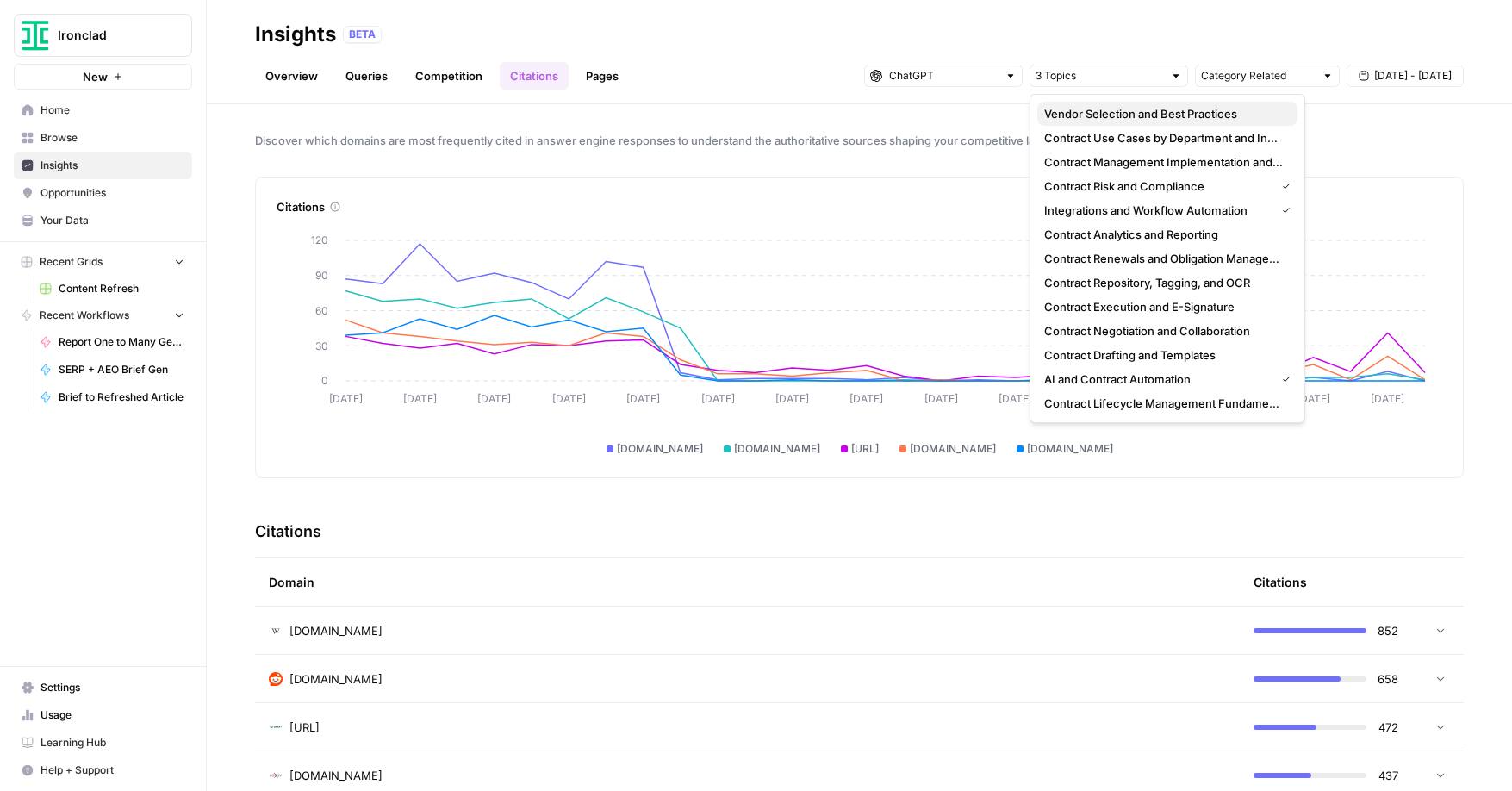
drag, startPoint x: 1279, startPoint y: 109, endPoint x: 1298, endPoint y: 137, distance: 33.8
click at [1284, 115] on div "Vendor Selection and Best Practices" at bounding box center [1167, 114] width 247 height 17
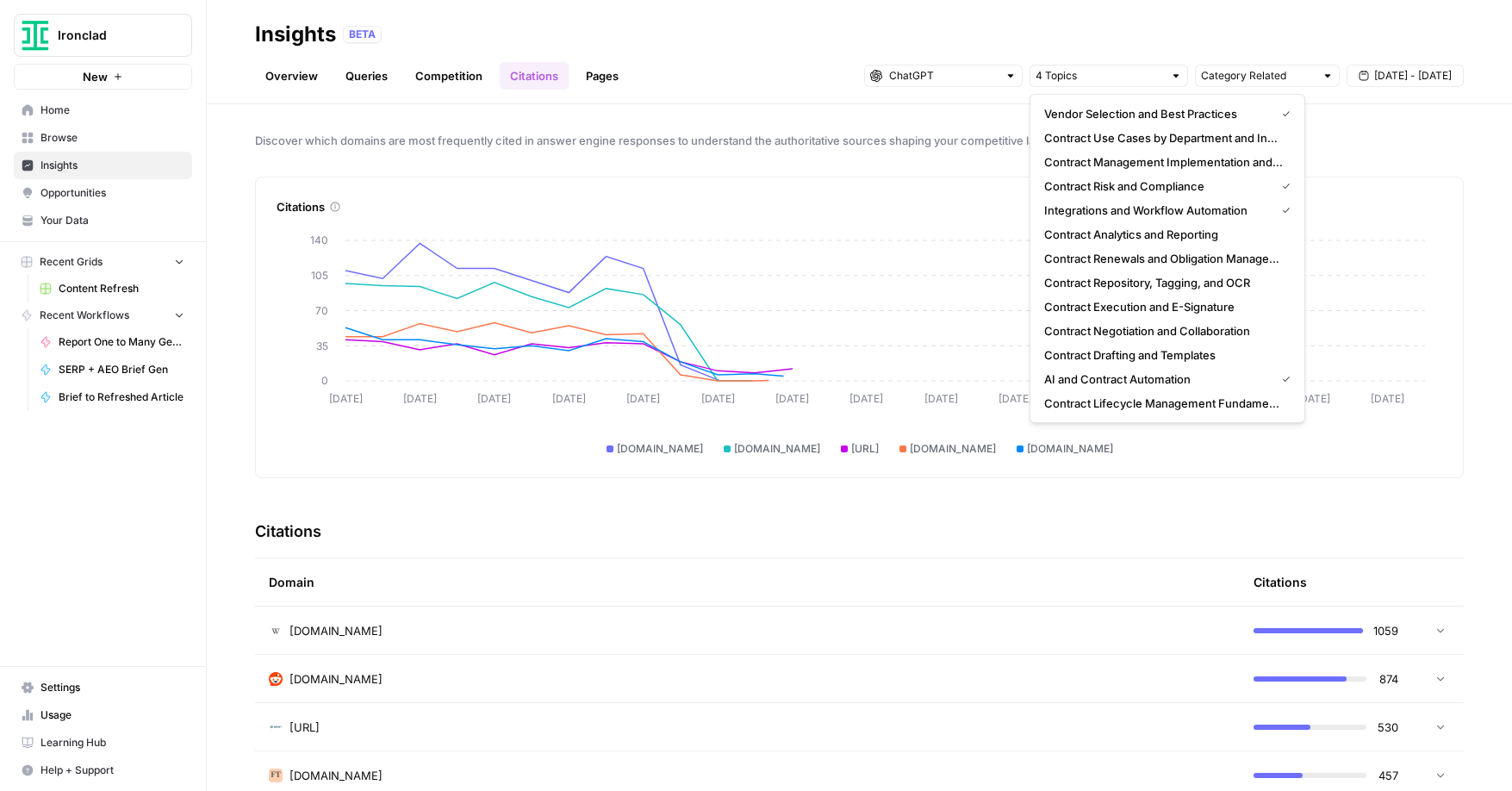
click at [1288, 158] on div "Contract Management Implementation and Adoption" at bounding box center [1167, 162] width 247 height 17
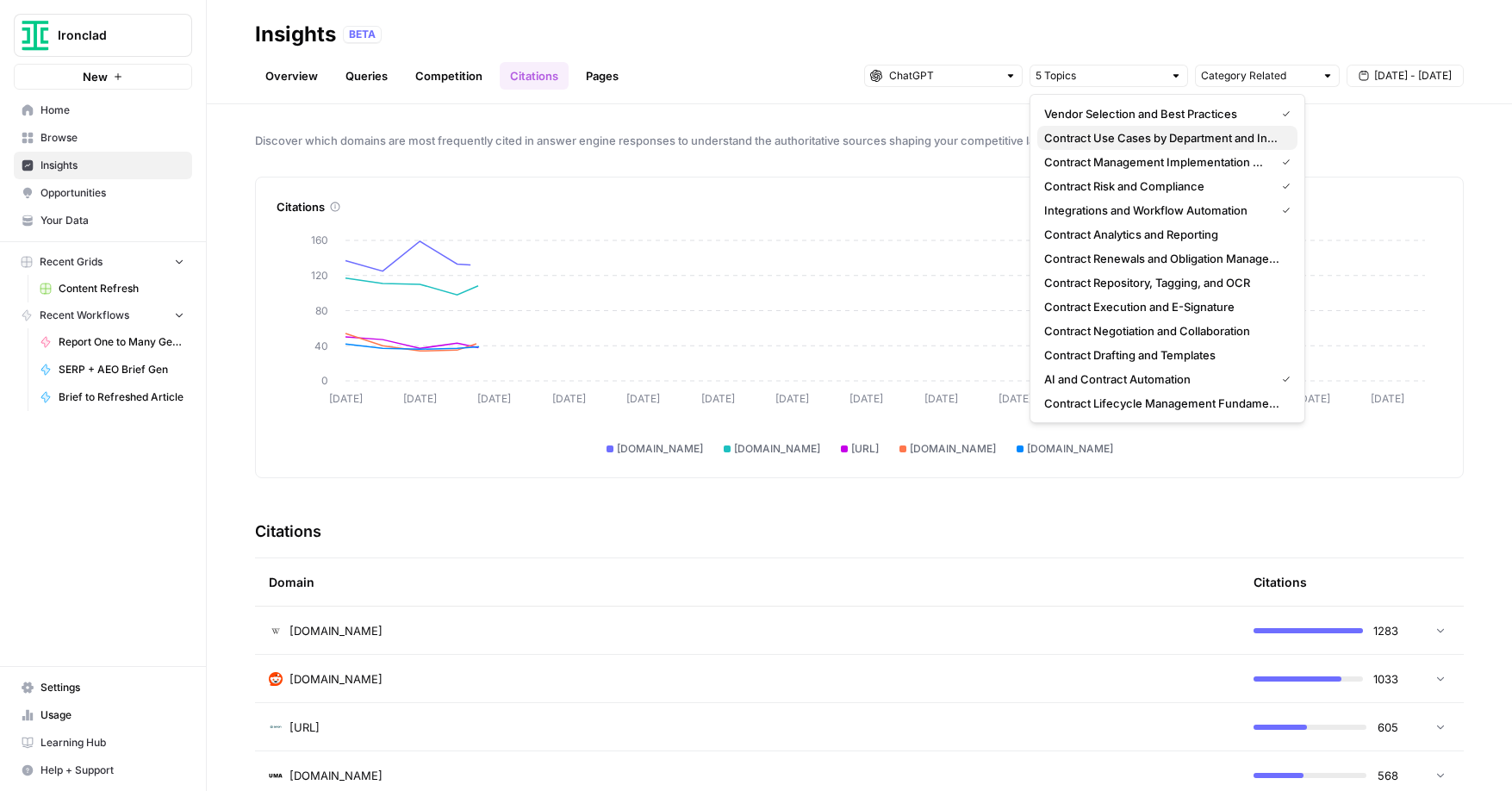
click at [1291, 137] on button "Contract Use Cases by Department and Industry" at bounding box center [1167, 137] width 260 height 25
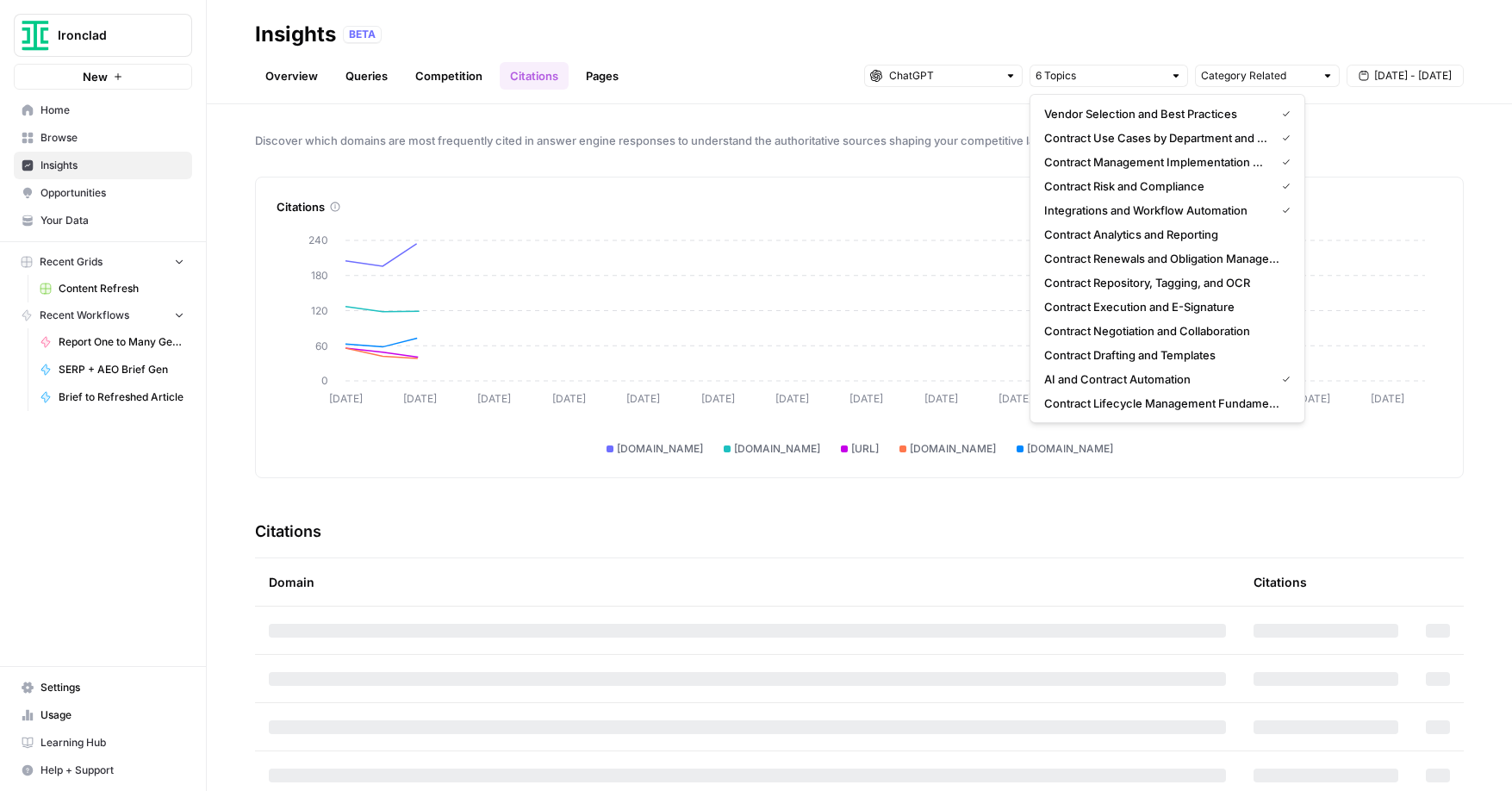
click at [1288, 230] on div "Contract Analytics and Reporting" at bounding box center [1167, 234] width 247 height 17
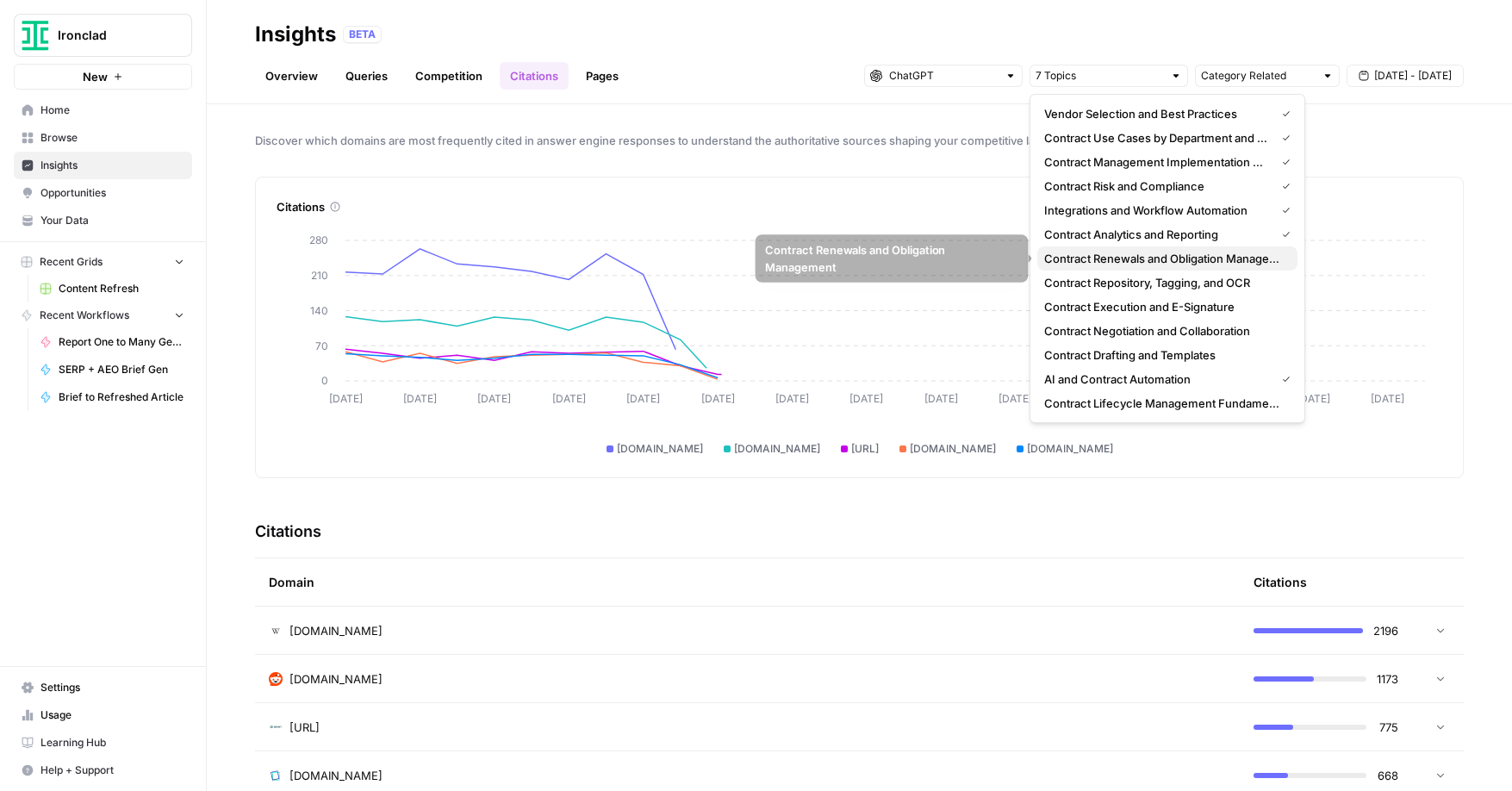
click at [1285, 259] on div "Contract Renewals and Obligation Management" at bounding box center [1167, 259] width 247 height 17
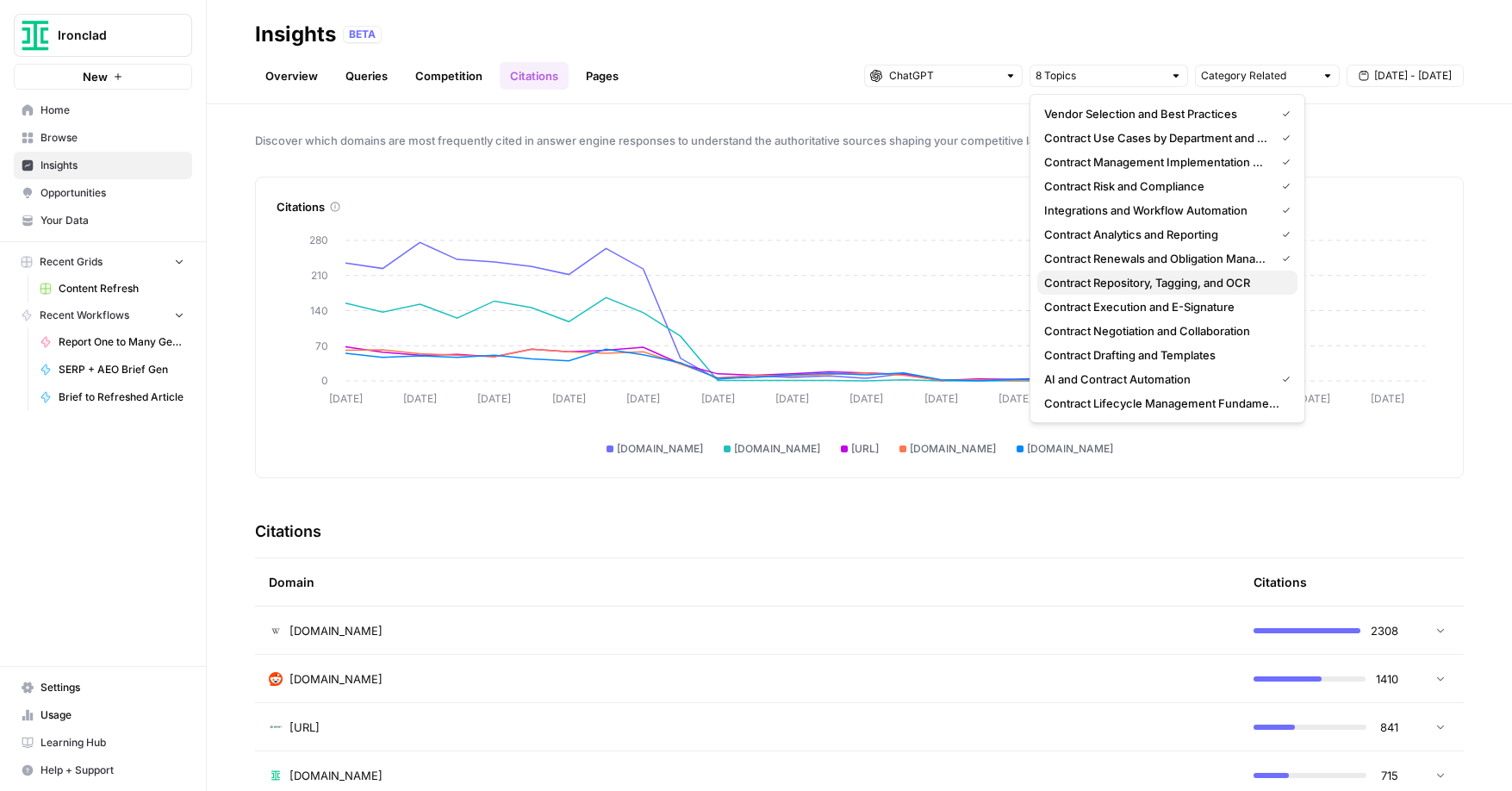
click at [1286, 284] on div "Contract Repository, Tagging, and OCR" at bounding box center [1167, 282] width 247 height 17
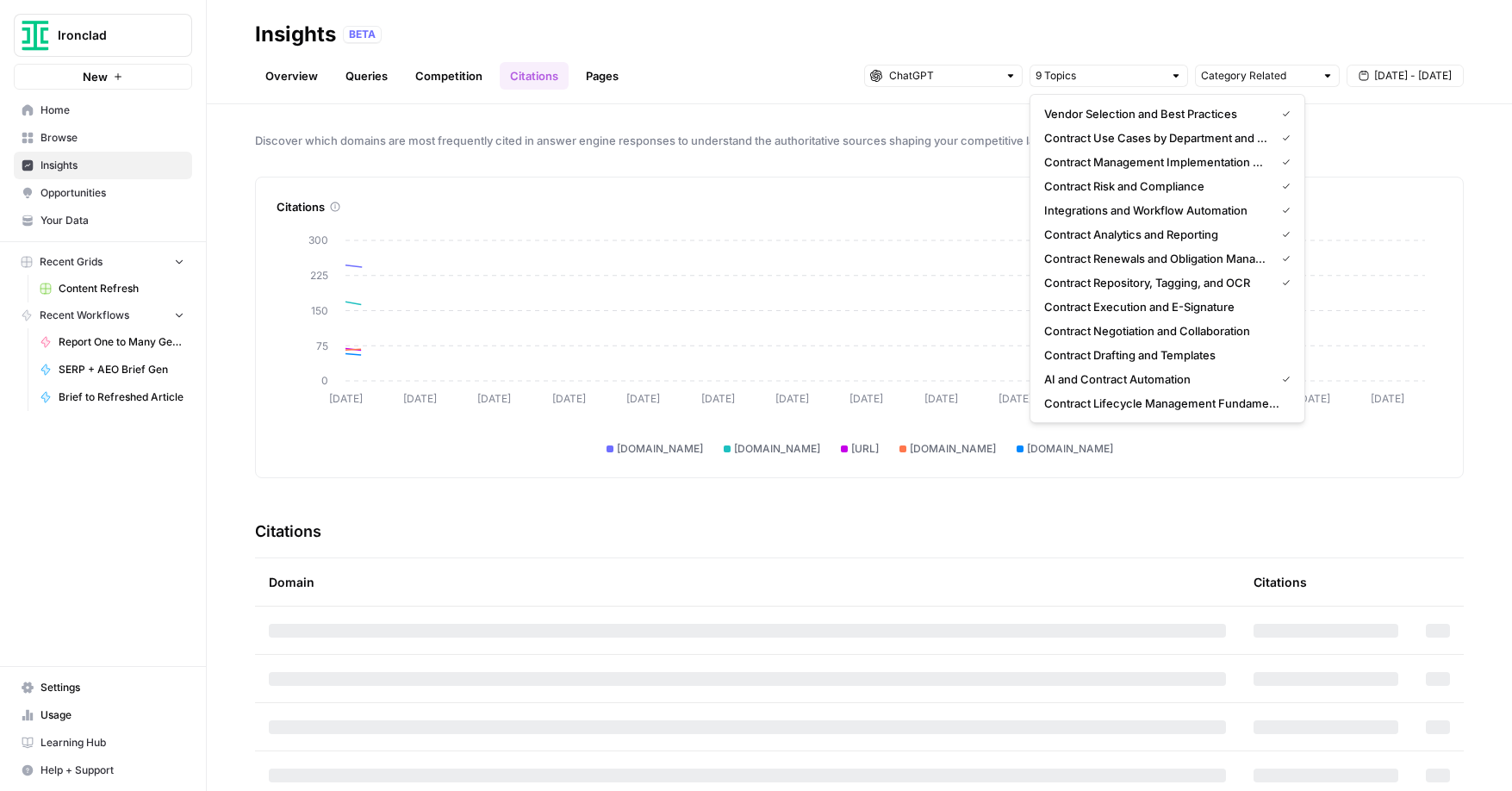
click at [1283, 309] on span "Contract Execution and E-Signature" at bounding box center [1164, 307] width 239 height 17
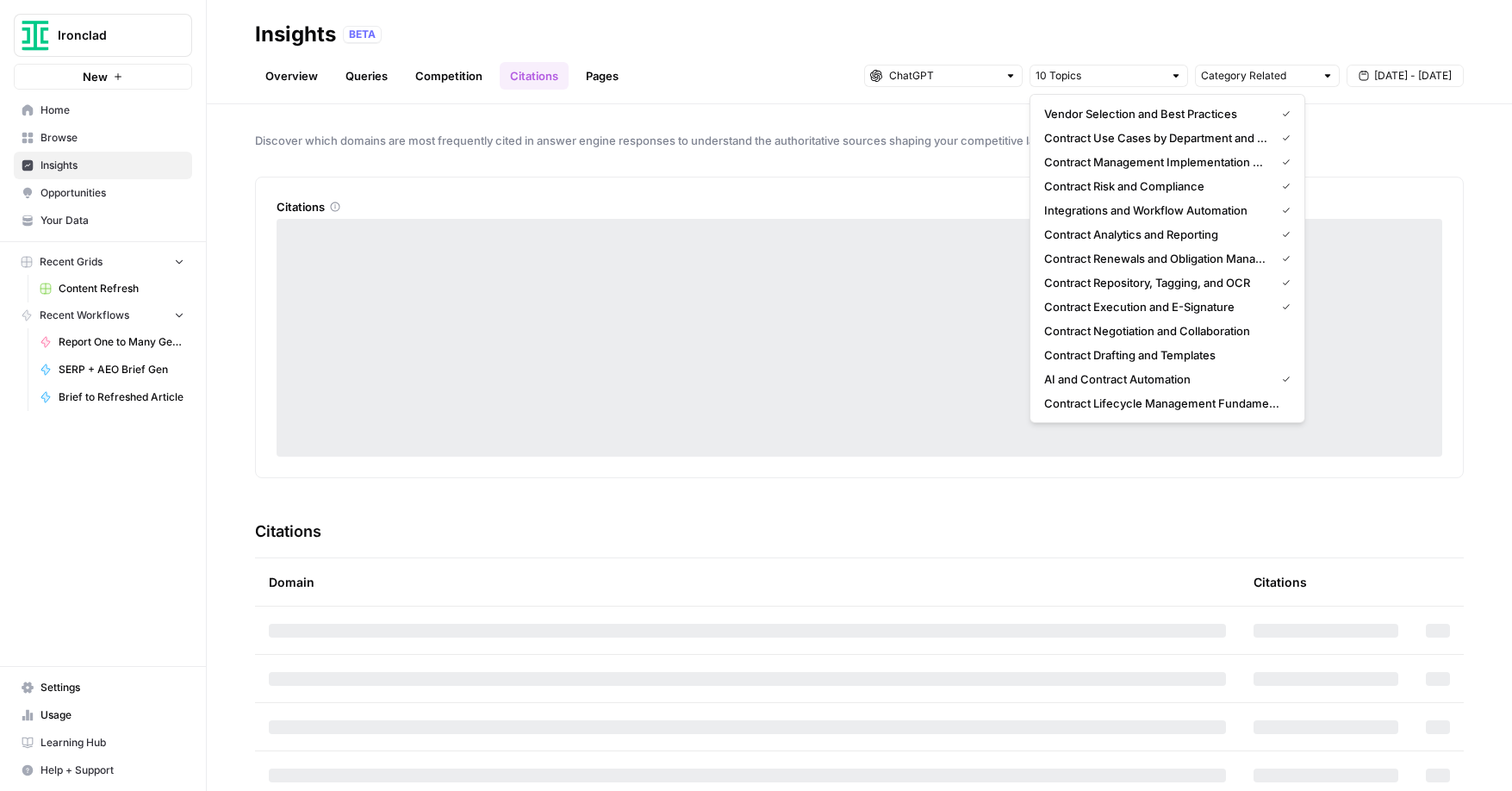
click at [1284, 330] on div "Contract Negotiation and Collaboration" at bounding box center [1167, 330] width 247 height 17
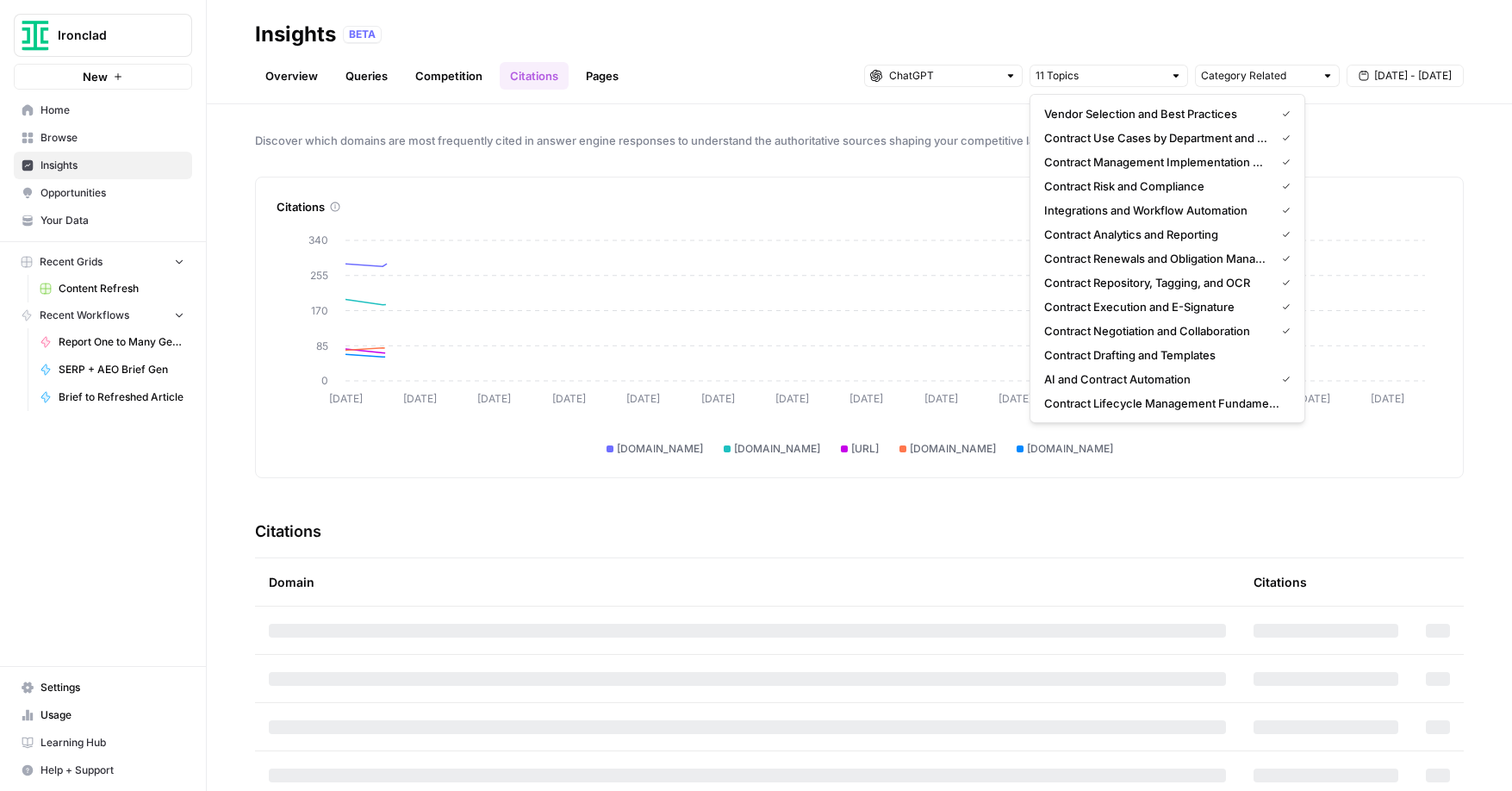
click at [1285, 356] on div "Contract Drafting and Templates" at bounding box center [1167, 355] width 247 height 17
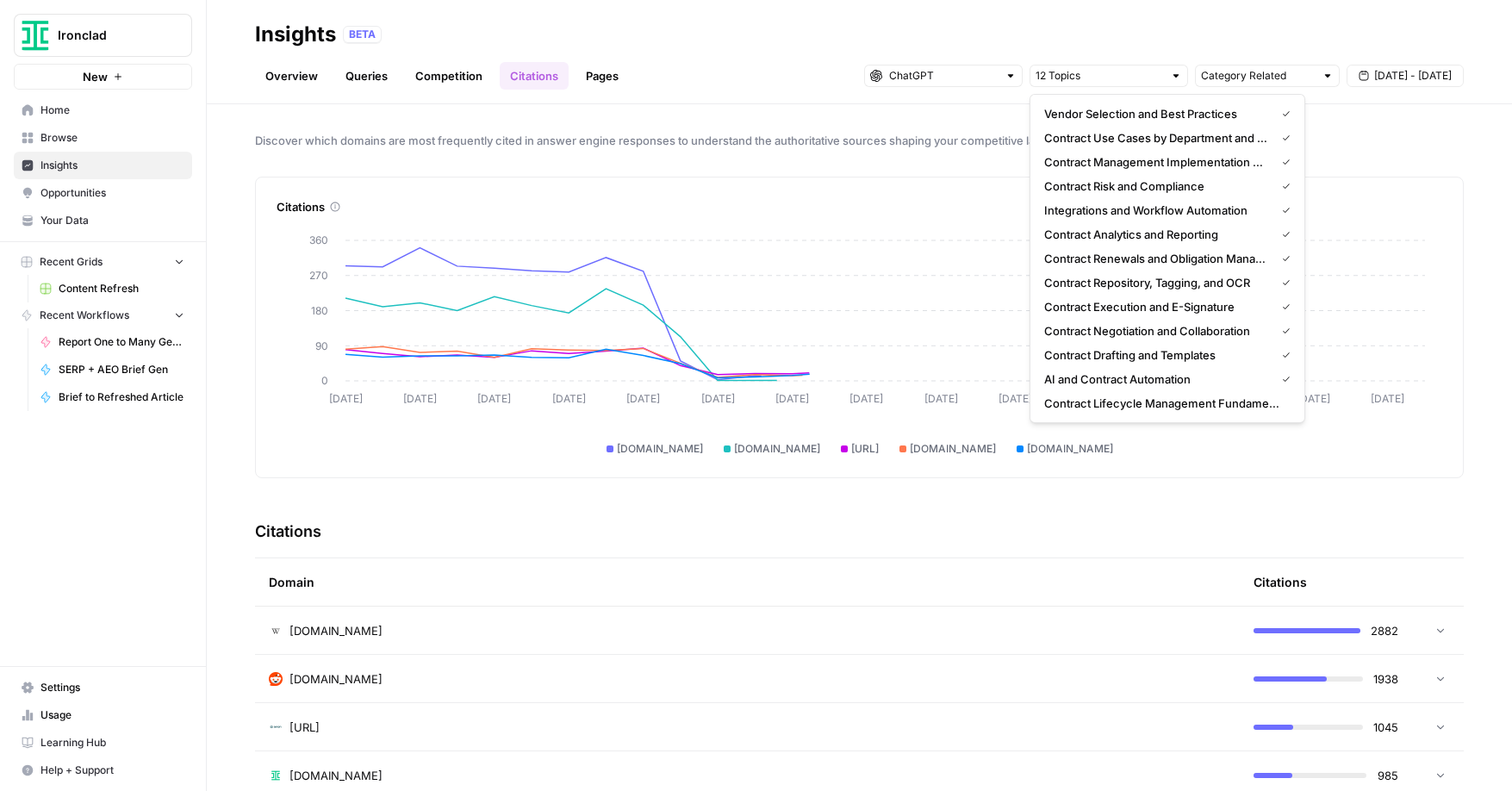
click at [1290, 406] on button "Contract Lifecycle Management Fundamentals" at bounding box center [1167, 403] width 260 height 25
click at [998, 36] on div "BETA" at bounding box center [903, 34] width 1121 height 17
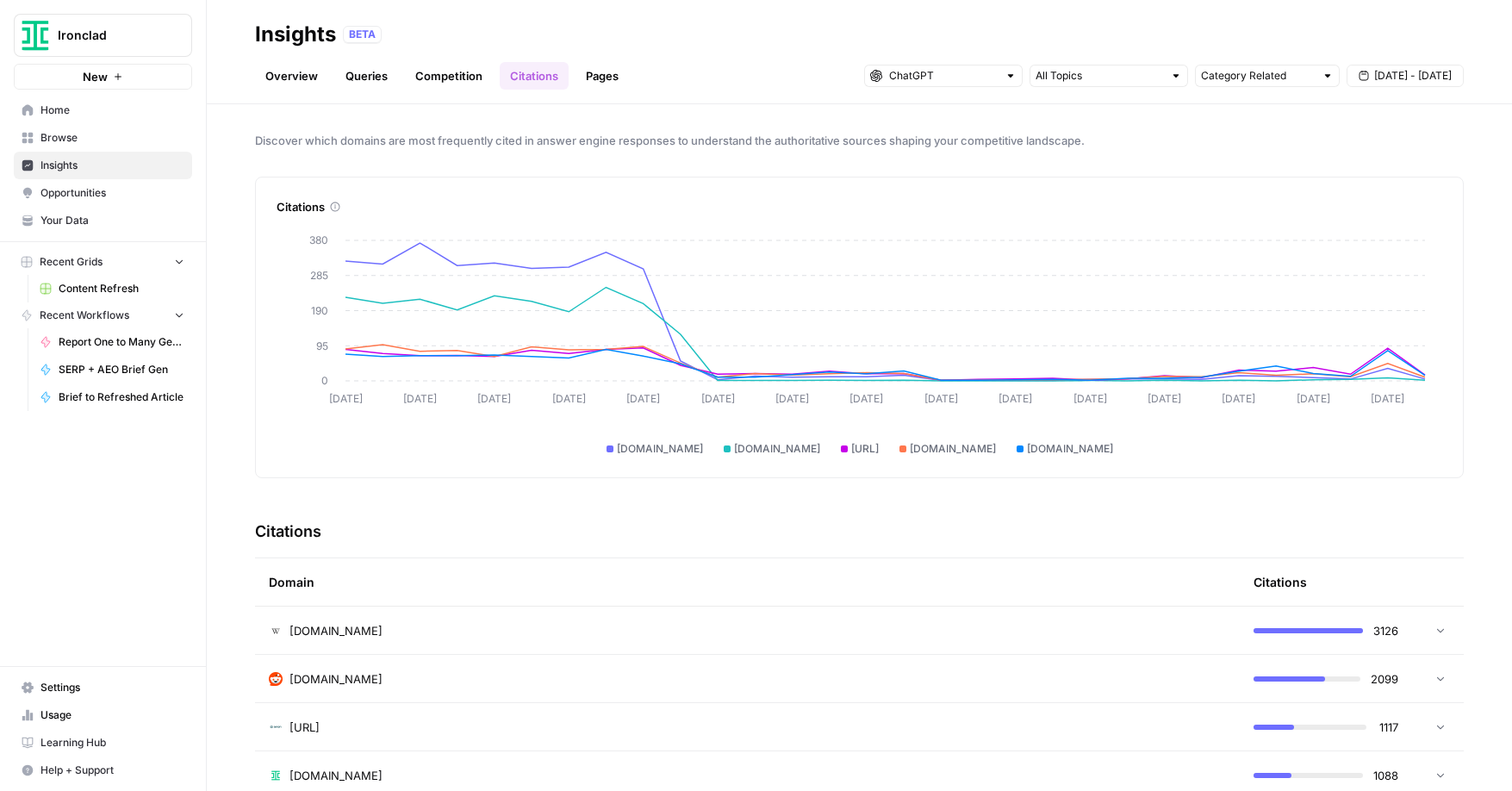
click at [1009, 78] on div at bounding box center [1010, 76] width 12 height 12
click at [952, 117] on span "Gemini" at bounding box center [950, 114] width 104 height 17
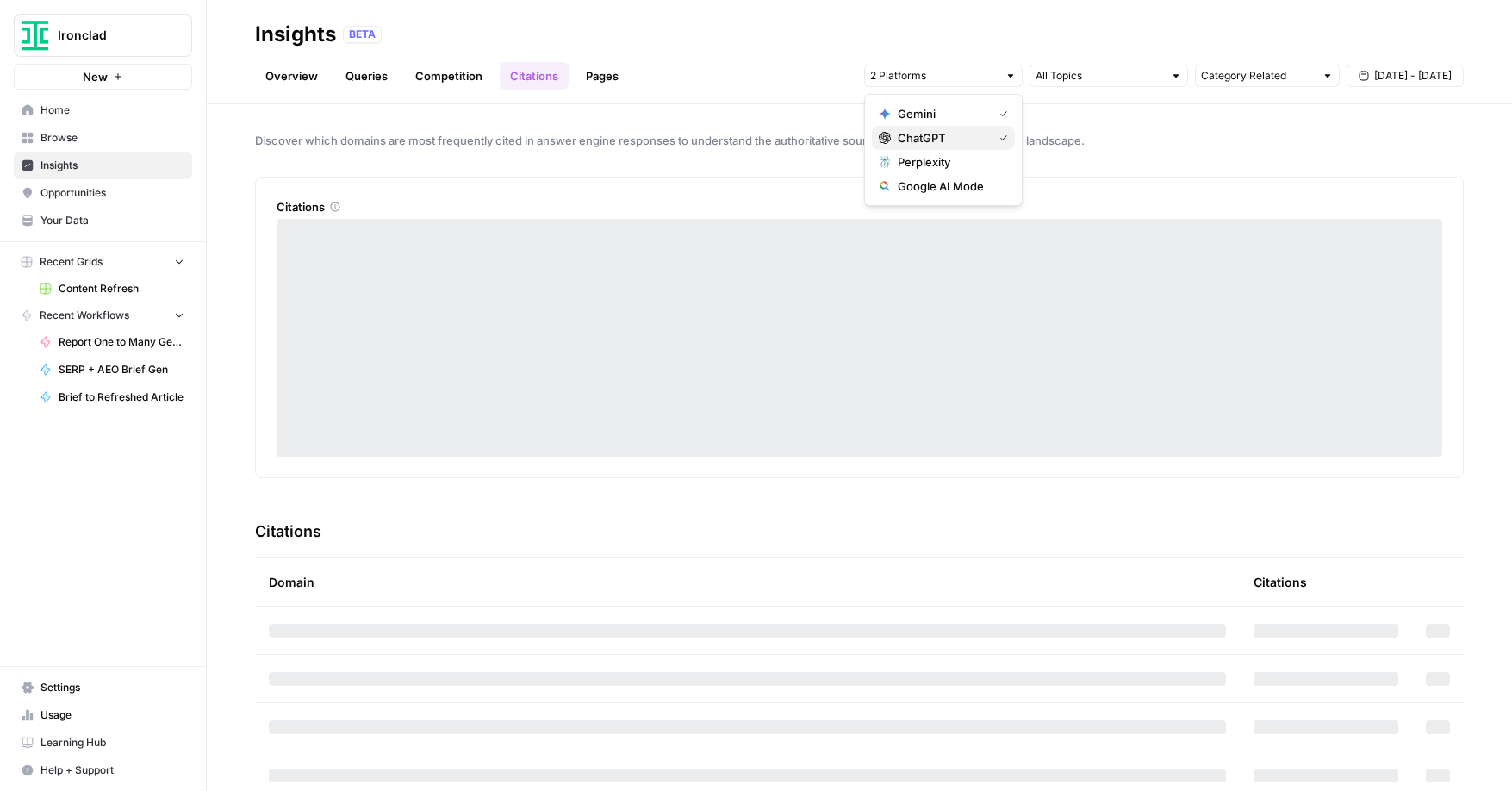
click at [1001, 131] on div "ChatGPT" at bounding box center [943, 137] width 129 height 17
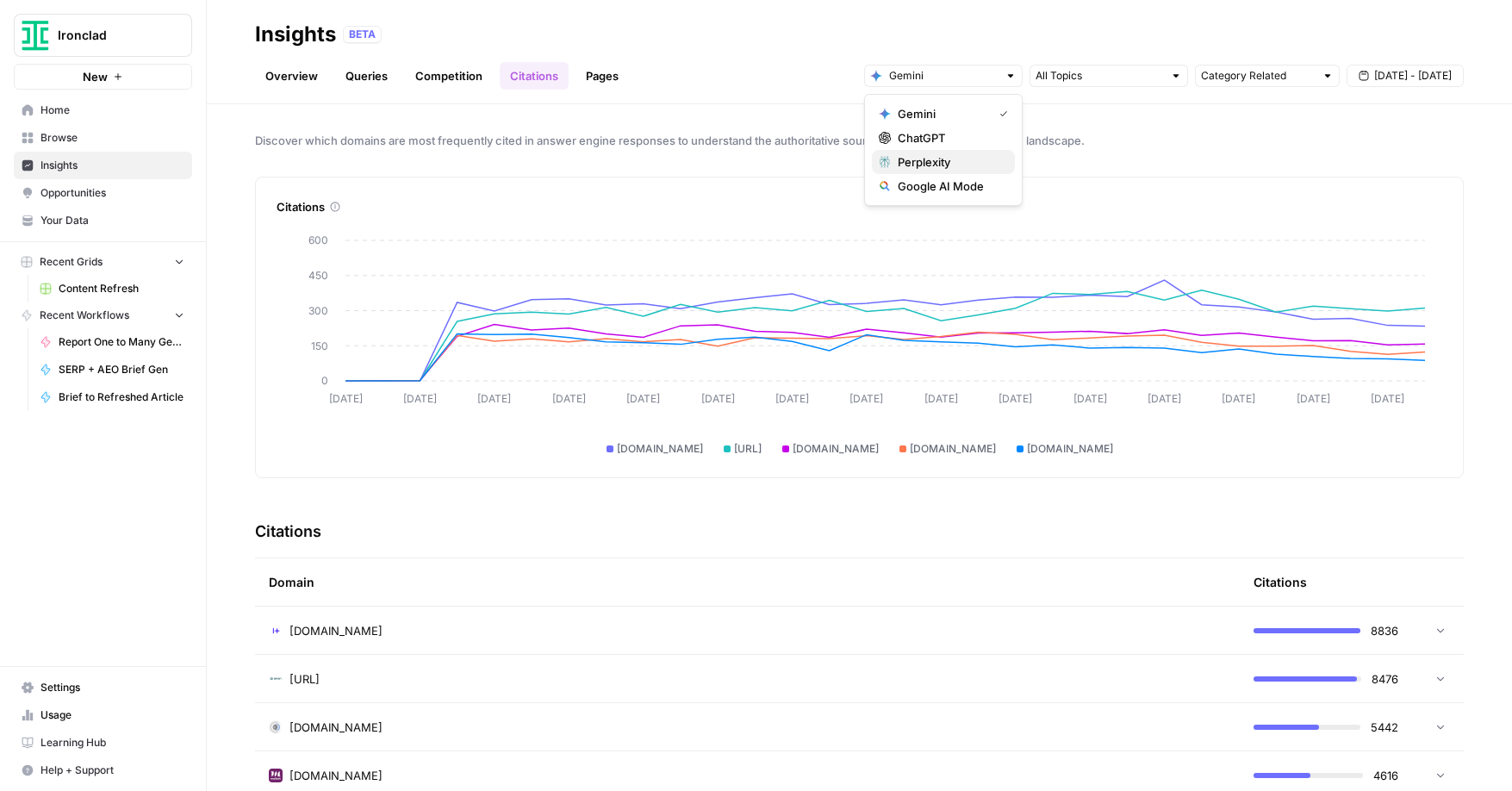
click at [965, 160] on span "Perplexity" at bounding box center [950, 162] width 104 height 17
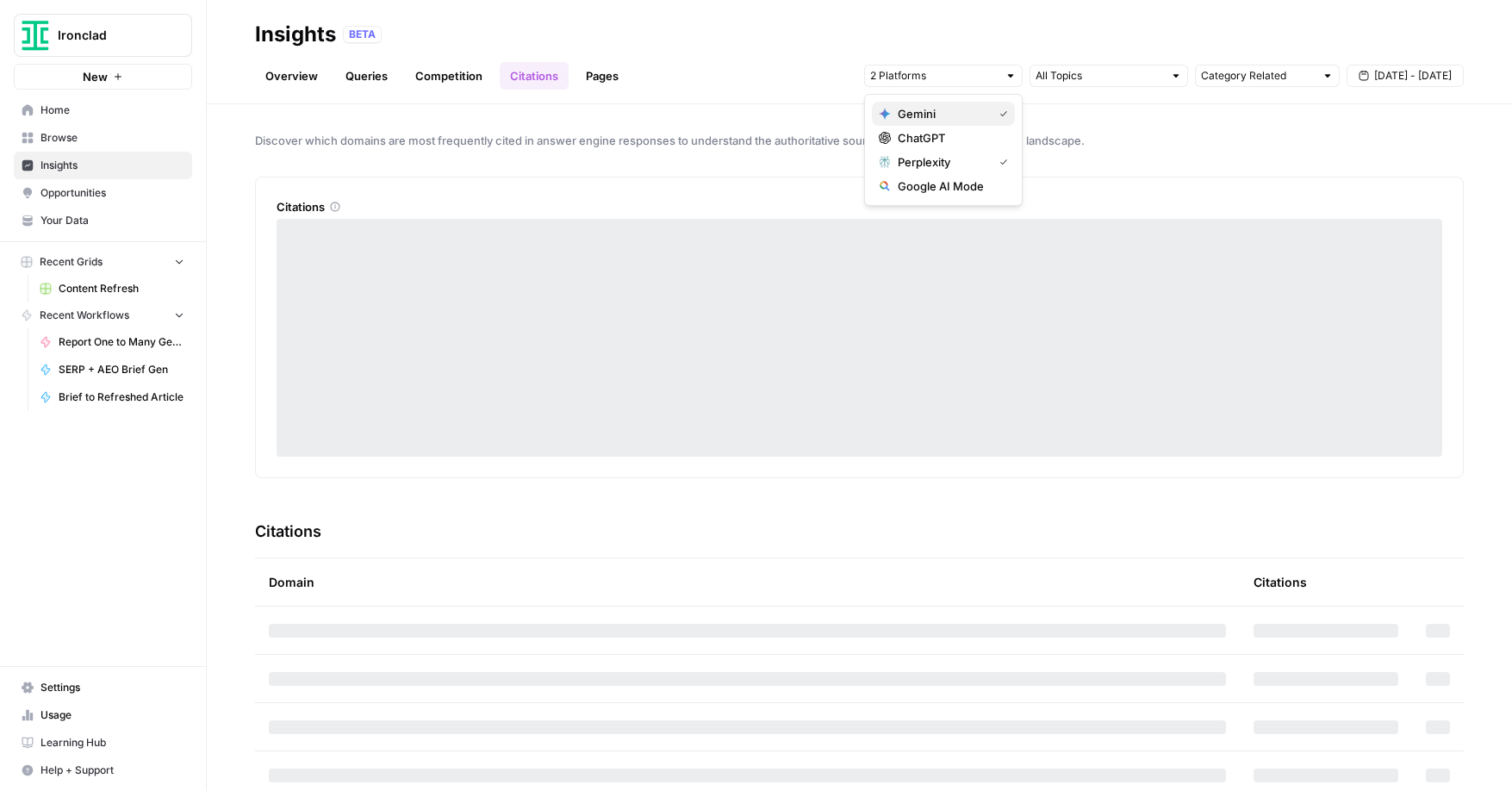
click at [970, 114] on span "Gemini" at bounding box center [942, 114] width 88 height 17
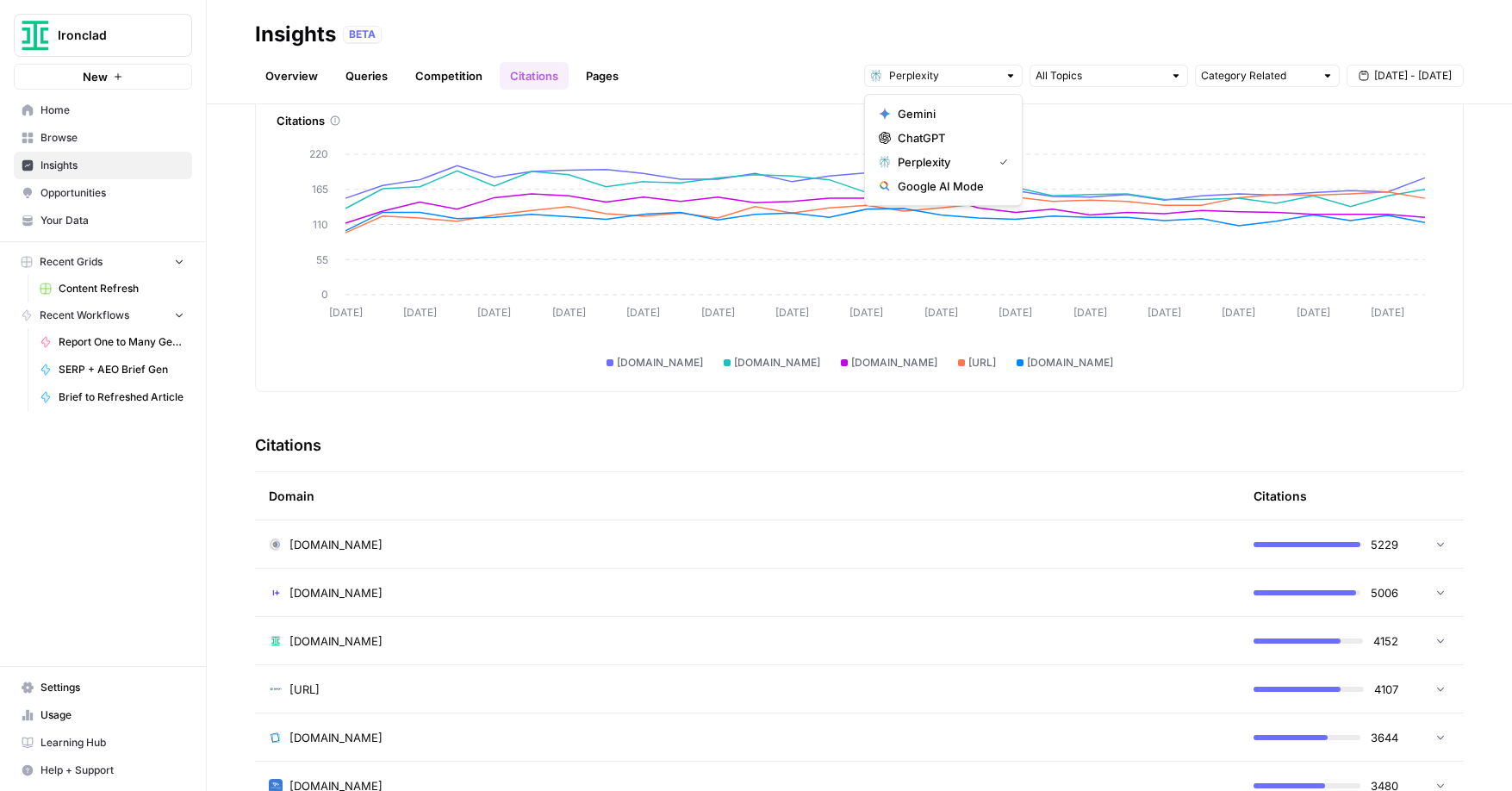
scroll to position [85, 0]
click at [1437, 547] on icon at bounding box center [1440, 545] width 12 height 12
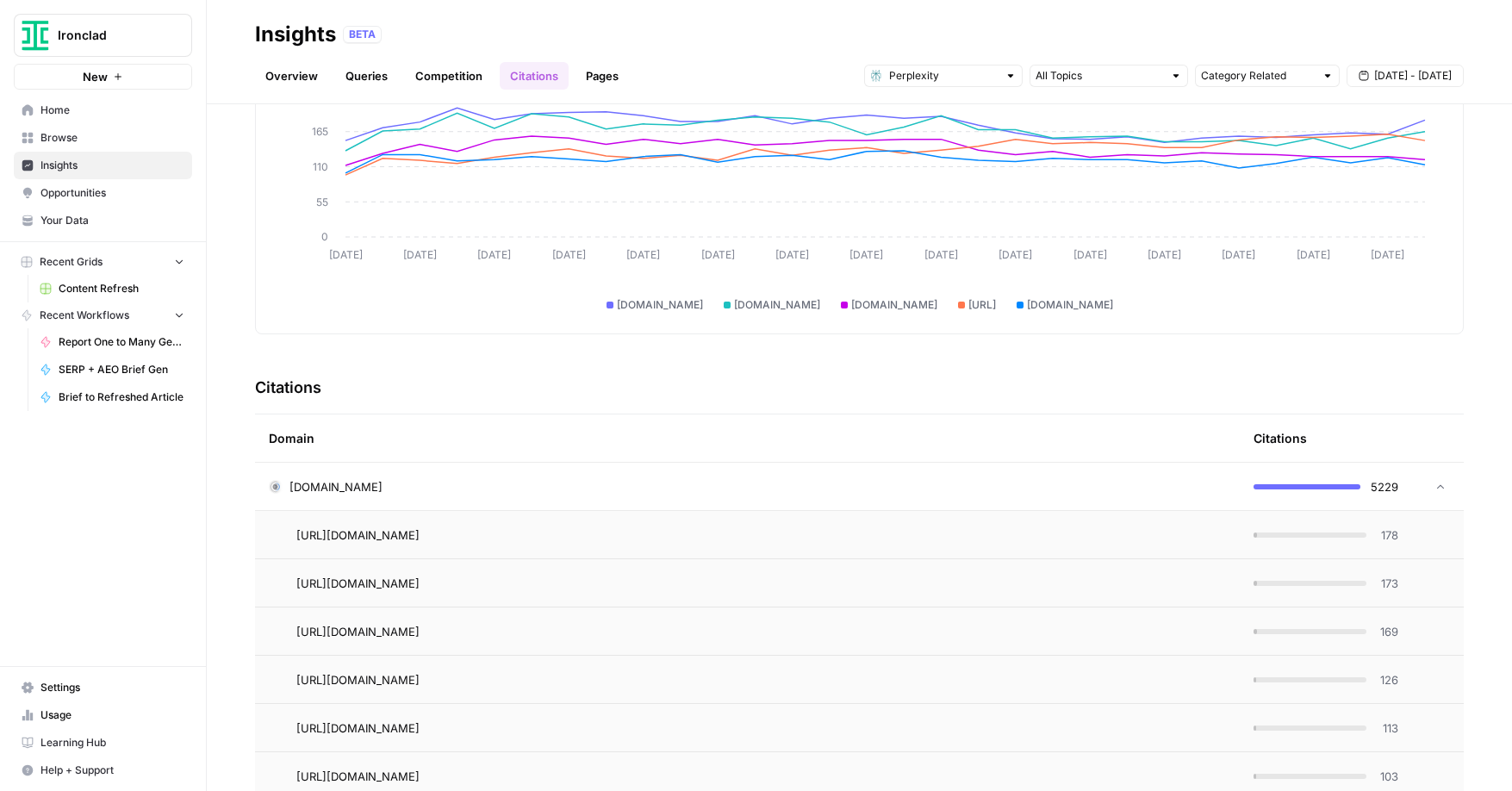
scroll to position [142, 0]
click at [1440, 492] on icon at bounding box center [1440, 488] width 12 height 12
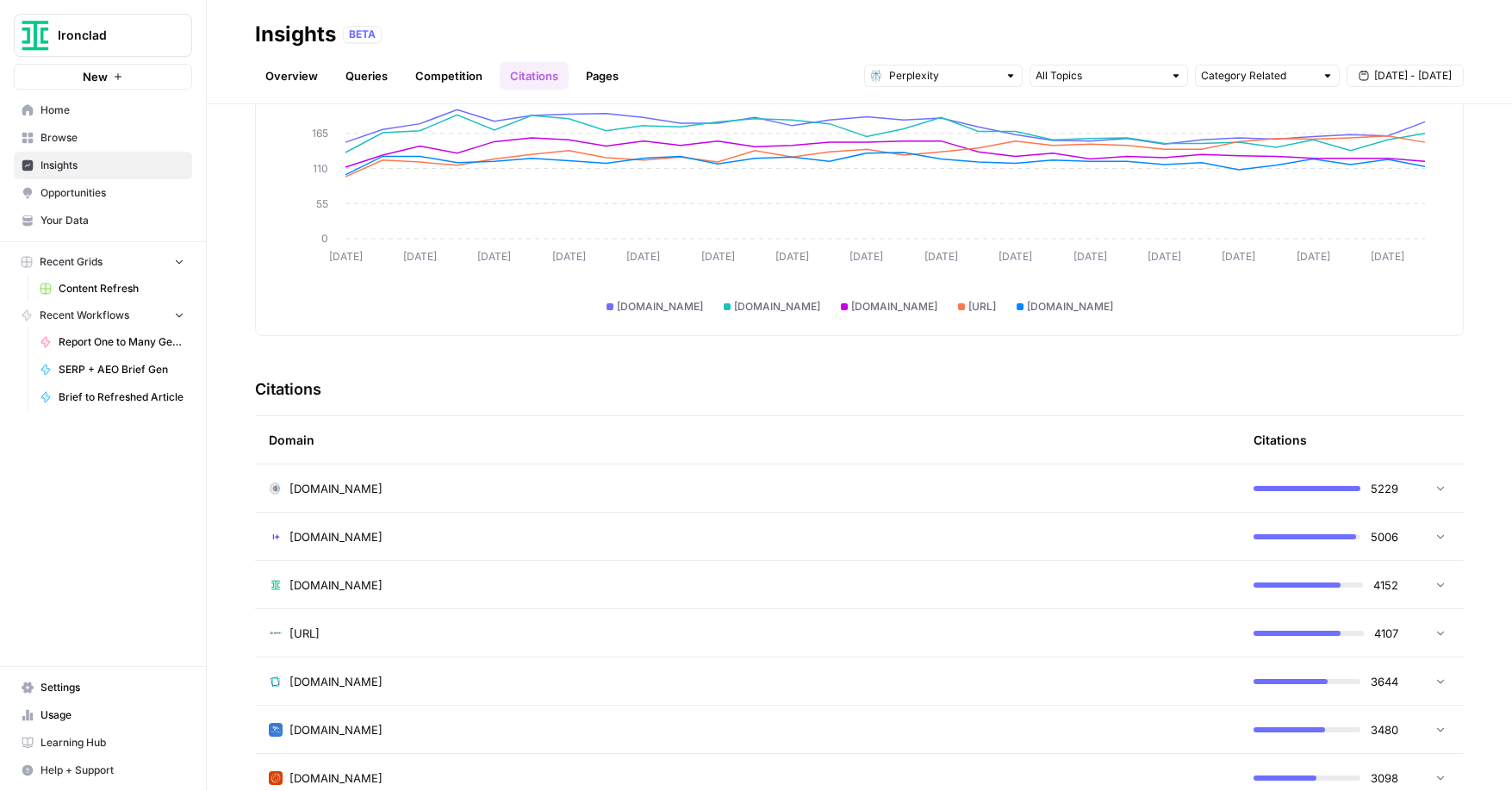
click at [1439, 531] on icon at bounding box center [1440, 535] width 12 height 12
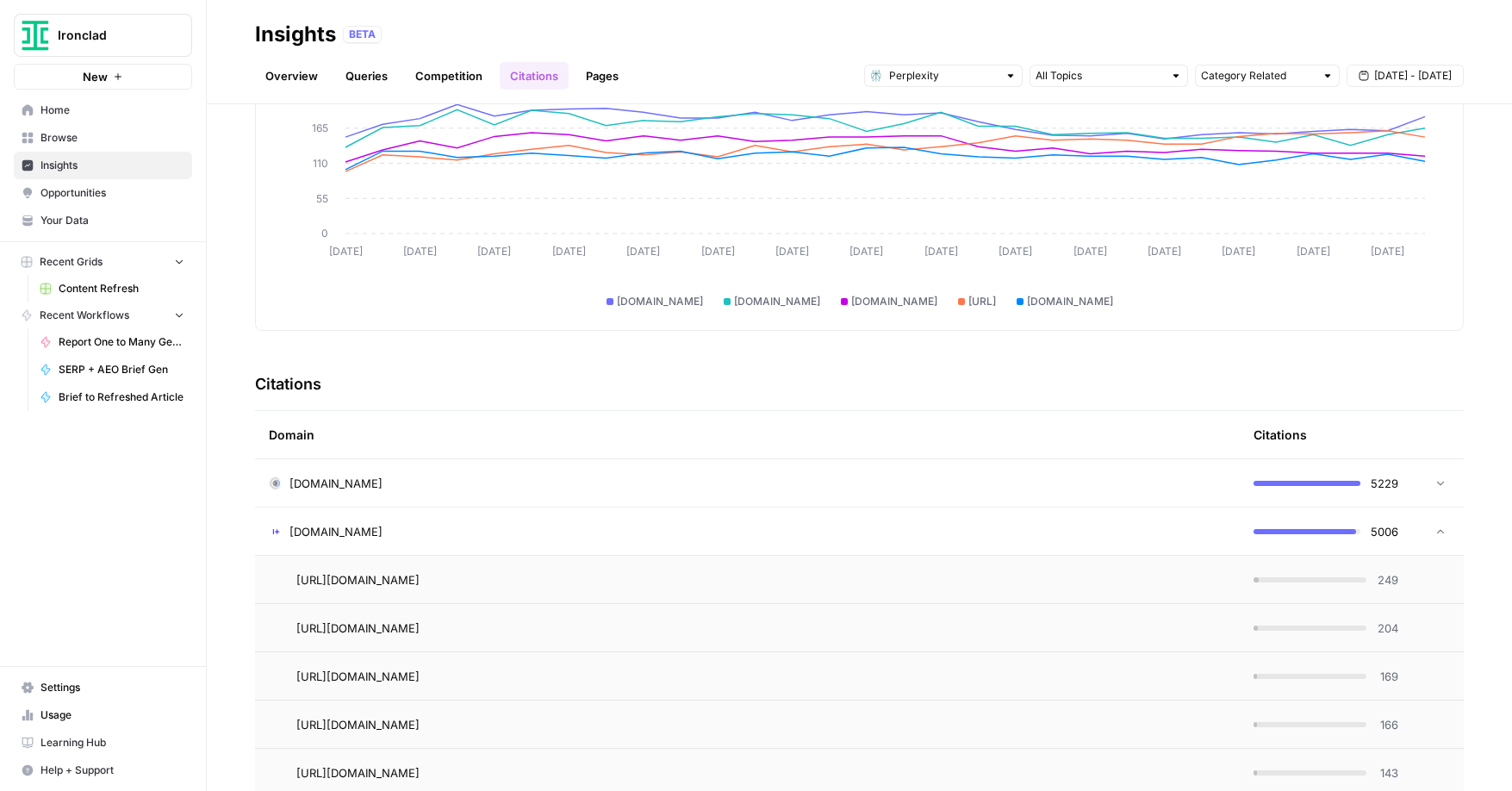
scroll to position [147, 0]
click at [1443, 536] on icon at bounding box center [1440, 532] width 12 height 12
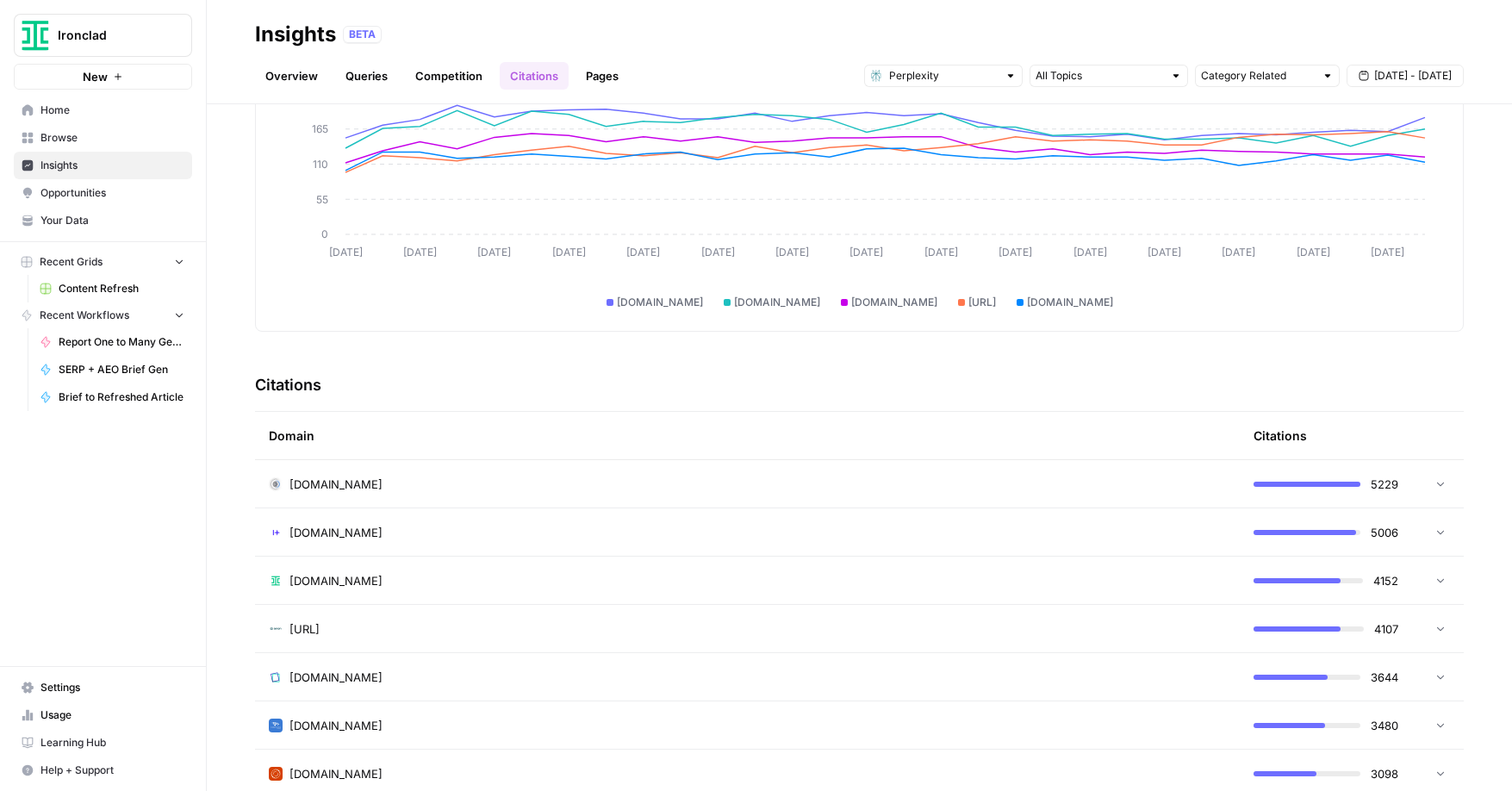
click at [1440, 583] on icon at bounding box center [1440, 580] width 12 height 12
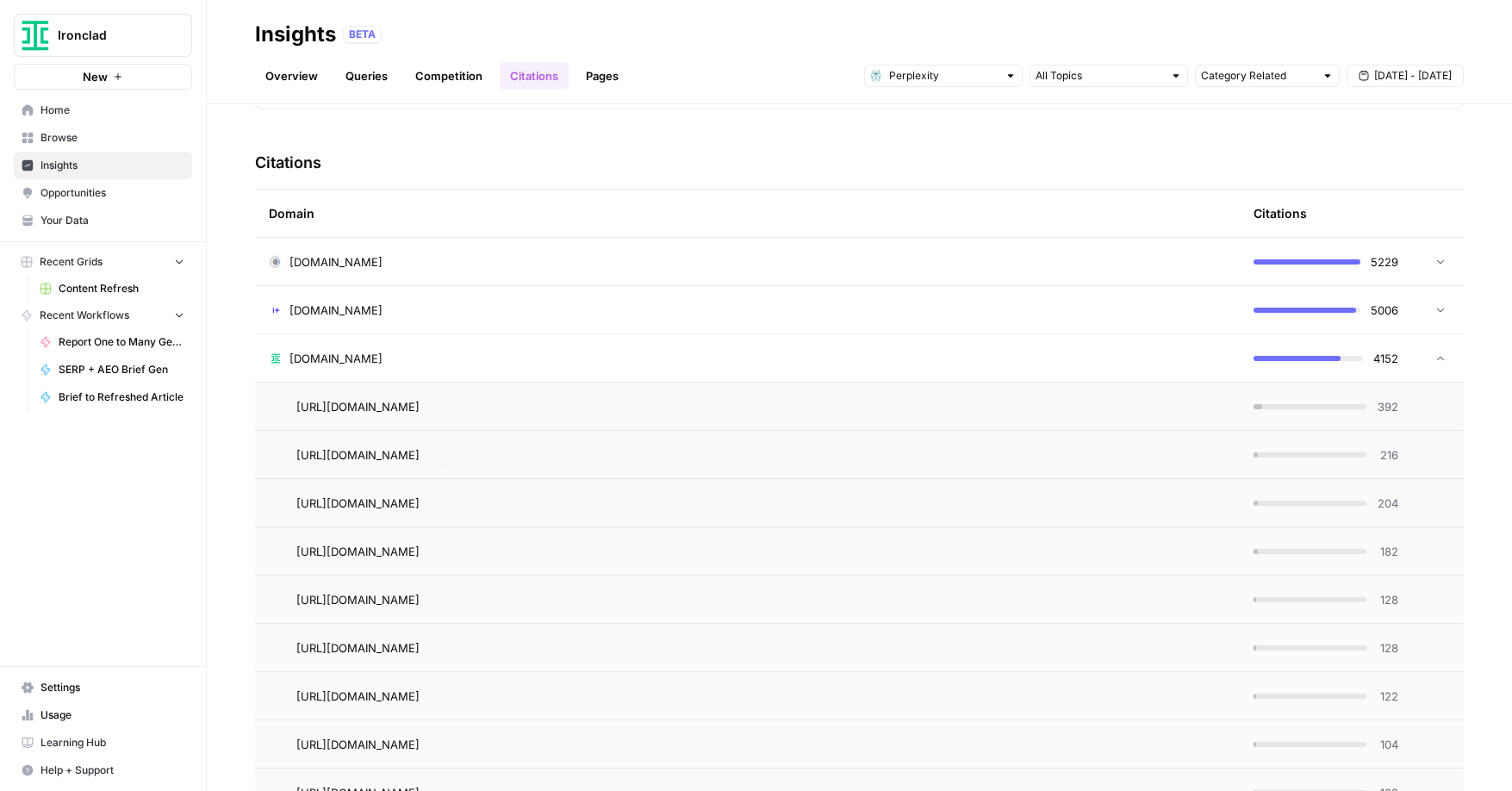
scroll to position [370, 0]
click at [1437, 359] on icon at bounding box center [1440, 357] width 7 height 5
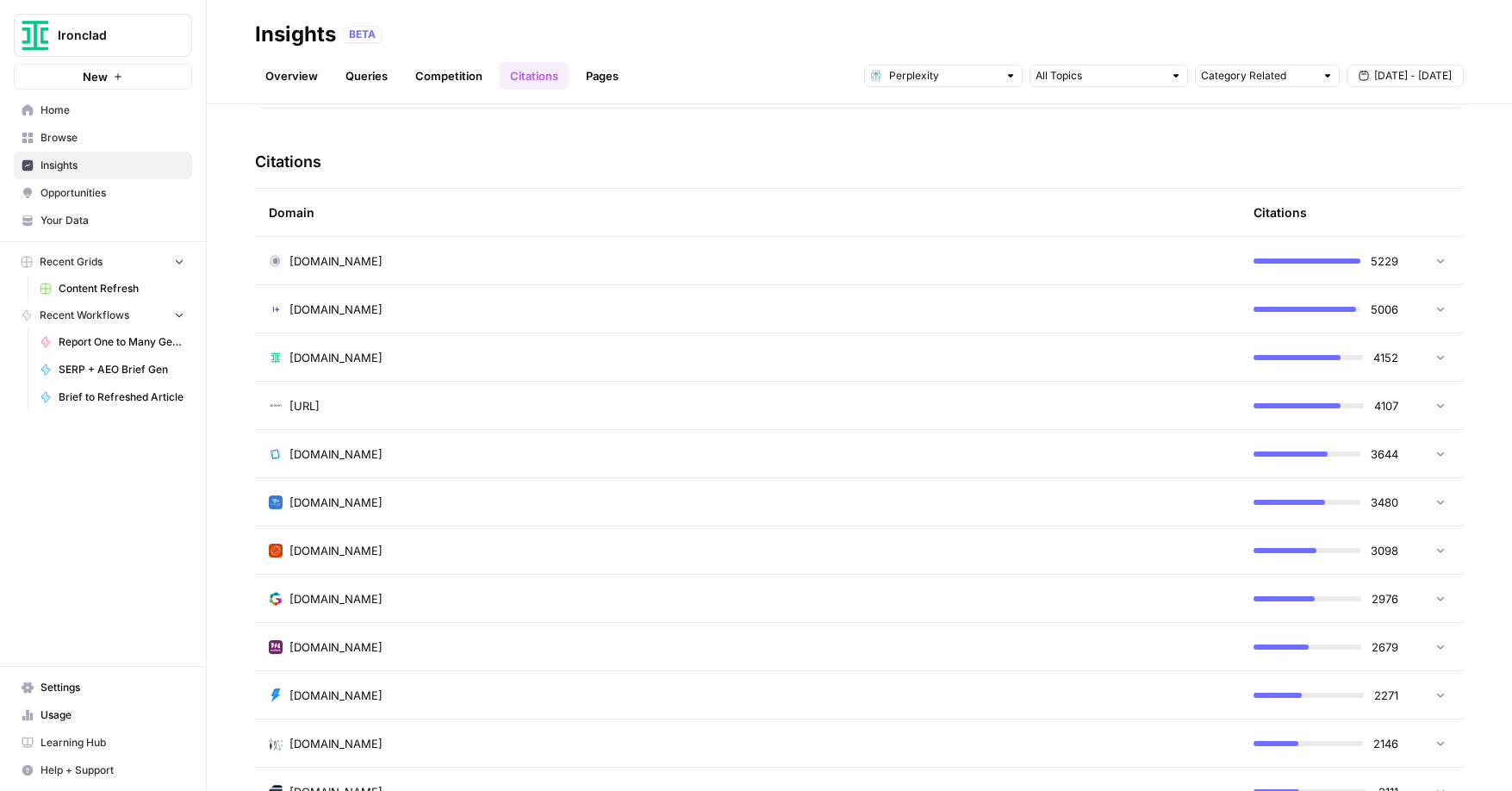
click at [1440, 311] on icon at bounding box center [1440, 308] width 12 height 12
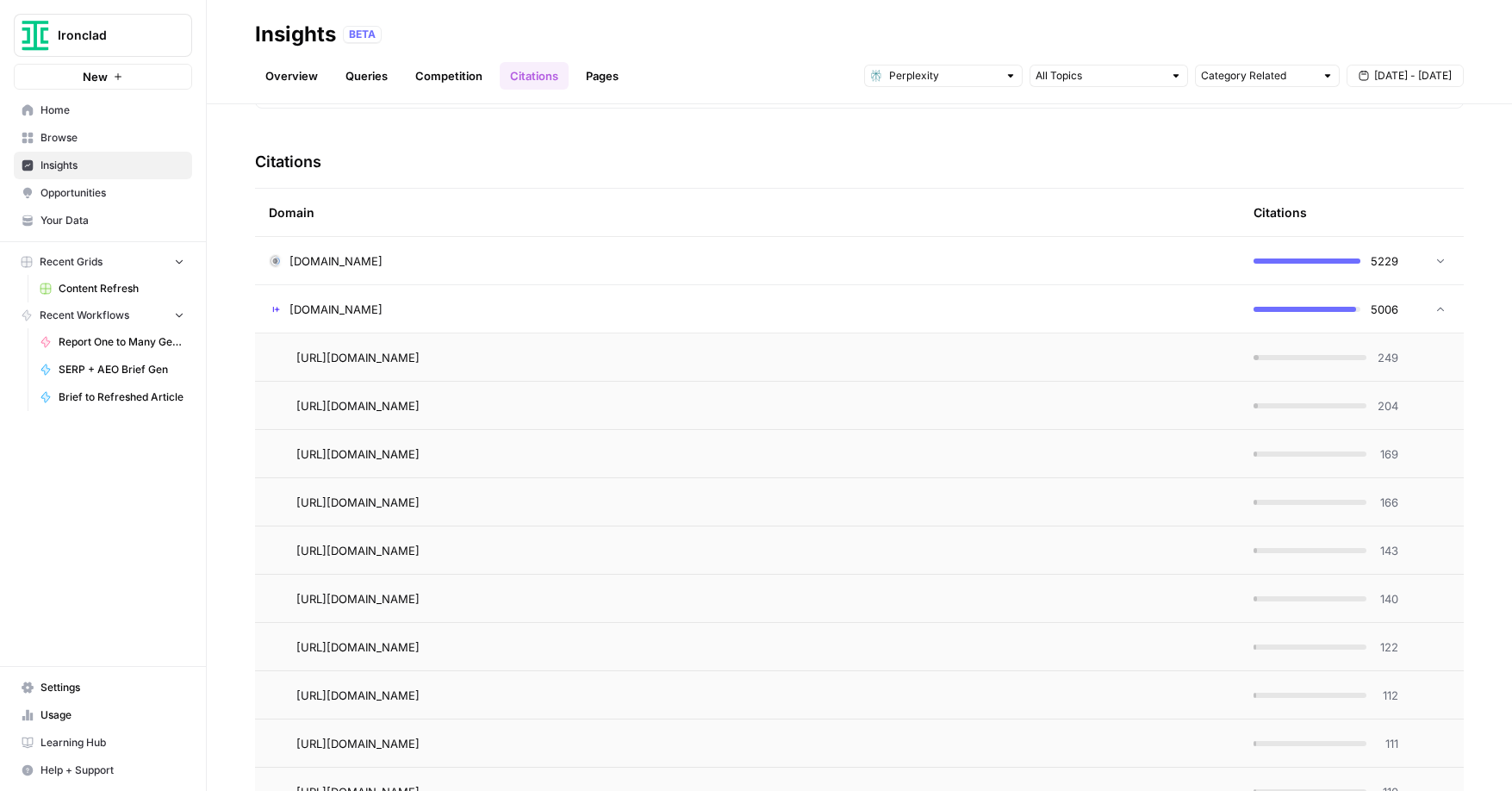
click at [1440, 311] on icon at bounding box center [1440, 309] width 12 height 12
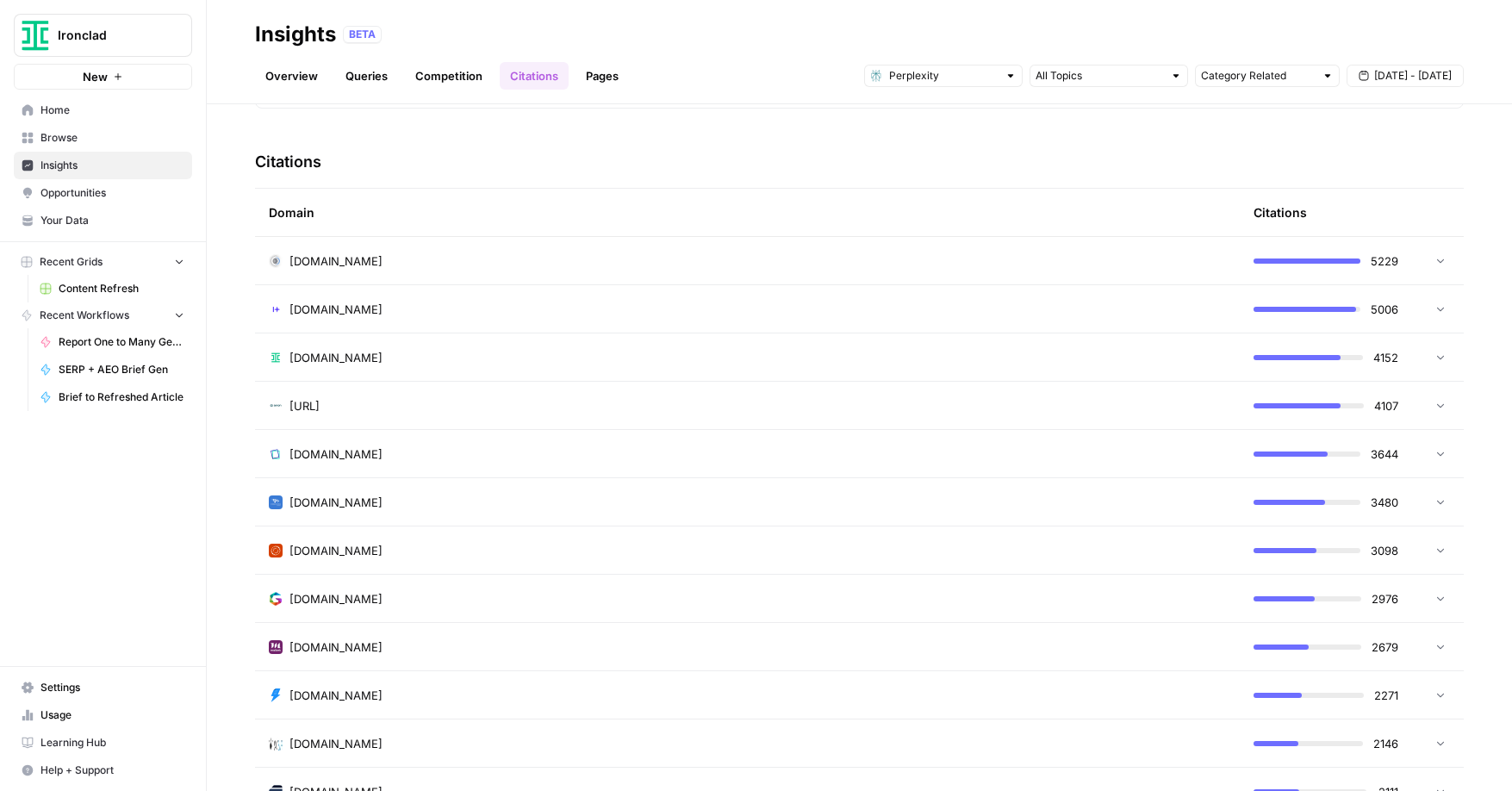
click at [1437, 266] on icon at bounding box center [1440, 259] width 12 height 12
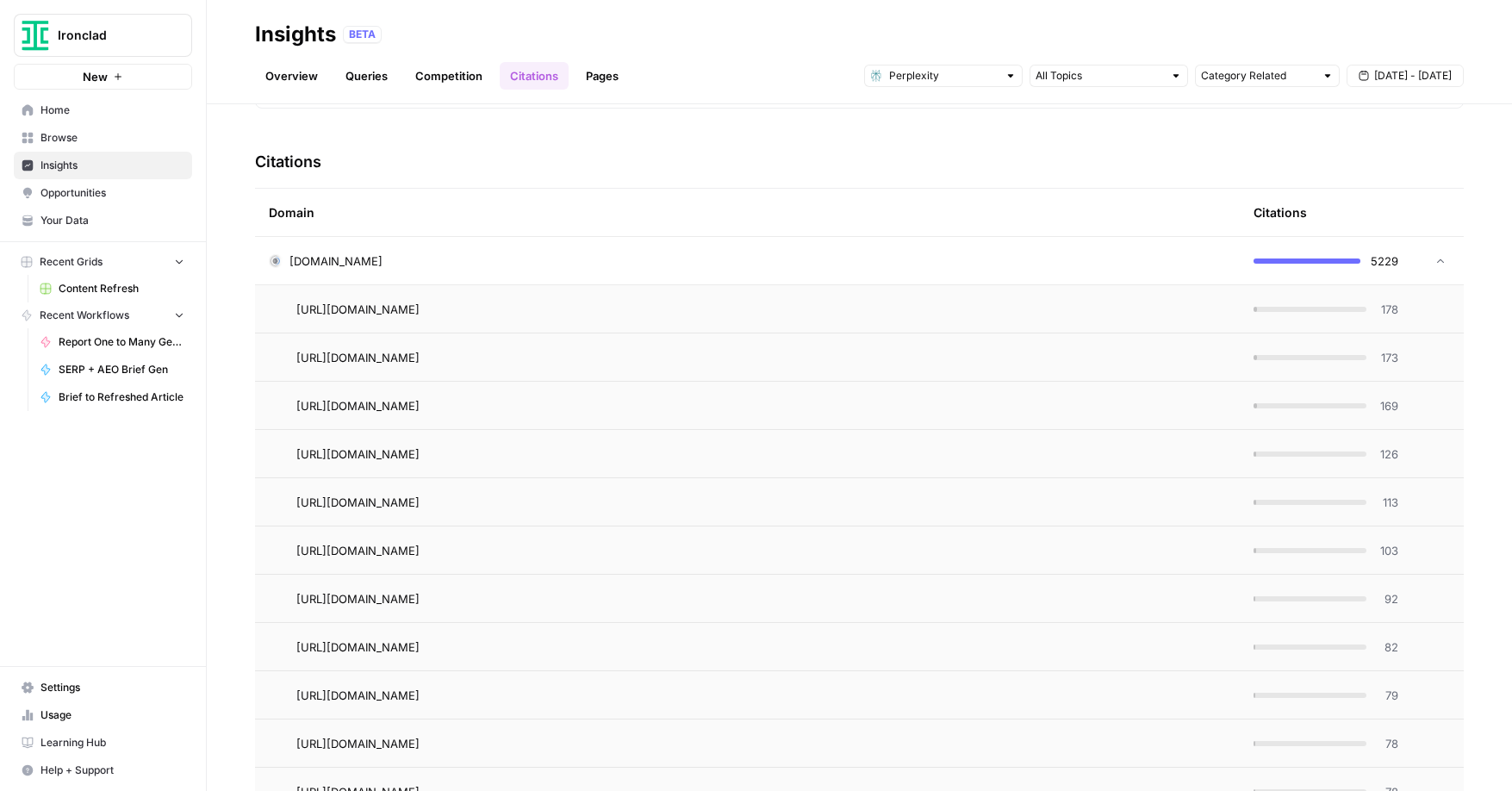
click at [1437, 266] on icon at bounding box center [1440, 260] width 12 height 12
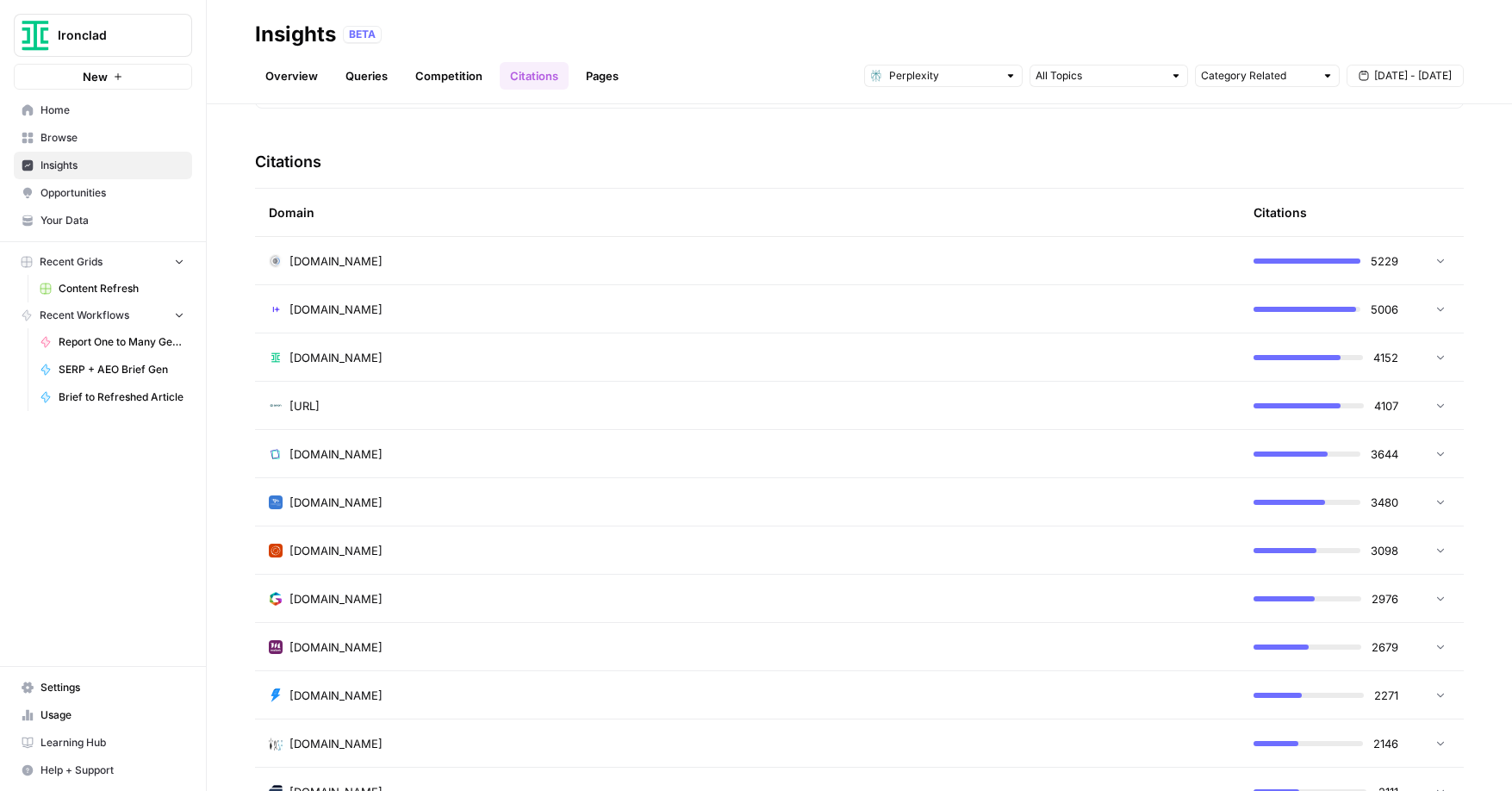
click at [1442, 359] on icon at bounding box center [1440, 356] width 12 height 12
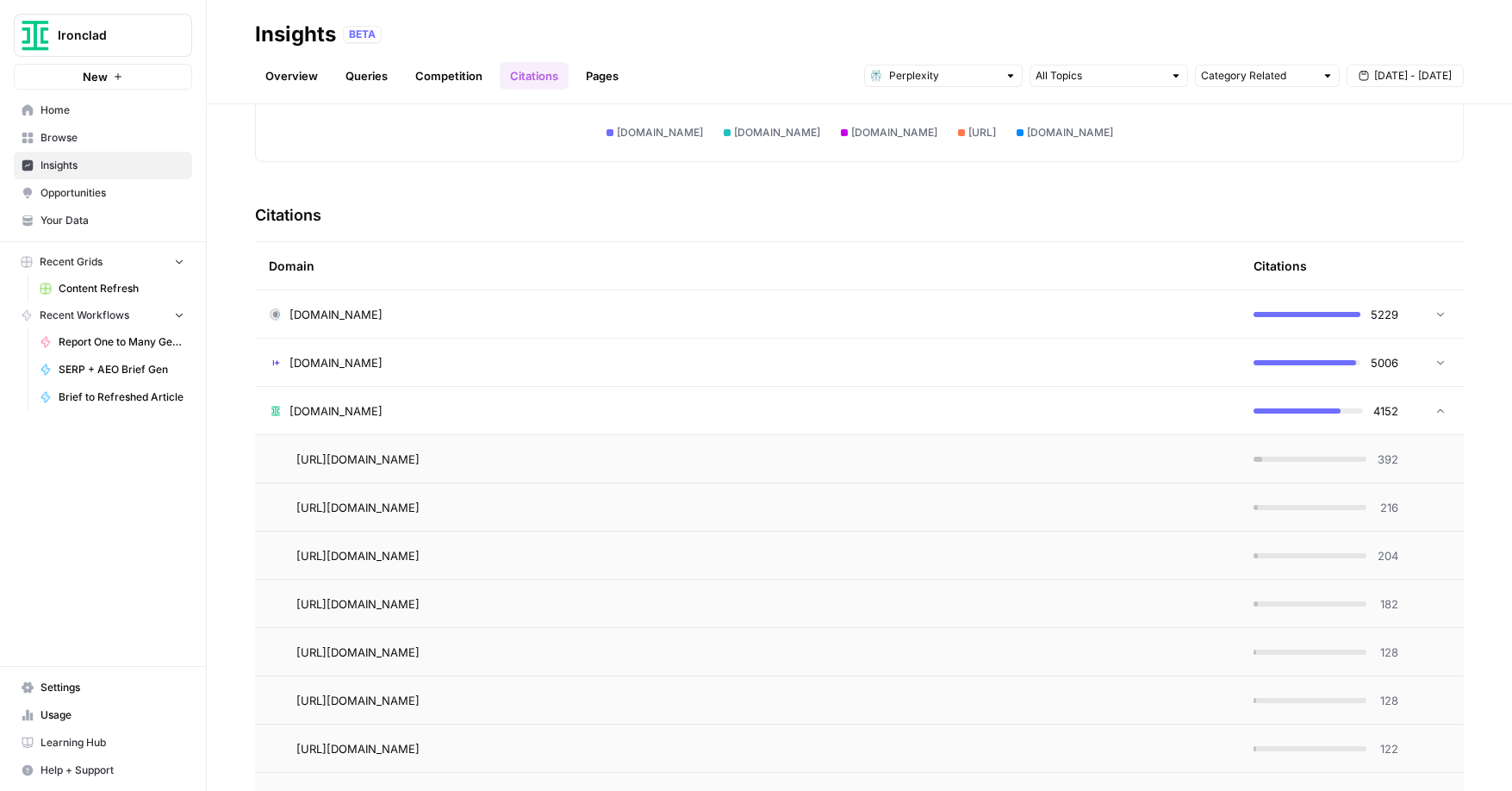
scroll to position [315, 0]
click at [1445, 417] on icon at bounding box center [1440, 412] width 12 height 12
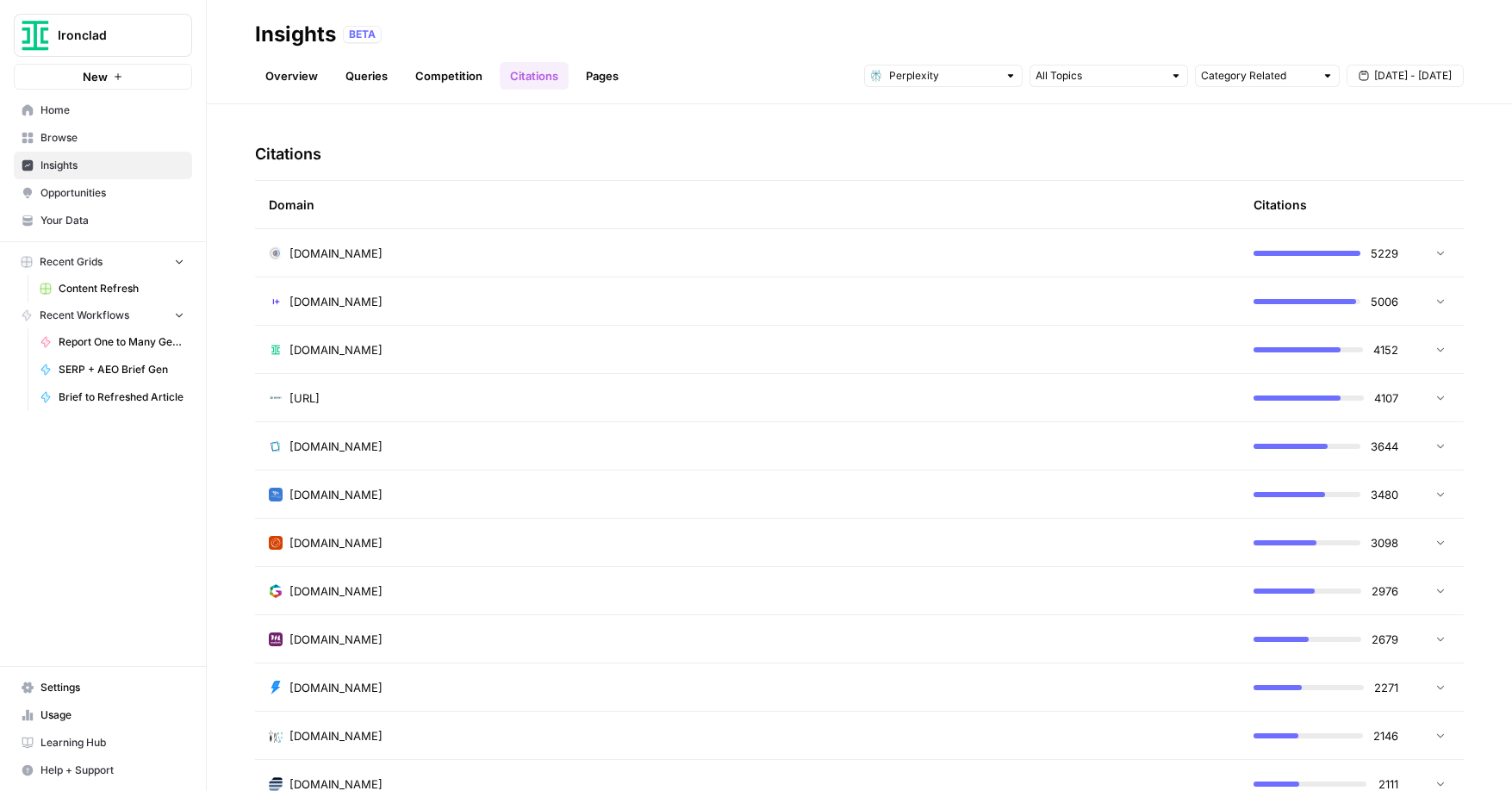
scroll to position [381, 0]
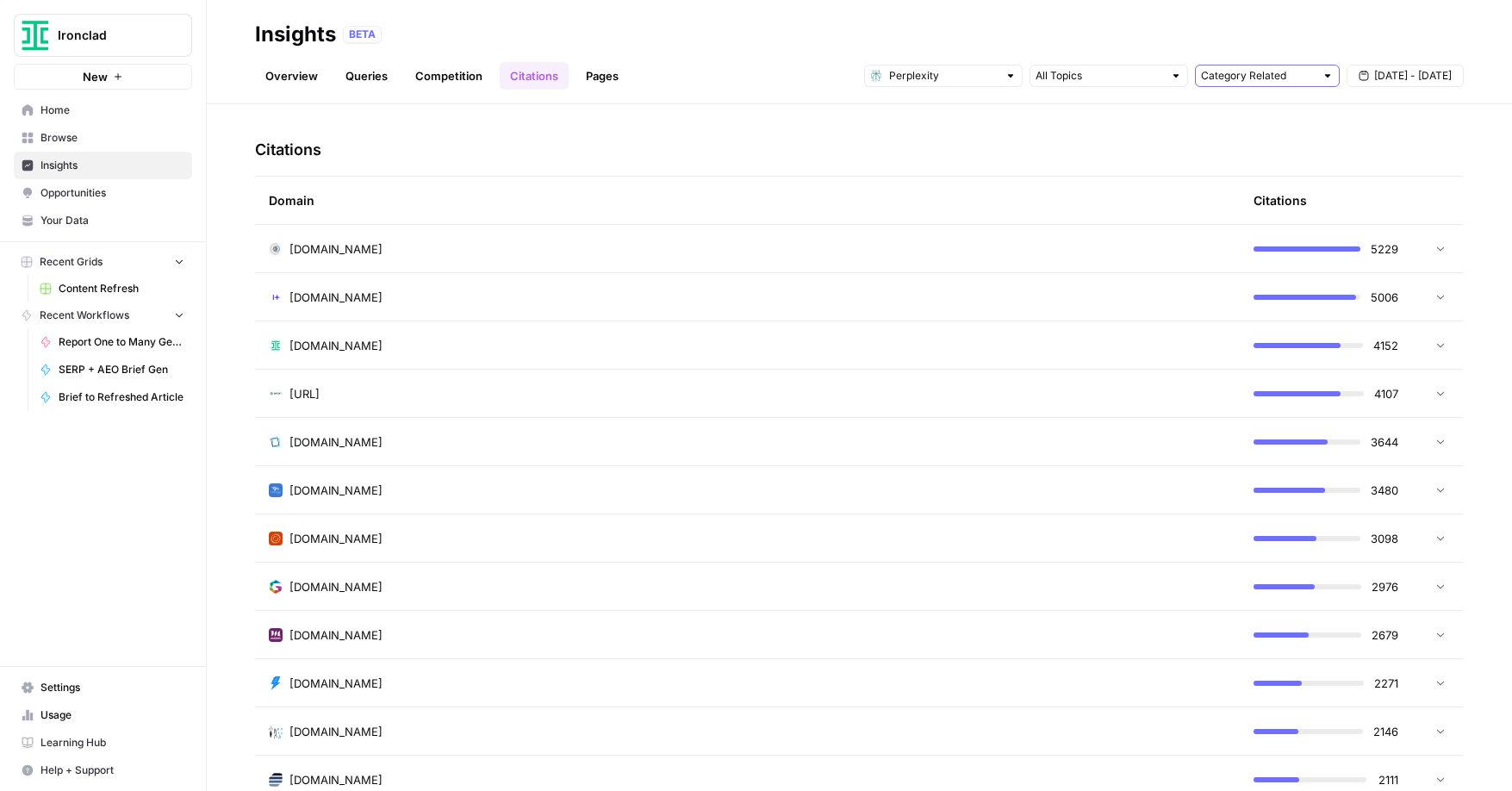
click at [1288, 77] on input "text" at bounding box center [1257, 76] width 114 height 17
type input "Category Related"
click at [1132, 81] on input "text" at bounding box center [1099, 76] width 127 height 17
drag, startPoint x: 1089, startPoint y: 34, endPoint x: 1066, endPoint y: 41, distance: 24.0
click at [1089, 34] on div "BETA" at bounding box center [903, 34] width 1121 height 17
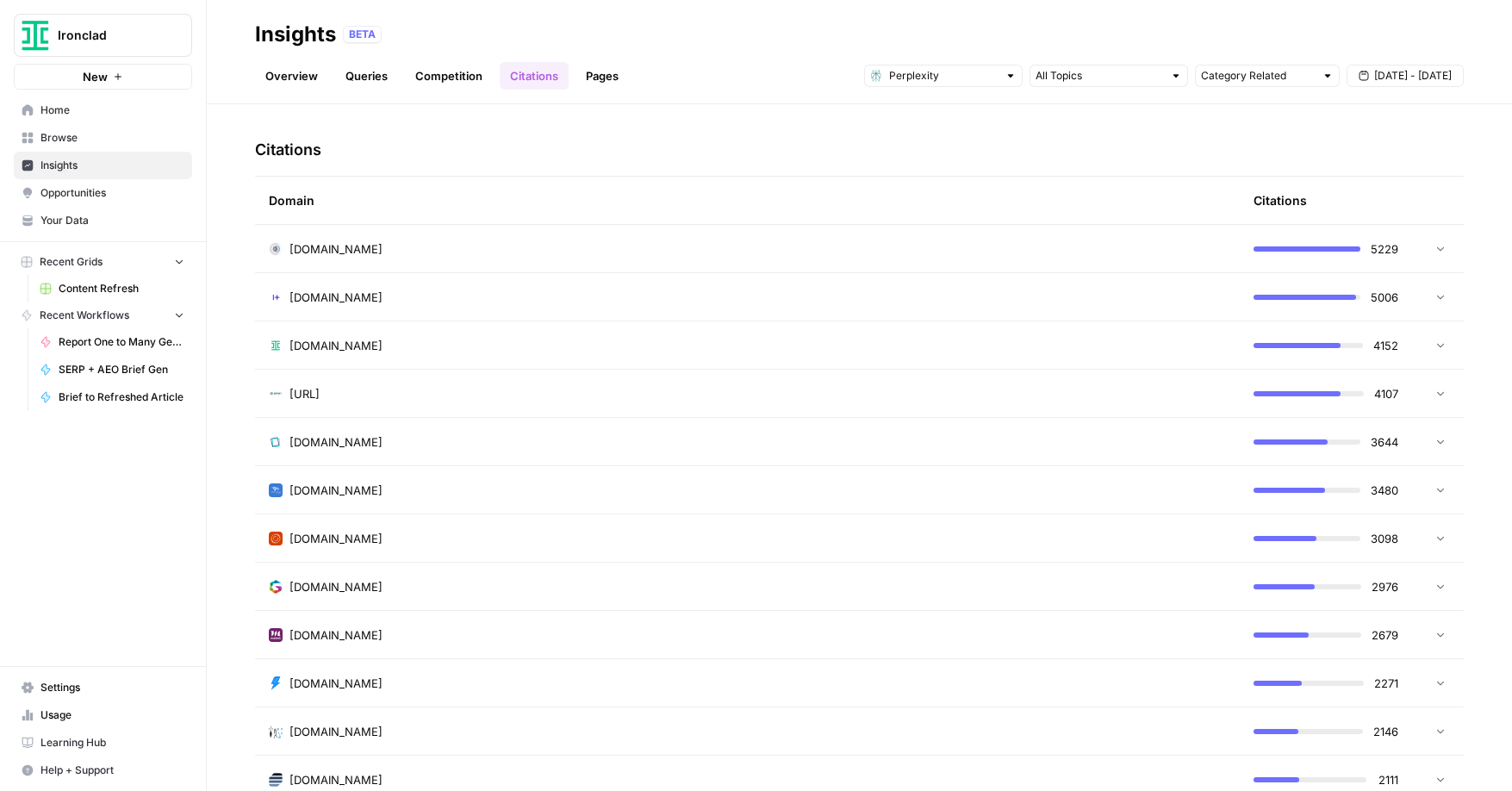
click at [1004, 80] on div at bounding box center [1010, 76] width 12 height 12
click at [1001, 187] on div "Google AI Mode" at bounding box center [943, 186] width 129 height 17
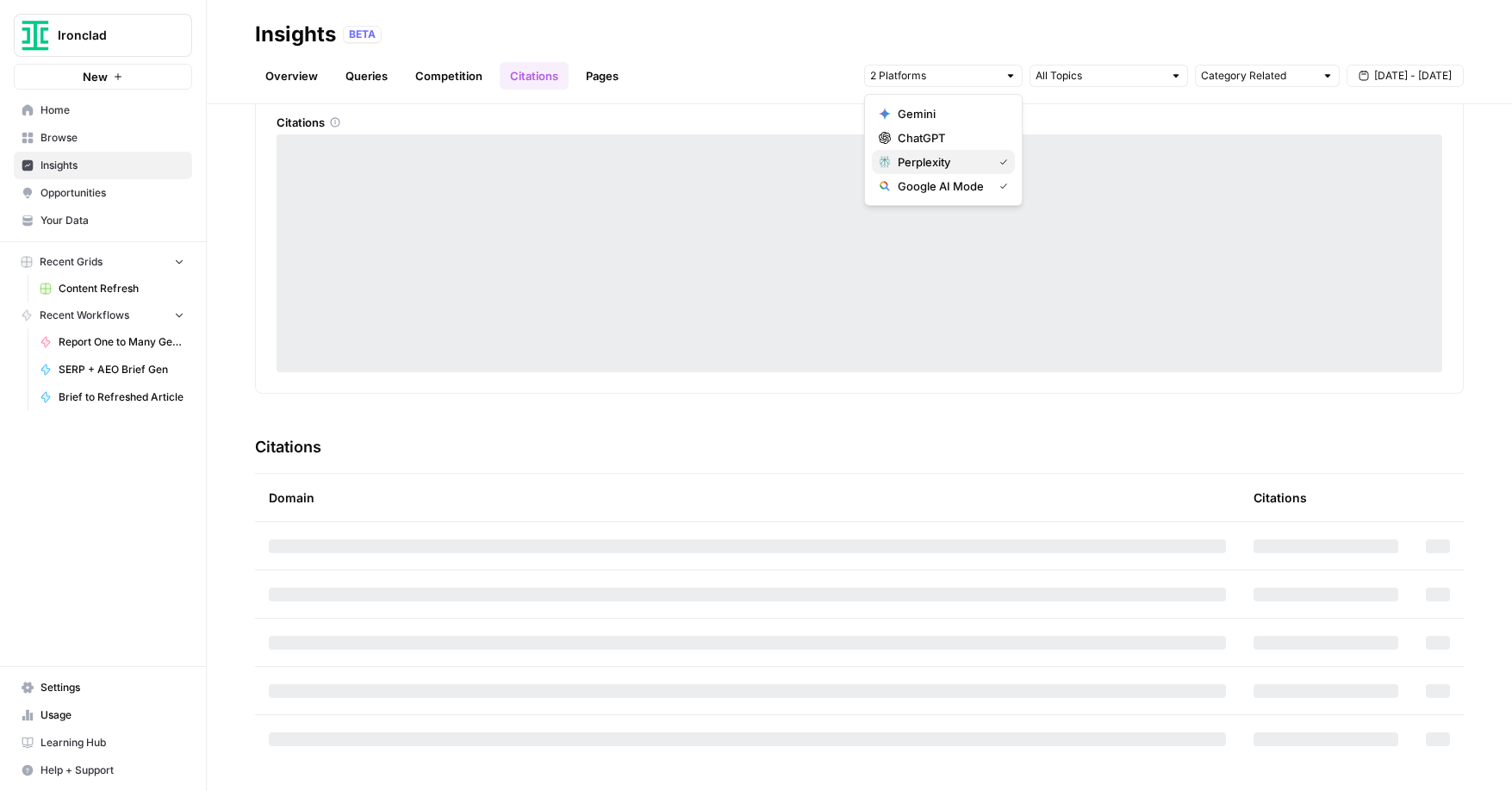
scroll to position [85, 0]
click at [1003, 166] on icon "button" at bounding box center [1003, 161] width 8 height 8
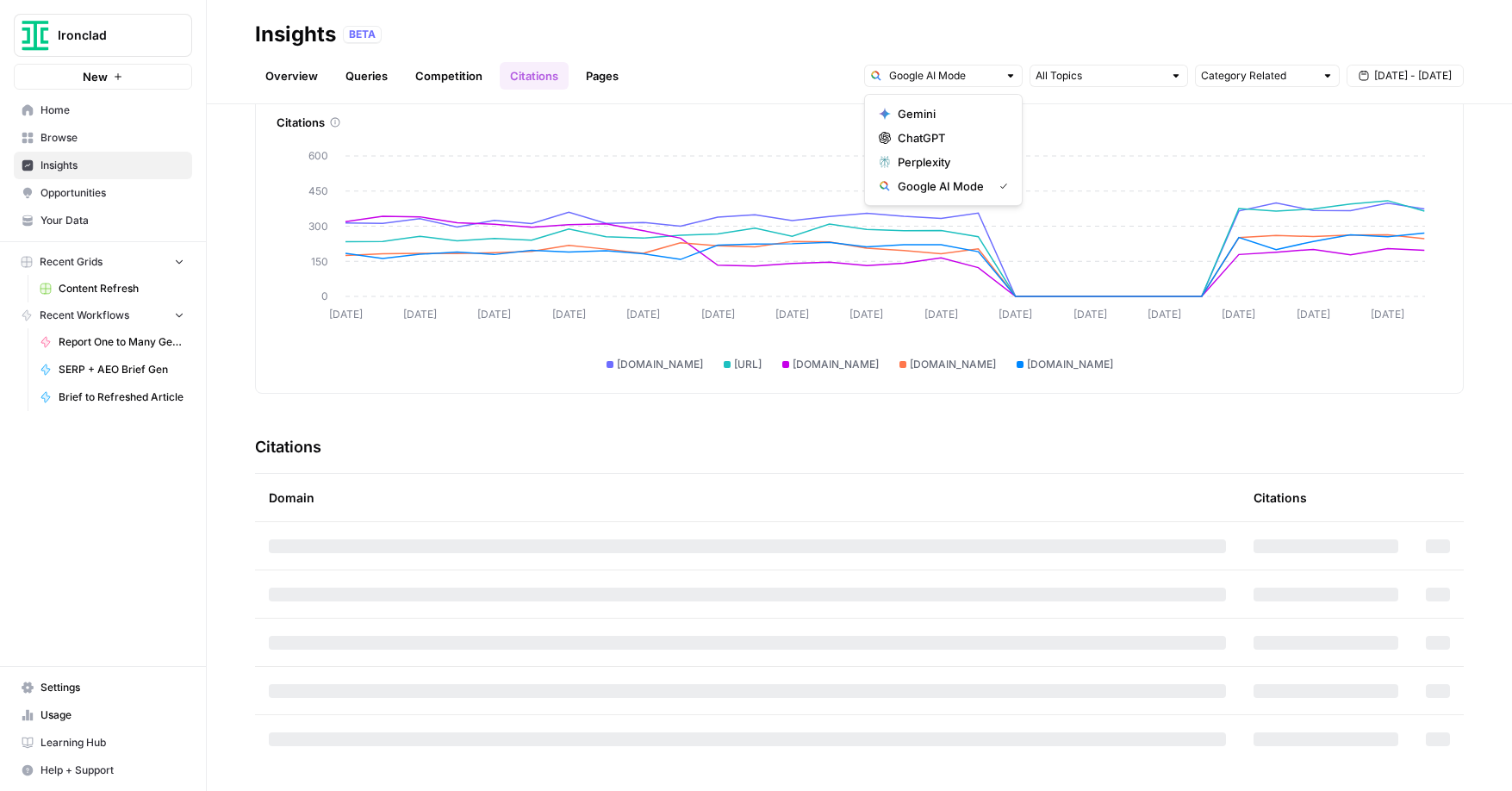
scroll to position [381, 0]
